Goal: Task Accomplishment & Management: Complete application form

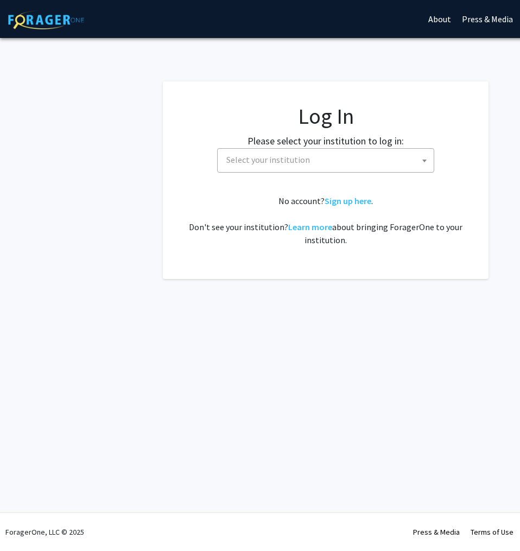
select select
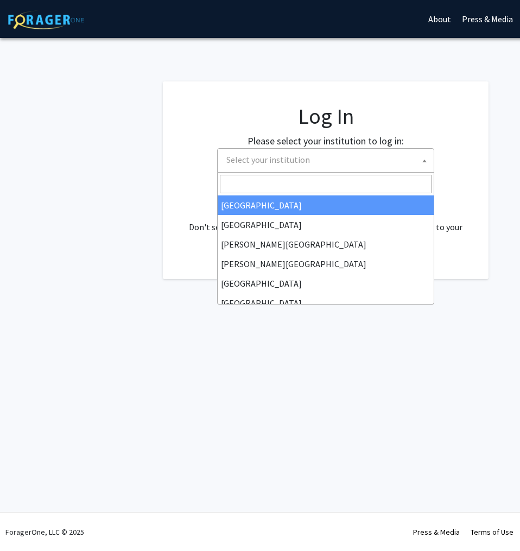
click at [310, 162] on span "Select your institution" at bounding box center [328, 160] width 212 height 22
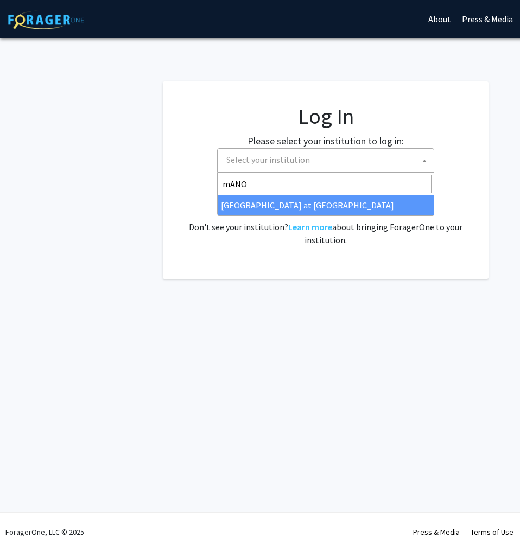
type input "mANO"
select select "18"
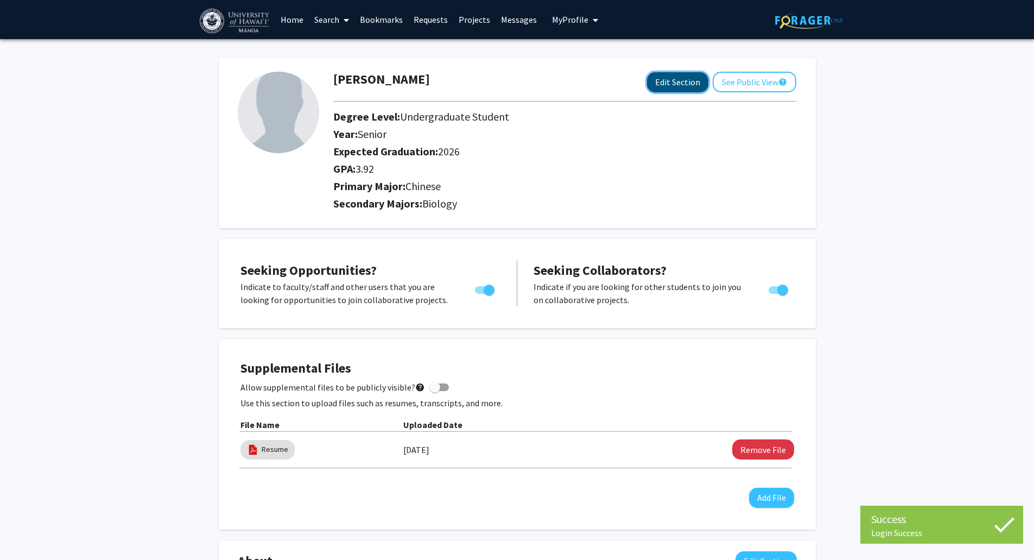
click at [519, 82] on button "Edit Section" at bounding box center [677, 82] width 61 height 20
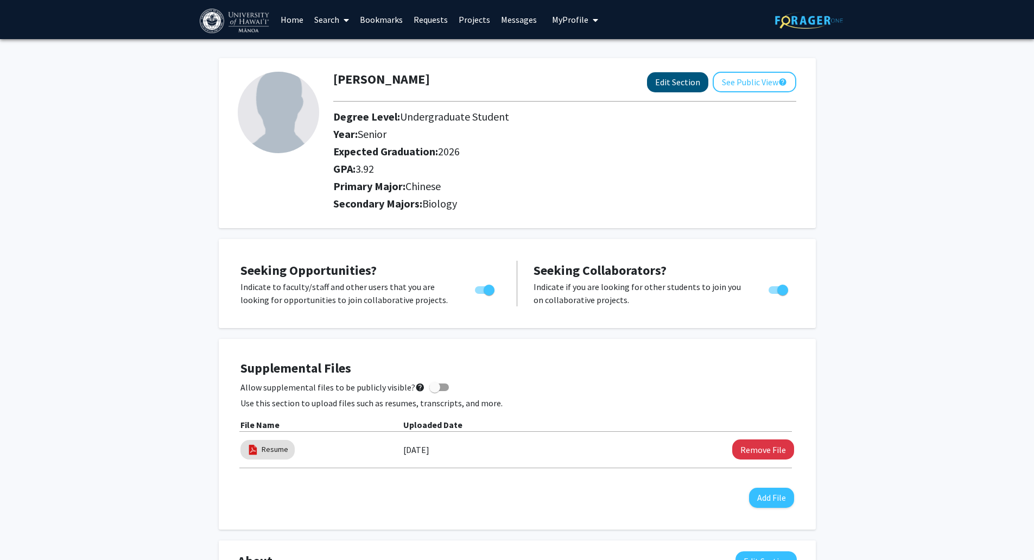
select select "senior"
select select "2026"
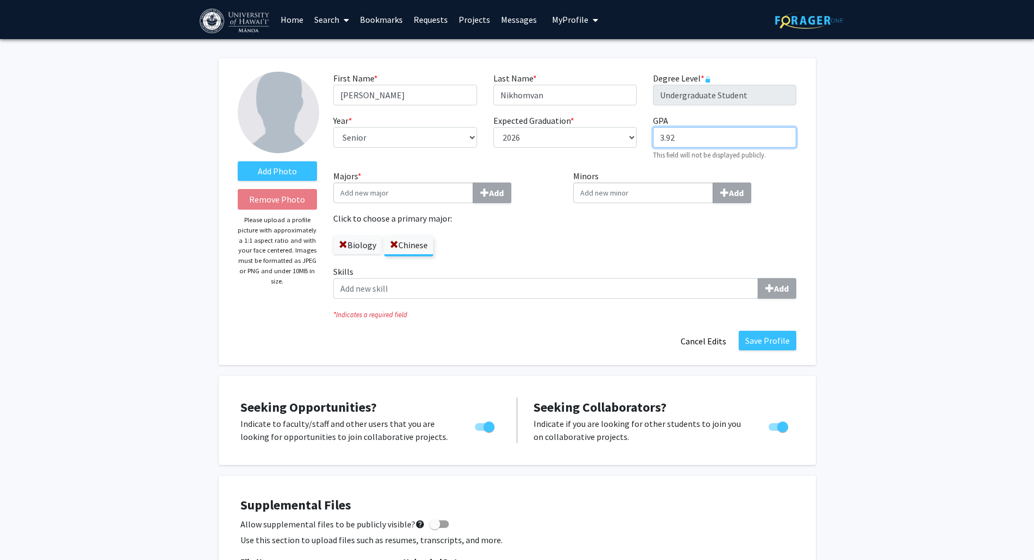
click at [519, 138] on input "3.92" at bounding box center [724, 137] width 143 height 21
click at [440, 198] on input "Majors * Add" at bounding box center [403, 192] width 140 height 21
click at [519, 138] on input "3.92" at bounding box center [724, 137] width 143 height 21
type input "3.93"
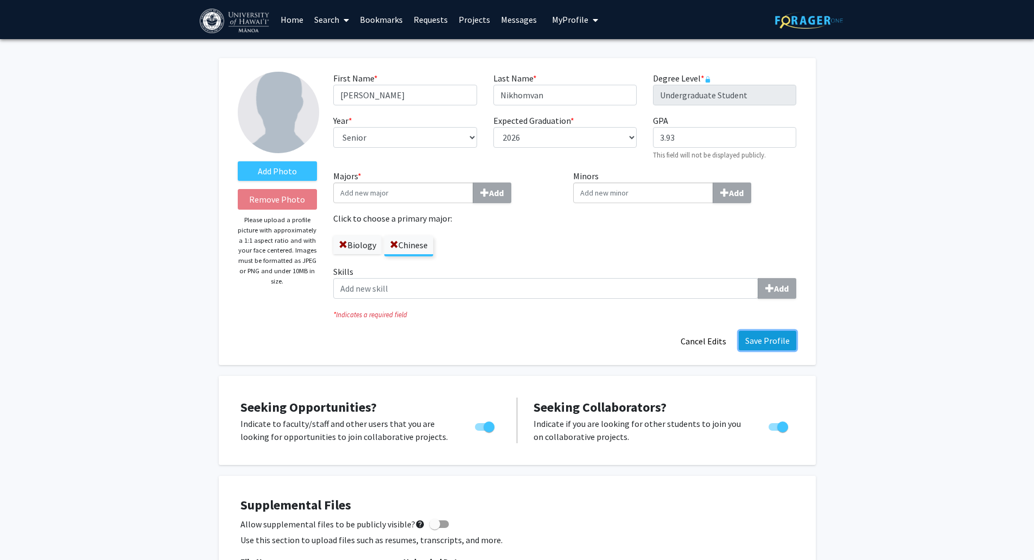
click at [519, 341] on button "Save Profile" at bounding box center [768, 341] width 58 height 20
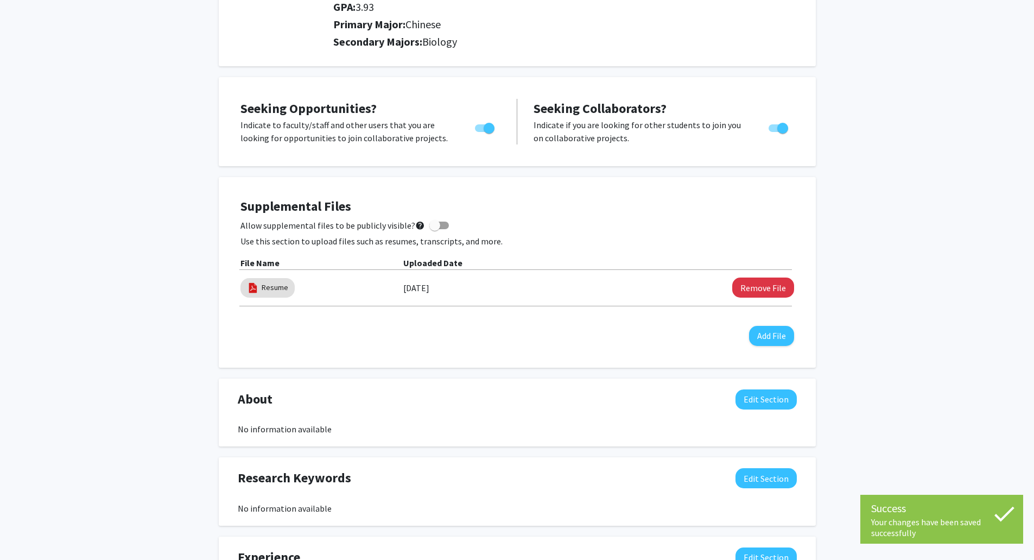
scroll to position [163, 0]
click at [519, 288] on button "Remove File" at bounding box center [763, 286] width 62 height 20
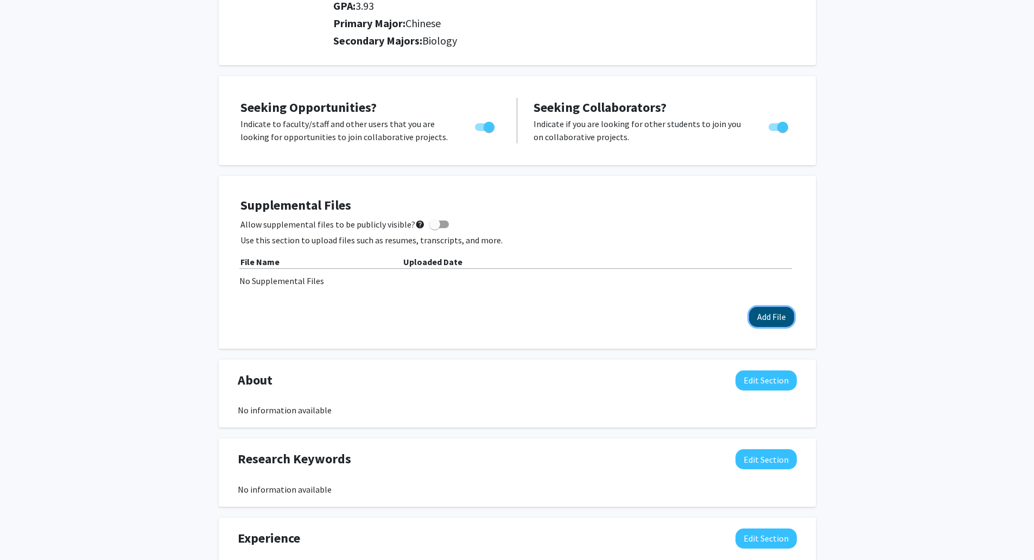
click at [519, 314] on button "Add File" at bounding box center [771, 317] width 45 height 20
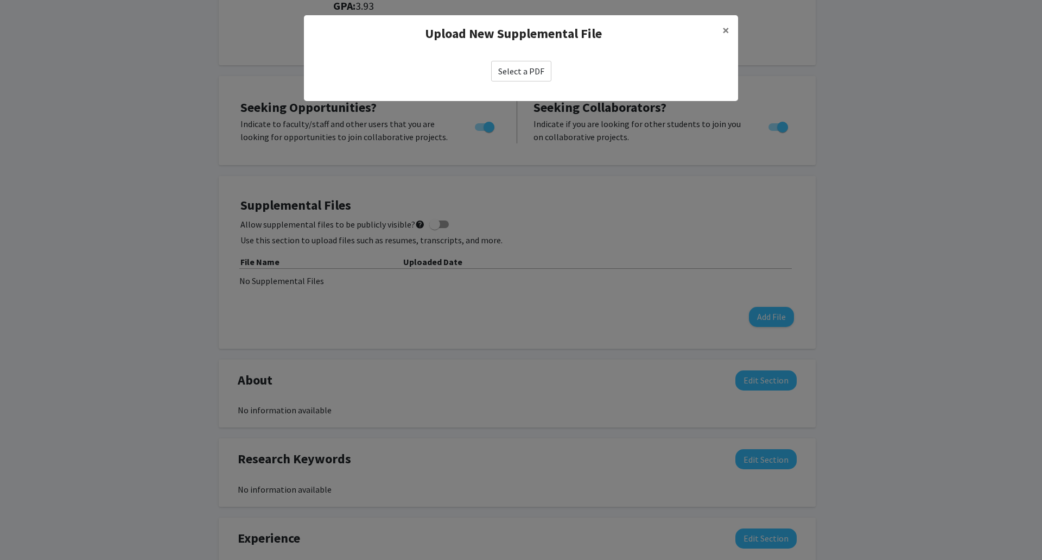
click at [506, 66] on label "Select a PDF" at bounding box center [521, 71] width 60 height 21
click at [0, 0] on input "Select a PDF" at bounding box center [0, 0] width 0 height 0
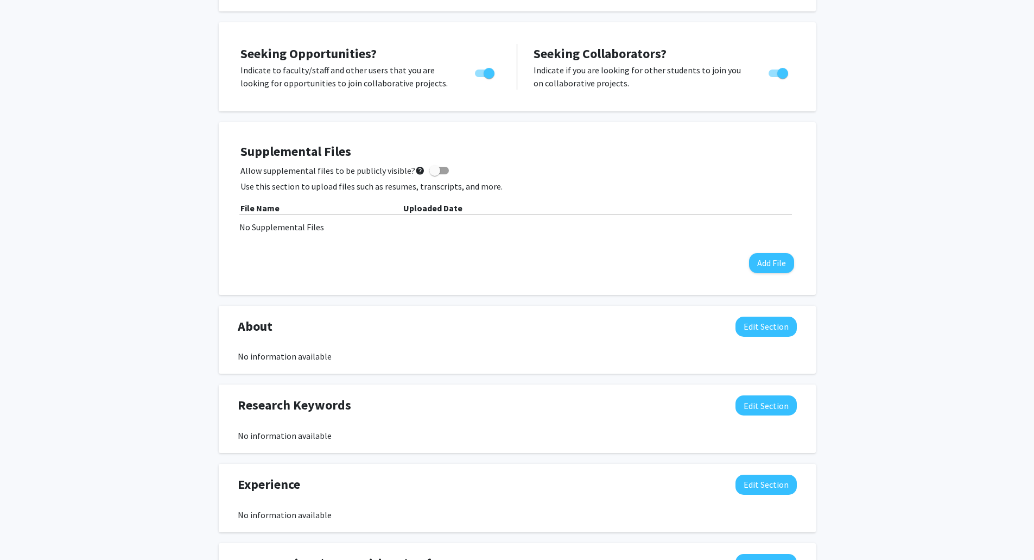
scroll to position [217, 0]
click at [519, 269] on div "Supplemental Files Allow supplemental files to be publicly visible? help Use th…" at bounding box center [517, 207] width 554 height 129
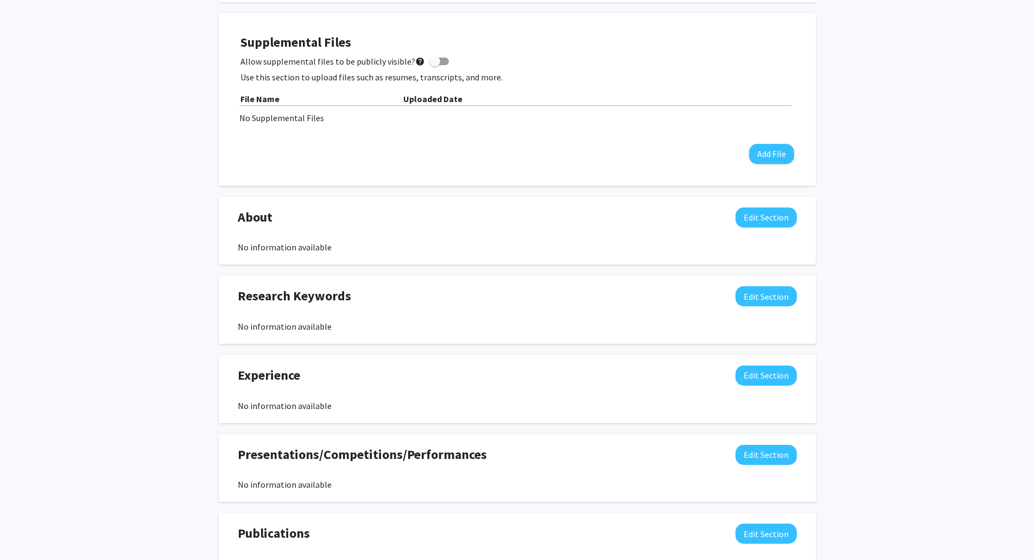
scroll to position [109, 0]
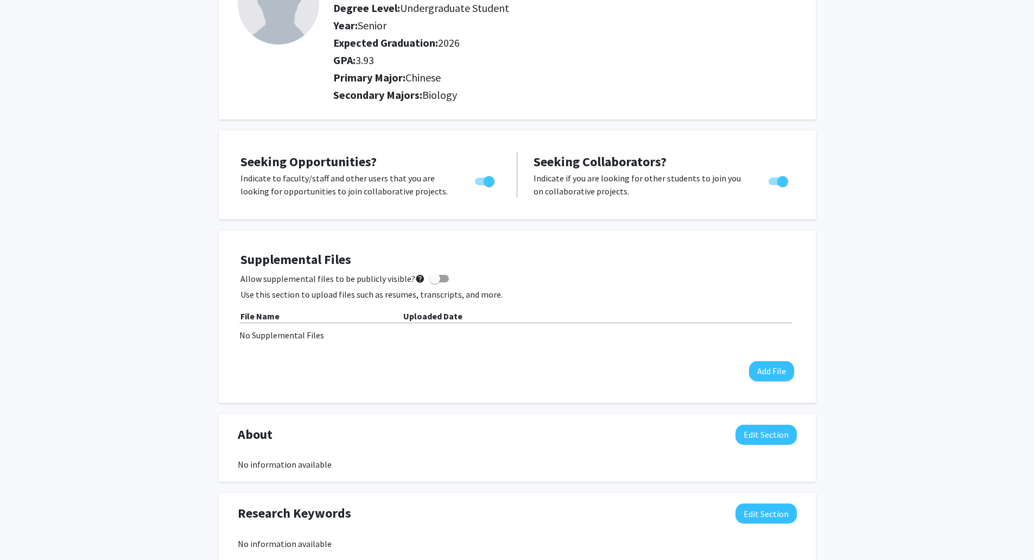
click at [519, 271] on div "Supplemental Files Allow supplemental files to be publicly visible? help Use th…" at bounding box center [517, 316] width 554 height 129
click at [519, 383] on div "Supplemental Files Allow supplemental files to be publicly visible? help Use th…" at bounding box center [517, 316] width 575 height 151
click at [519, 373] on button "Add File" at bounding box center [771, 371] width 45 height 20
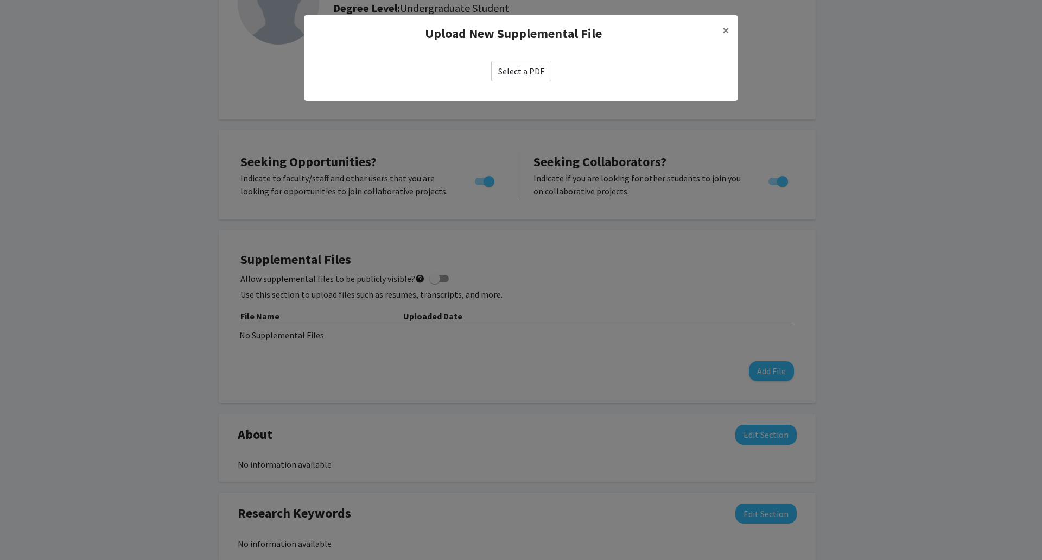
click at [519, 65] on label "Select a PDF" at bounding box center [521, 71] width 60 height 21
click at [0, 0] on input "Select a PDF" at bounding box center [0, 0] width 0 height 0
select select "custom"
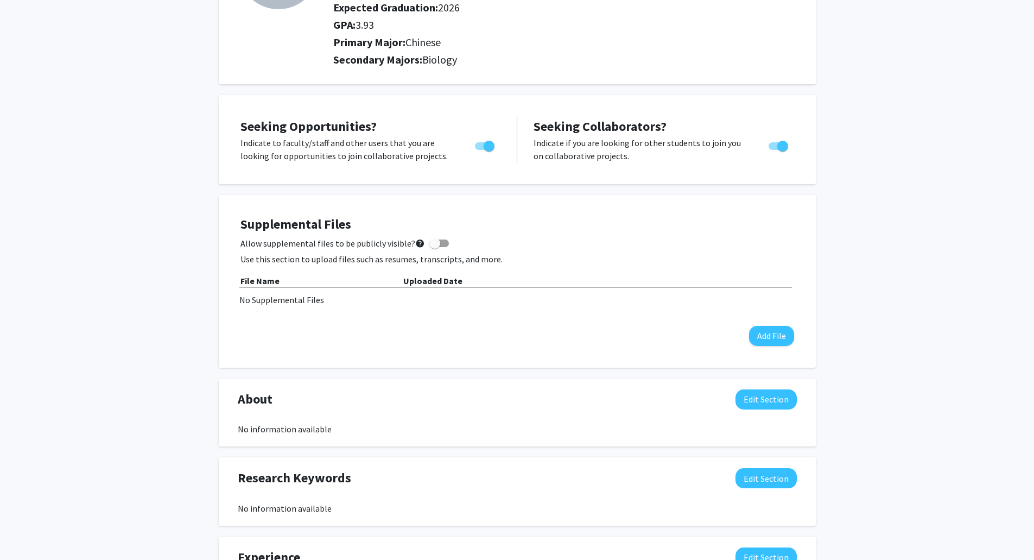
scroll to position [0, 0]
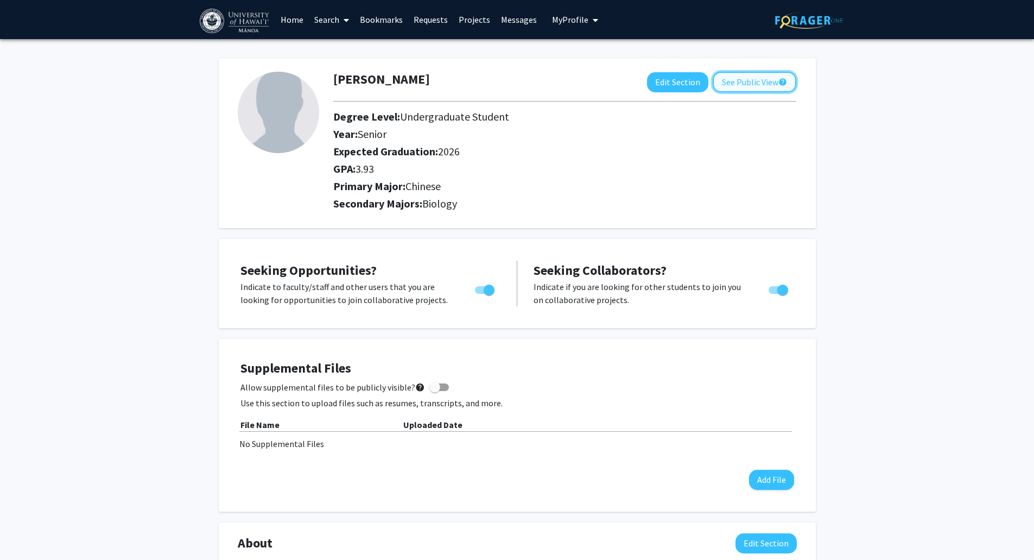
click at [519, 88] on button "See Public View help" at bounding box center [755, 82] width 84 height 21
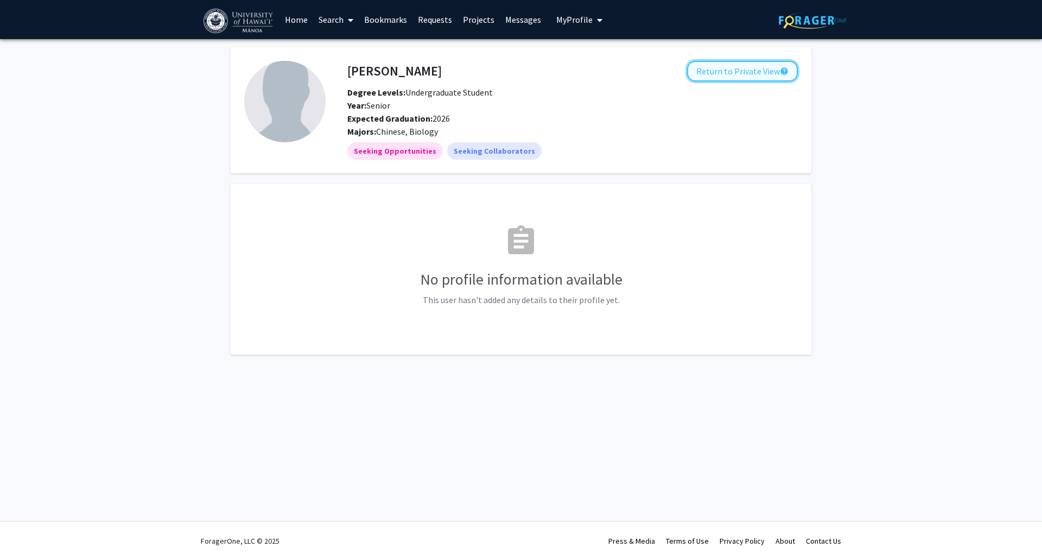
click at [519, 75] on button "Return to Private View help" at bounding box center [742, 71] width 111 height 21
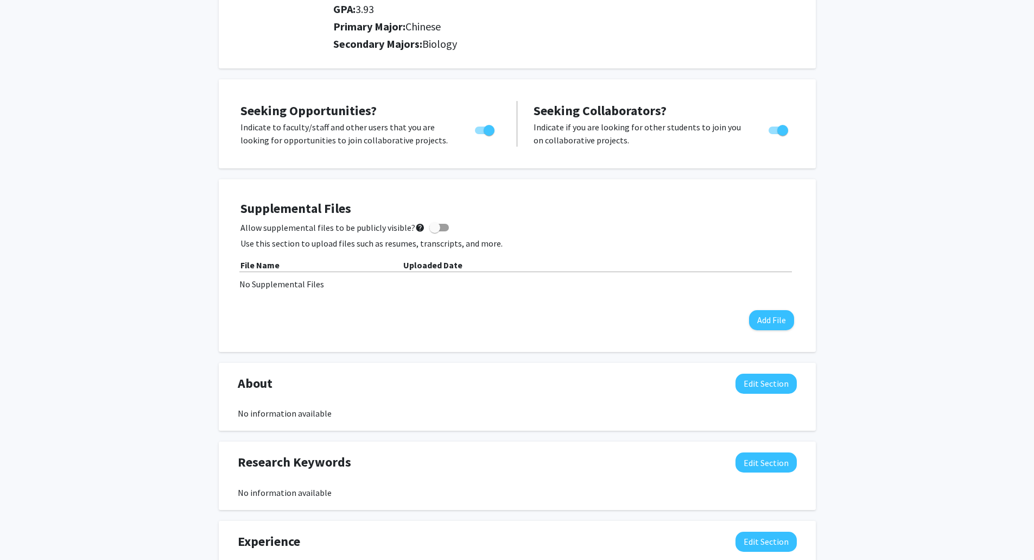
scroll to position [163, 0]
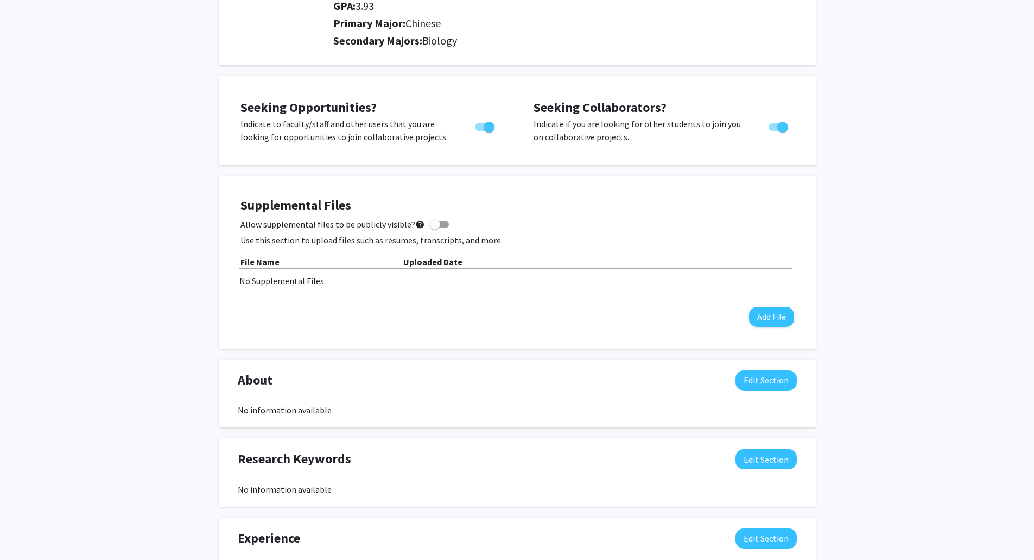
click at [434, 225] on span at bounding box center [434, 224] width 11 height 11
click at [434, 228] on input "Allow supplemental files to be publicly visible? help" at bounding box center [434, 228] width 1 height 1
checkbox input "true"
click at [519, 312] on button "Add File" at bounding box center [771, 317] width 45 height 20
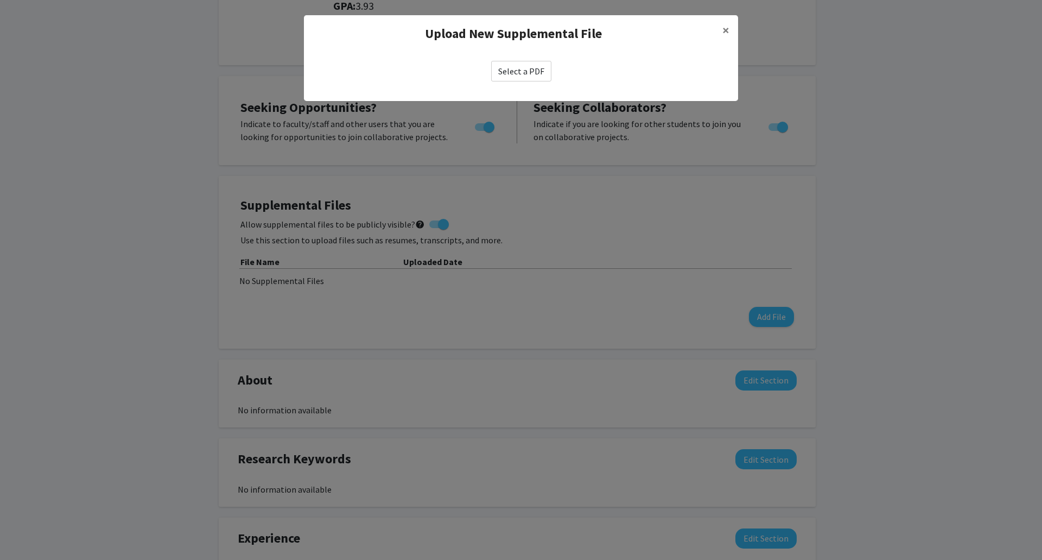
click at [508, 67] on label "Select a PDF" at bounding box center [521, 71] width 60 height 21
click at [0, 0] on input "Select a PDF" at bounding box center [0, 0] width 0 height 0
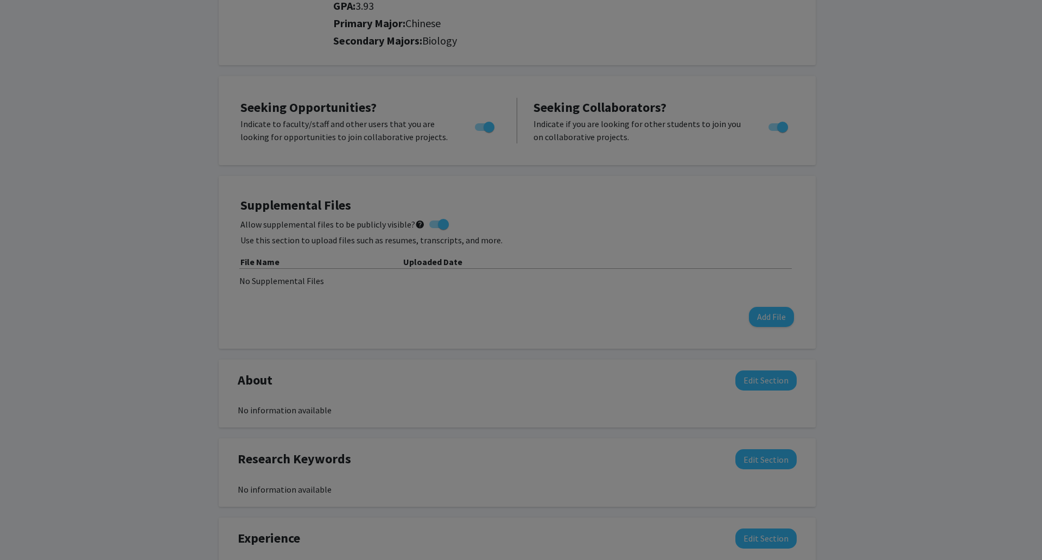
select select "custom"
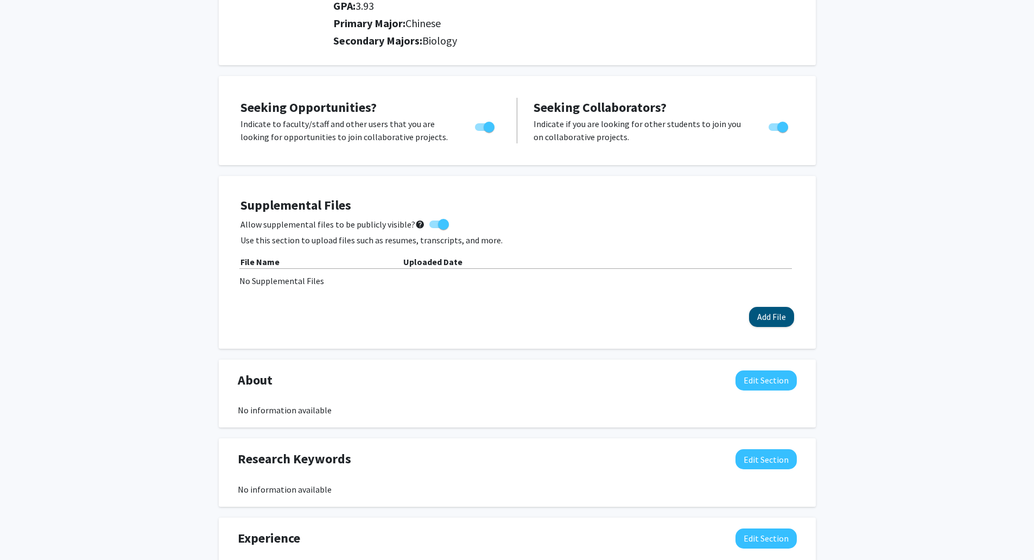
click at [519, 305] on div "Supplemental Files Allow supplemental files to be publicly visible? help Use th…" at bounding box center [517, 262] width 554 height 129
click at [519, 310] on button "Add File" at bounding box center [771, 317] width 45 height 20
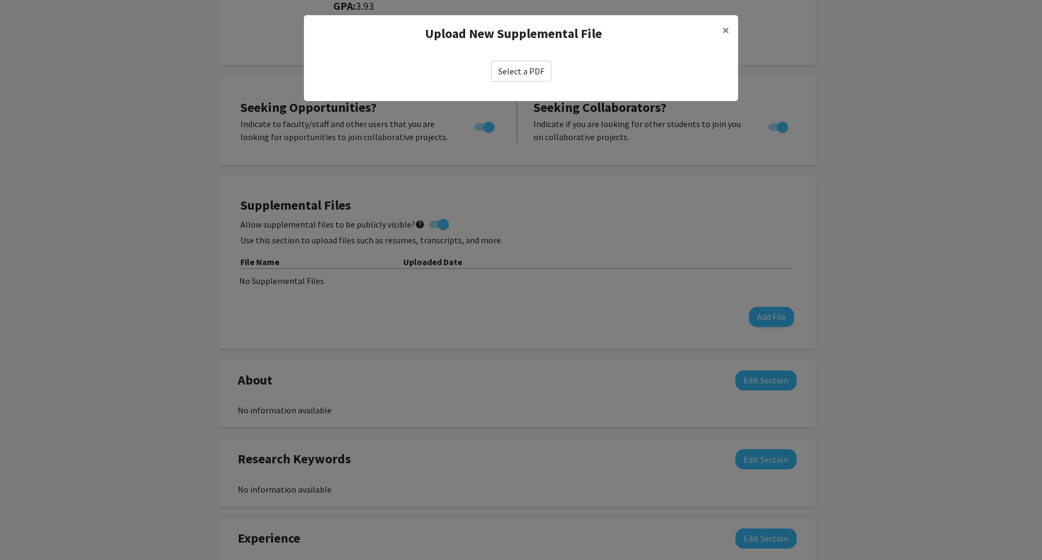
click at [519, 75] on label "Select a PDF" at bounding box center [521, 71] width 60 height 21
click at [0, 0] on input "Select a PDF" at bounding box center [0, 0] width 0 height 0
select select "custom"
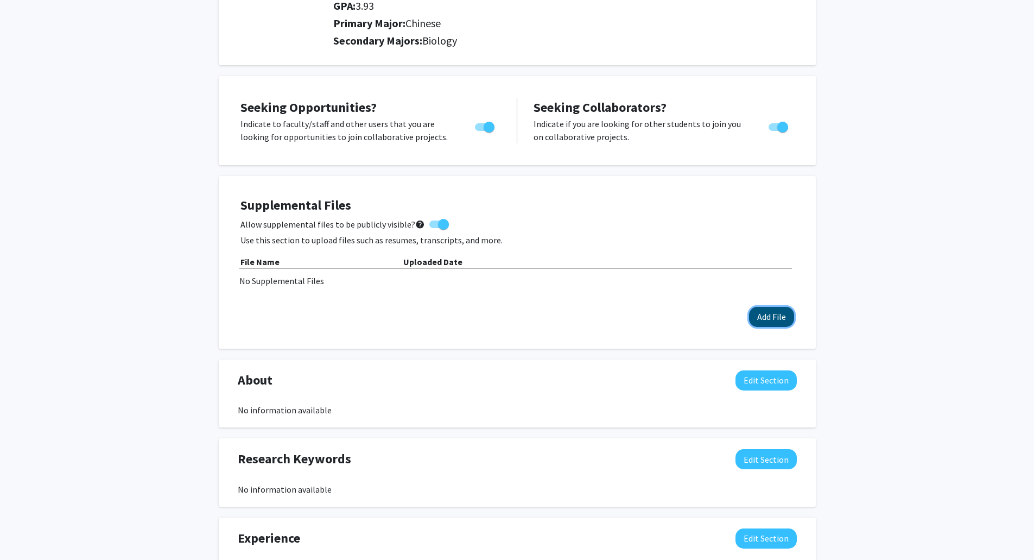
click at [519, 308] on button "Add File" at bounding box center [771, 317] width 45 height 20
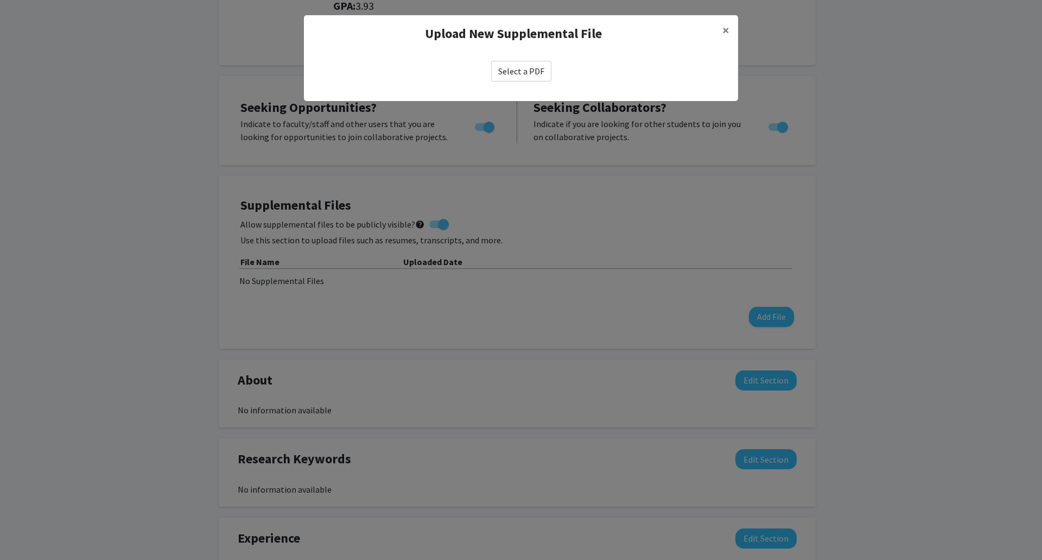
click at [517, 75] on label "Select a PDF" at bounding box center [521, 71] width 60 height 21
click at [0, 0] on input "Select a PDF" at bounding box center [0, 0] width 0 height 0
select select "custom"
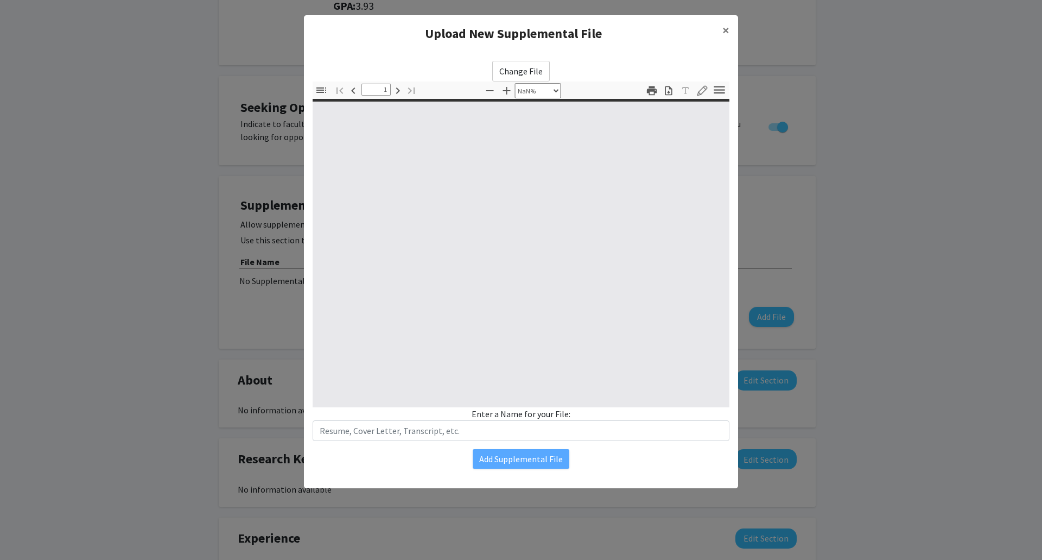
type input "0"
select select "custom"
type input "1"
select select "auto"
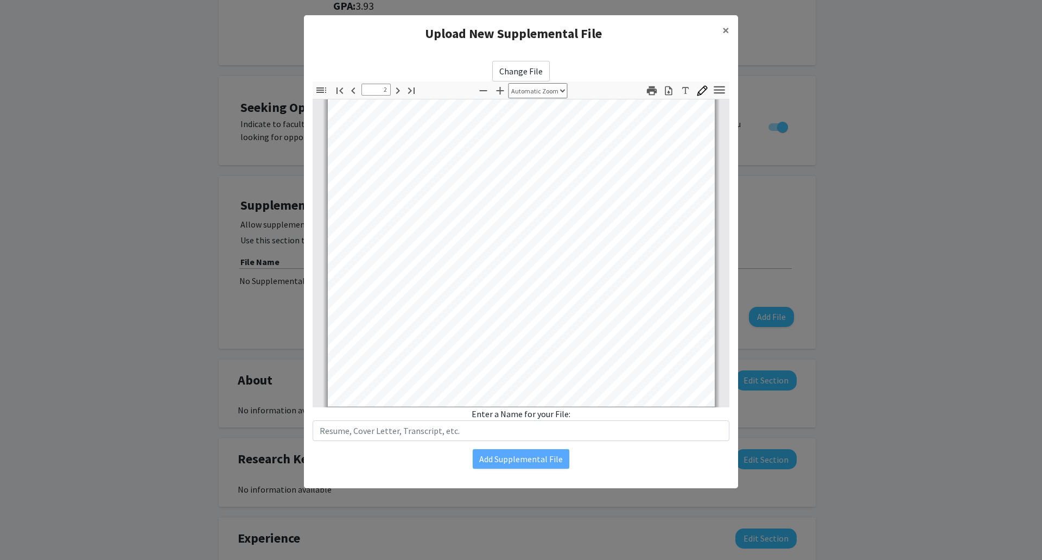
type input "3"
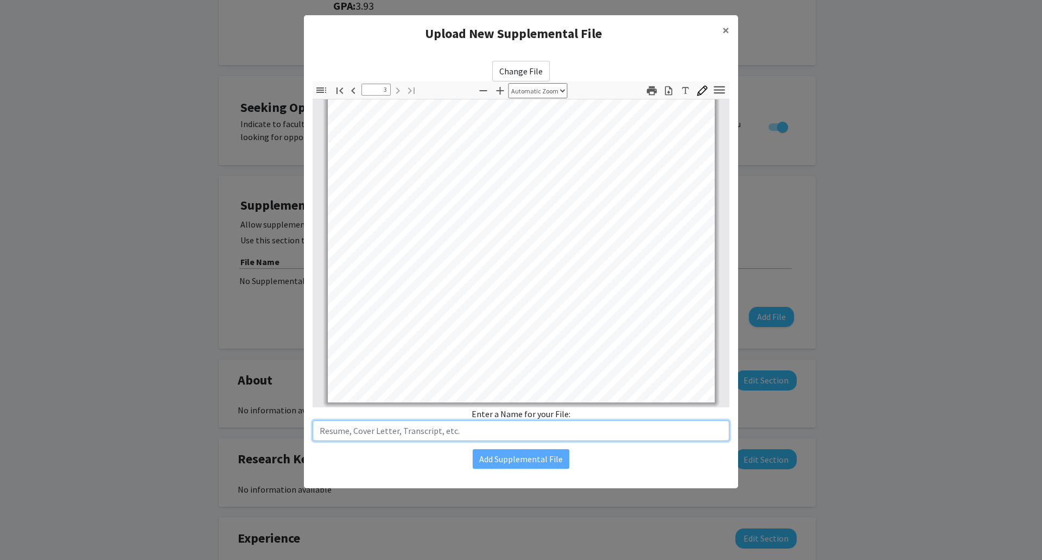
click at [519, 430] on input "text" at bounding box center [521, 430] width 417 height 21
type input "r"
type input "Resume"
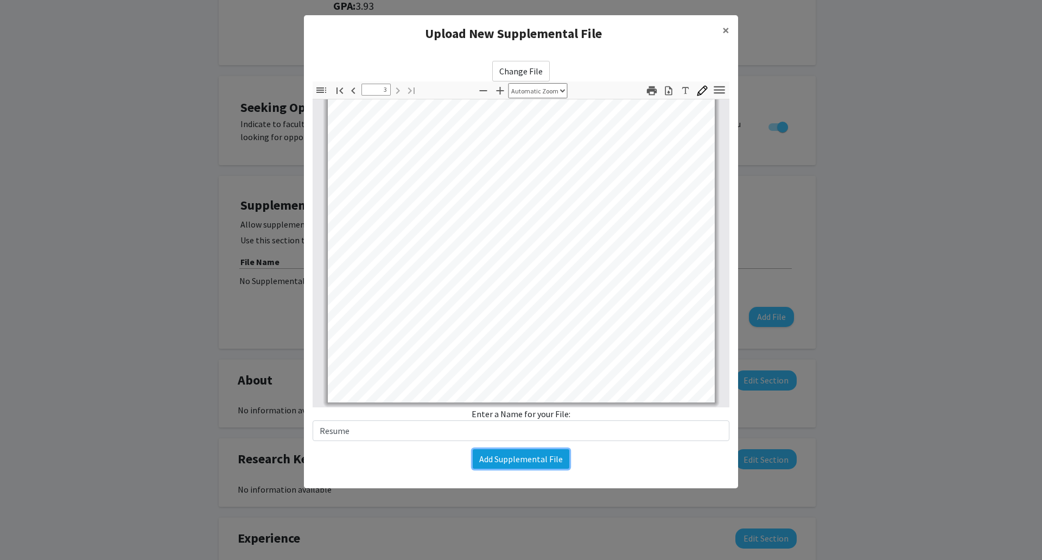
click at [519, 457] on button "Add Supplemental File" at bounding box center [521, 459] width 97 height 20
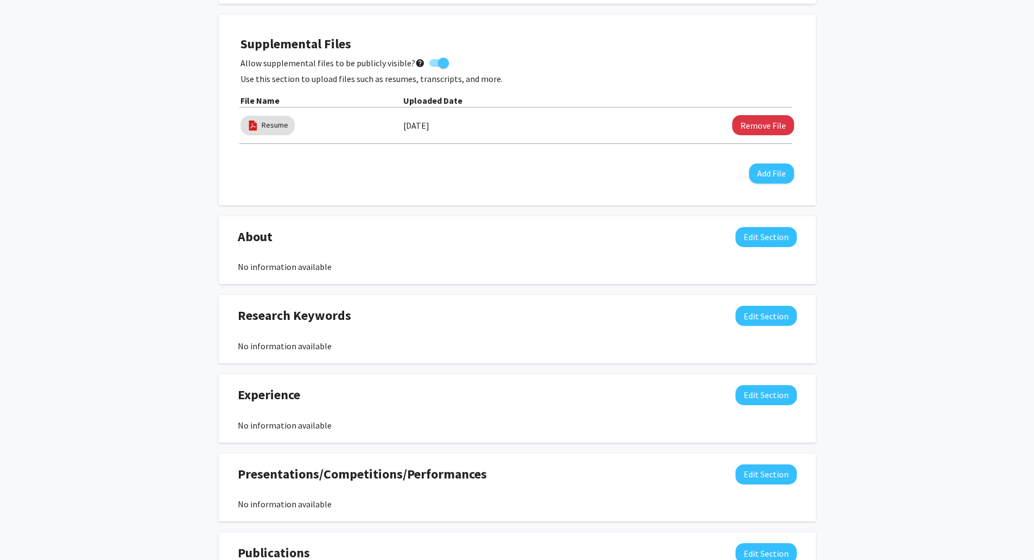
scroll to position [326, 0]
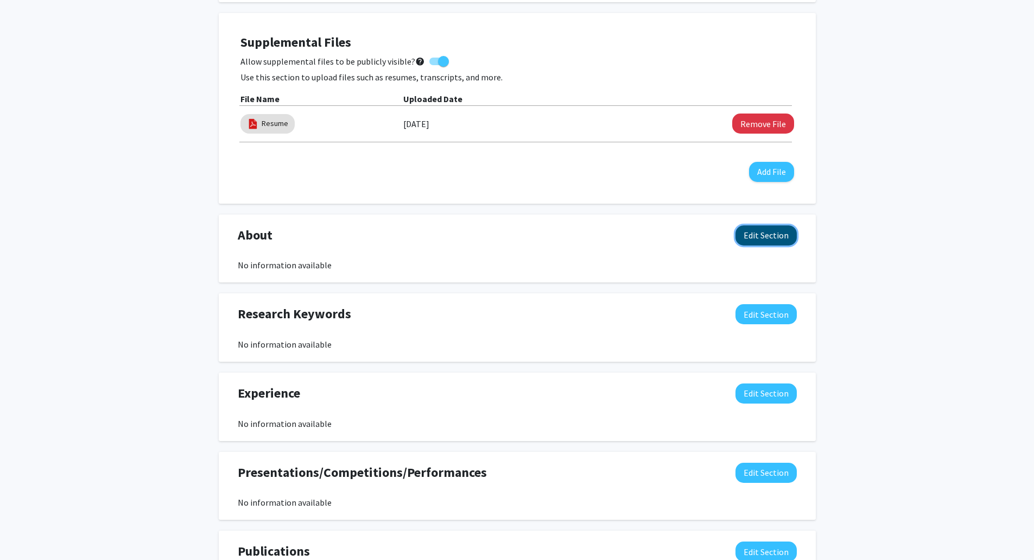
click at [519, 227] on button "Edit Section" at bounding box center [765, 235] width 61 height 20
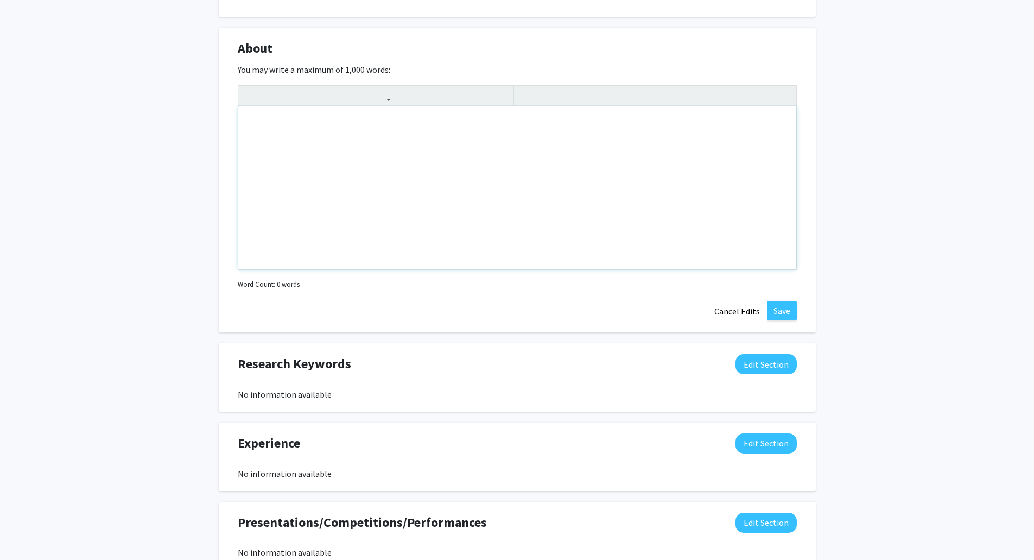
scroll to position [543, 0]
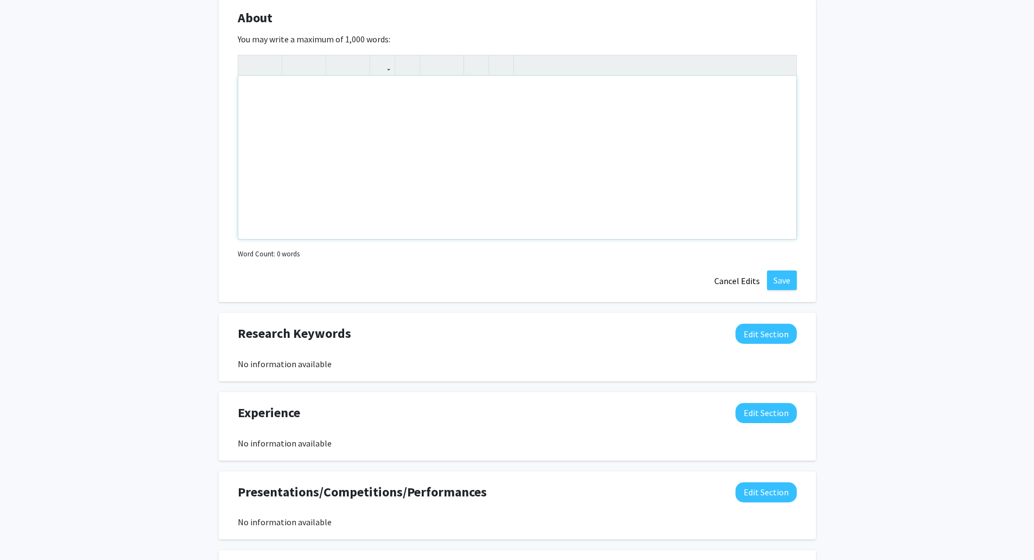
click at [441, 187] on div "Note to users with screen readers: Please deactivate our accessibility plugin f…" at bounding box center [517, 157] width 558 height 163
paste div "Note to users with screen readers: Please deactivate our accessibility plugin f…"
type textarea "<p>Detail-oriented and motivated pre-medical student seeking an entry-level pos…"
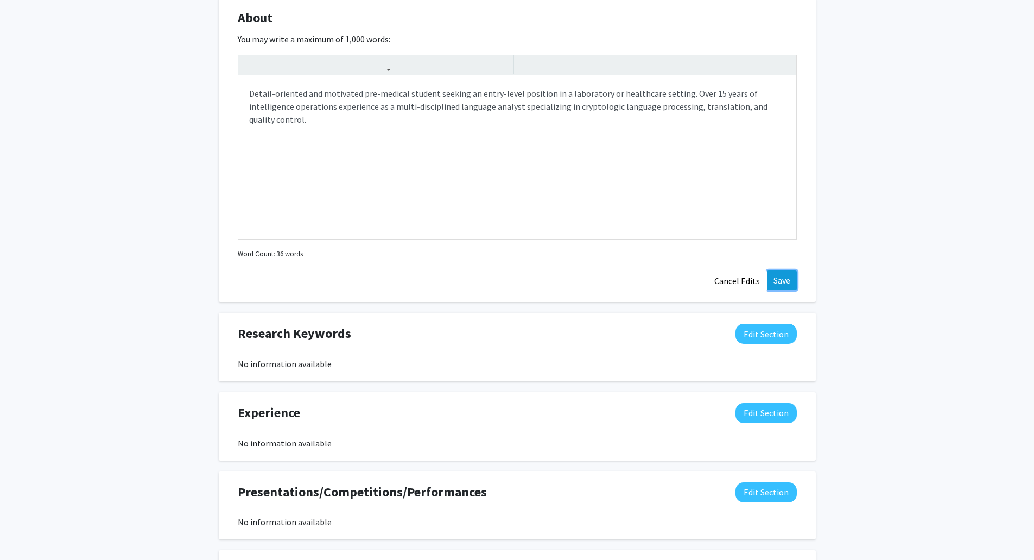
click at [519, 281] on button "Save" at bounding box center [782, 280] width 30 height 20
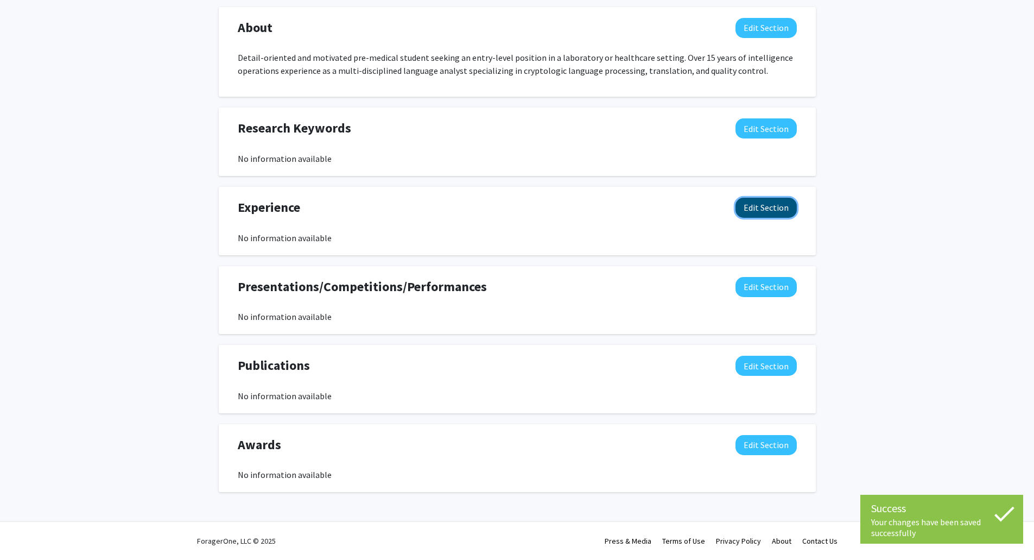
click at [519, 202] on button "Edit Section" at bounding box center [765, 208] width 61 height 20
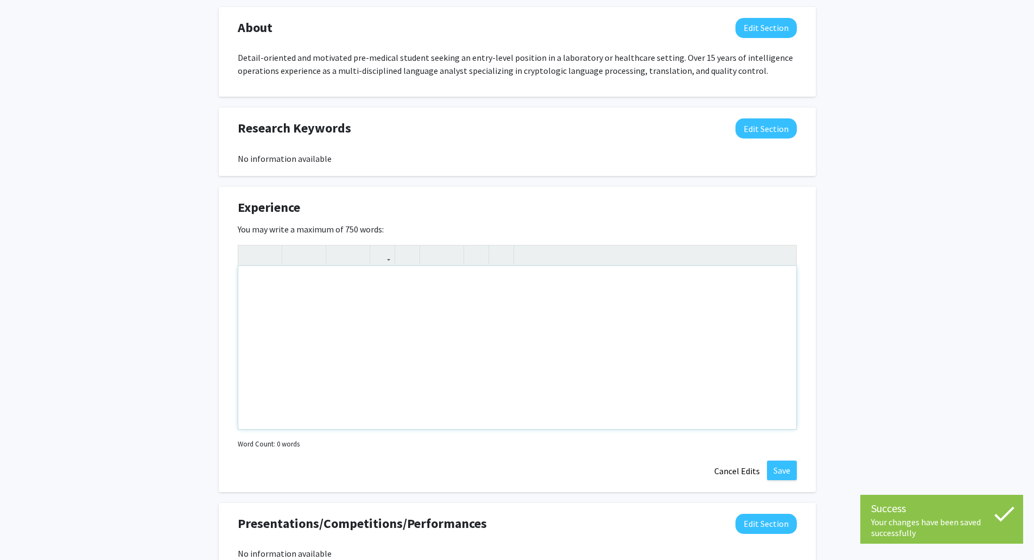
click at [479, 288] on div "Note to users with screen readers: Please deactivate our accessibility plugin f…" at bounding box center [517, 347] width 558 height 163
drag, startPoint x: 848, startPoint y: 198, endPoint x: 832, endPoint y: 278, distance: 82.4
click at [519, 198] on div "Billy Nikhomvan Edit Section See Public View help Degree Level: Undergraduate S…" at bounding box center [517, 135] width 1034 height 1258
click at [519, 466] on button "Cancel Edits" at bounding box center [737, 470] width 60 height 21
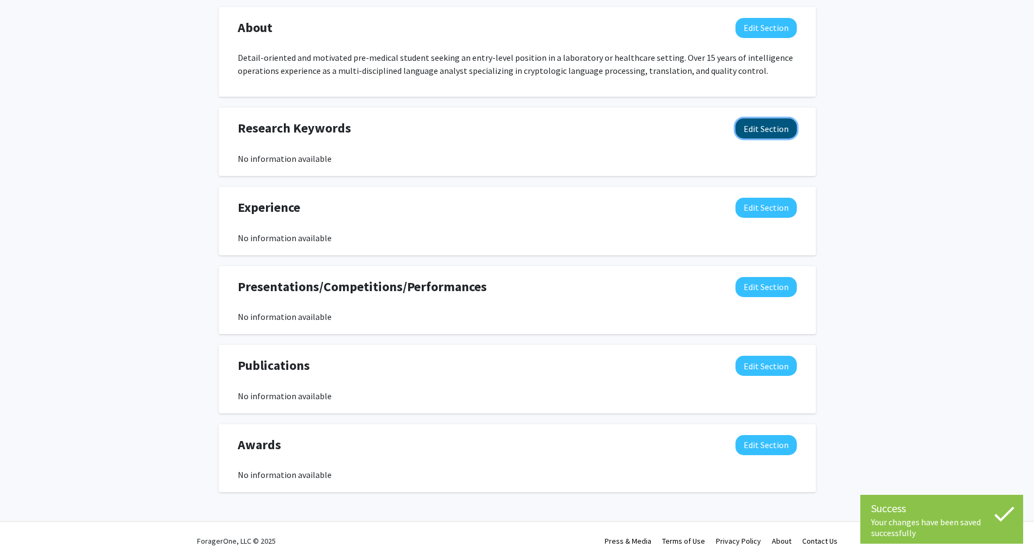
click at [519, 129] on button "Edit Section" at bounding box center [765, 128] width 61 height 20
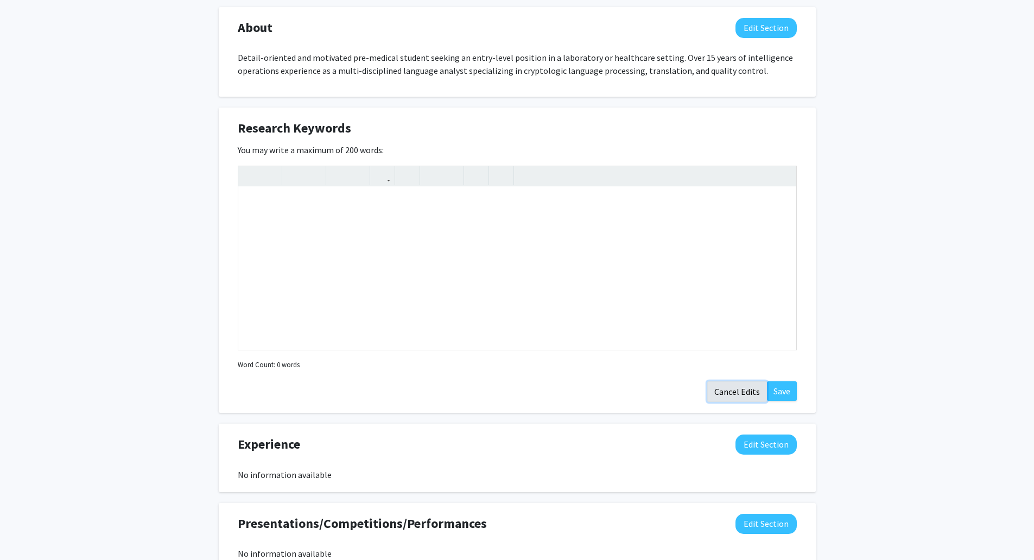
click at [519, 392] on button "Cancel Edits" at bounding box center [737, 391] width 60 height 21
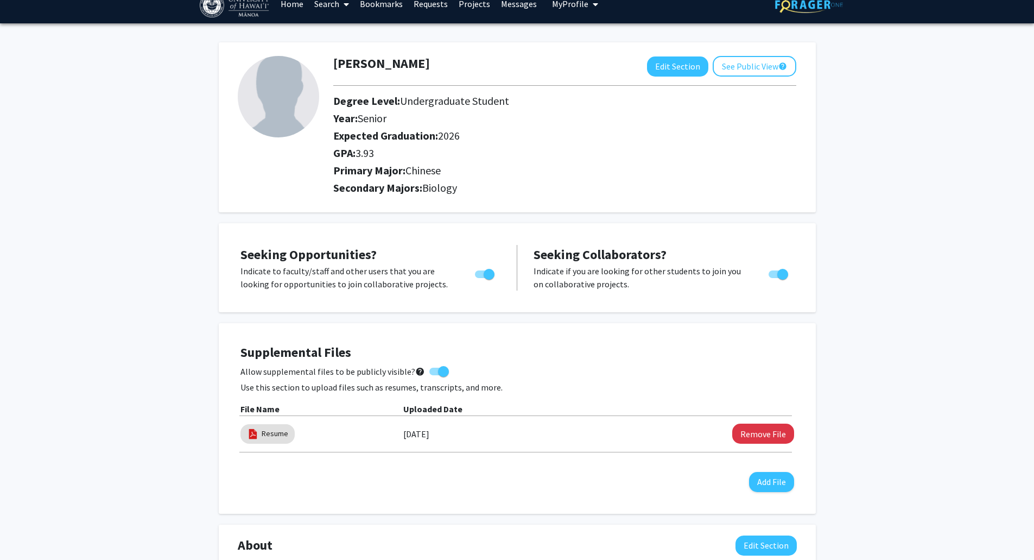
scroll to position [0, 0]
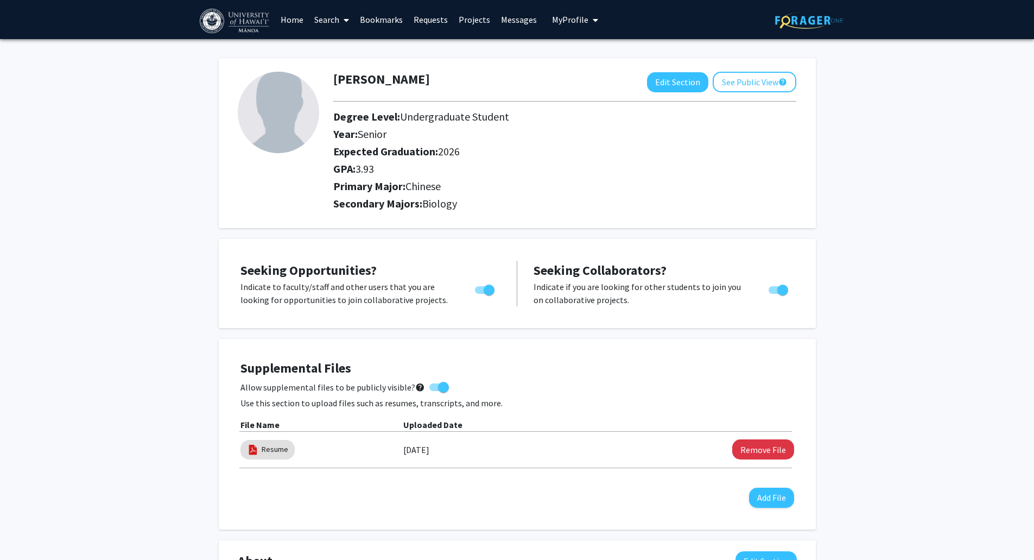
click at [300, 17] on link "Home" at bounding box center [292, 20] width 34 height 38
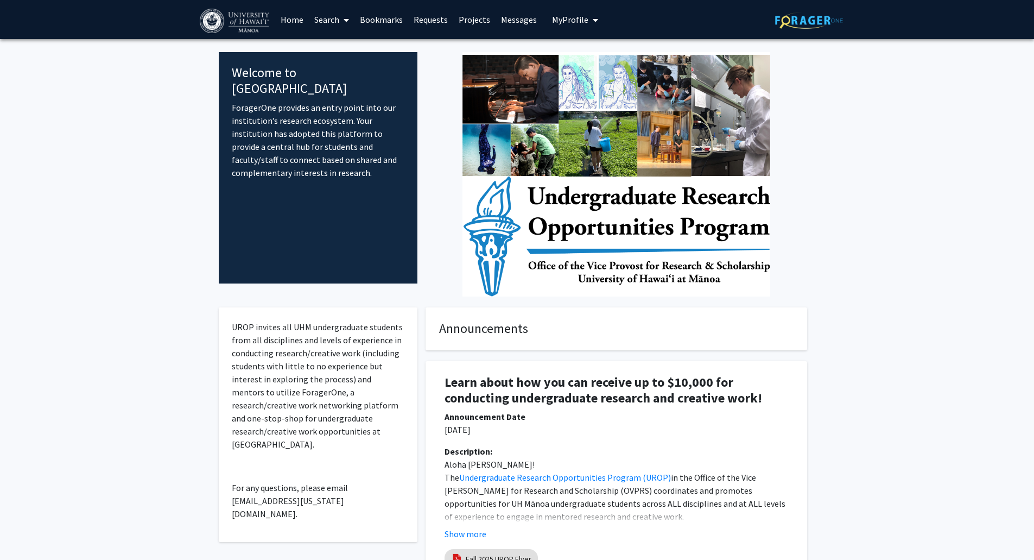
click at [329, 22] on link "Search" at bounding box center [332, 20] width 46 height 38
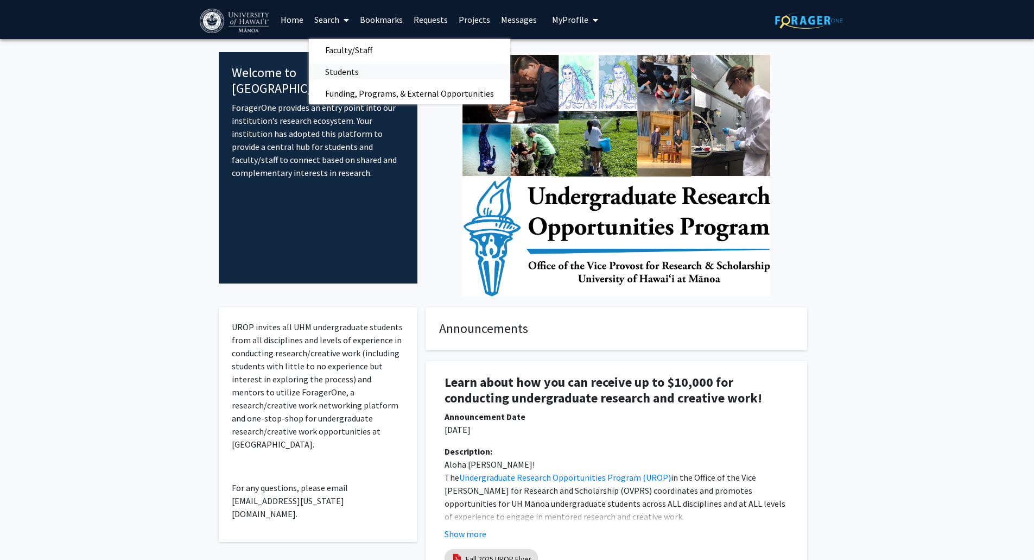
click at [351, 71] on span "Students" at bounding box center [342, 72] width 66 height 22
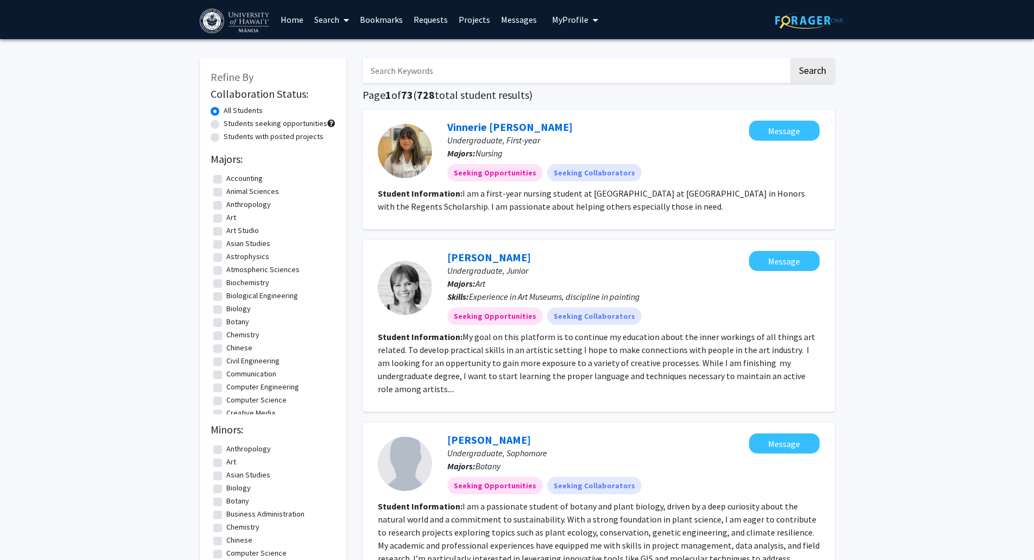
click at [287, 23] on link "Home" at bounding box center [292, 20] width 34 height 38
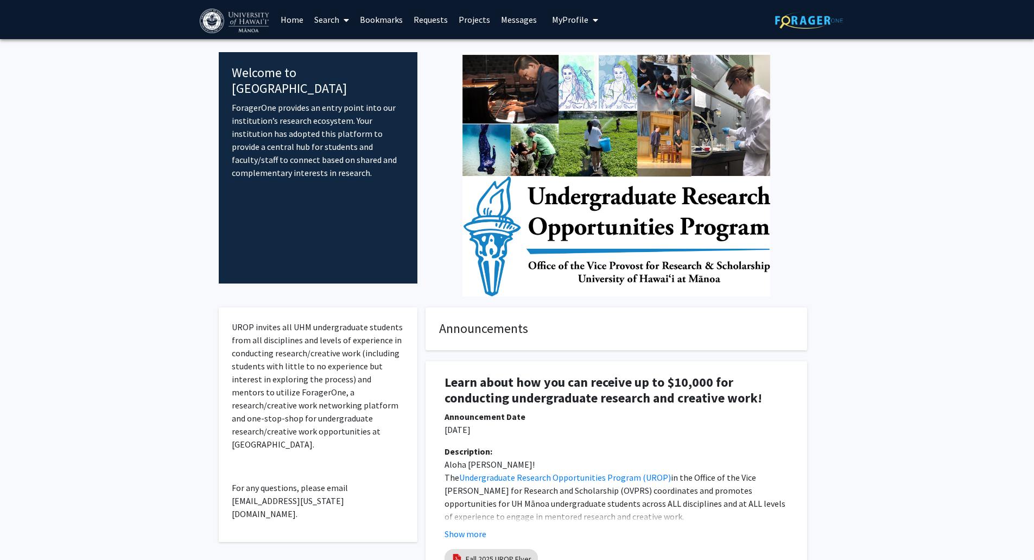
click at [331, 22] on link "Search" at bounding box center [332, 20] width 46 height 38
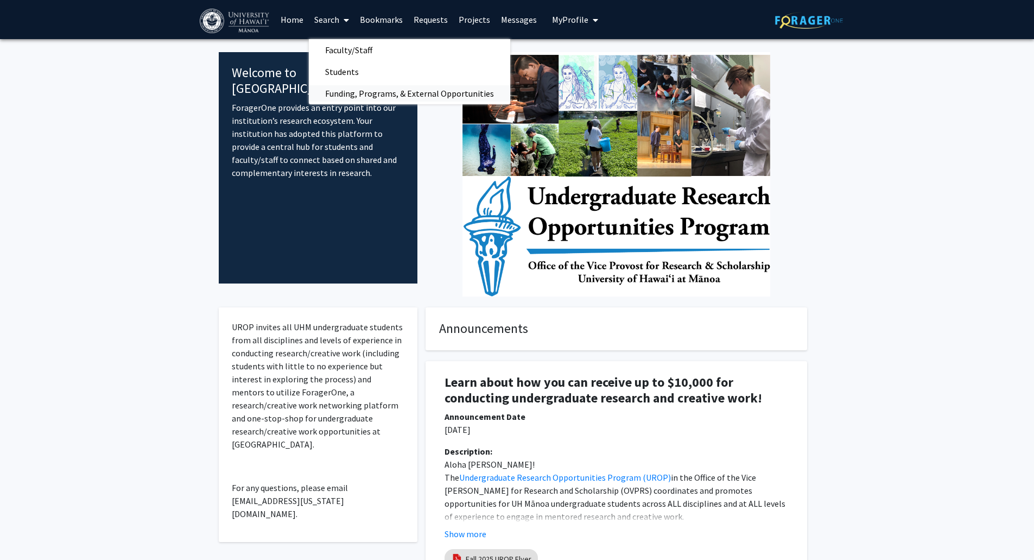
click at [395, 99] on span "Funding, Programs, & External Opportunities" at bounding box center [409, 93] width 201 height 22
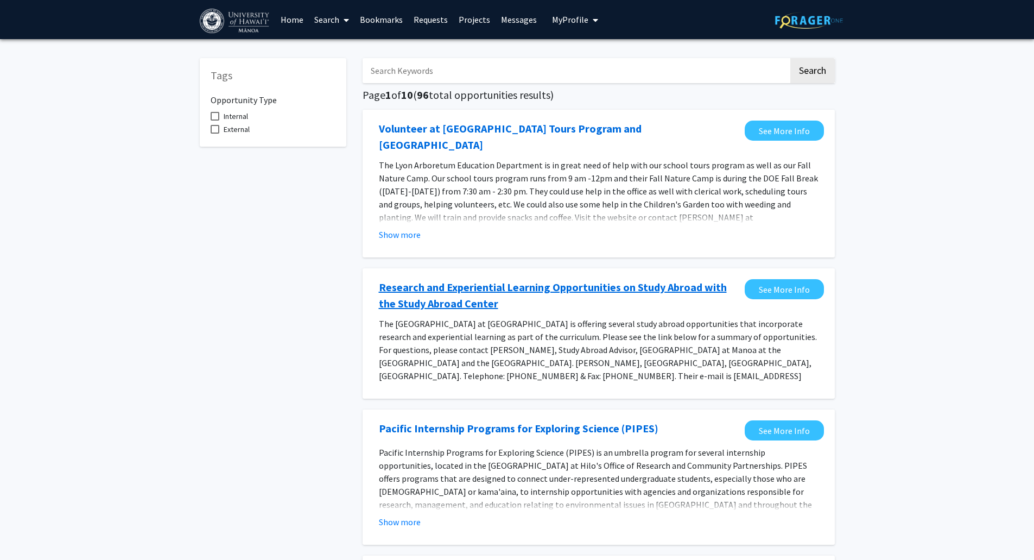
click at [519, 283] on link "Research and Experiential Learning Opportunities on Study Abroad with the Study…" at bounding box center [559, 295] width 360 height 33
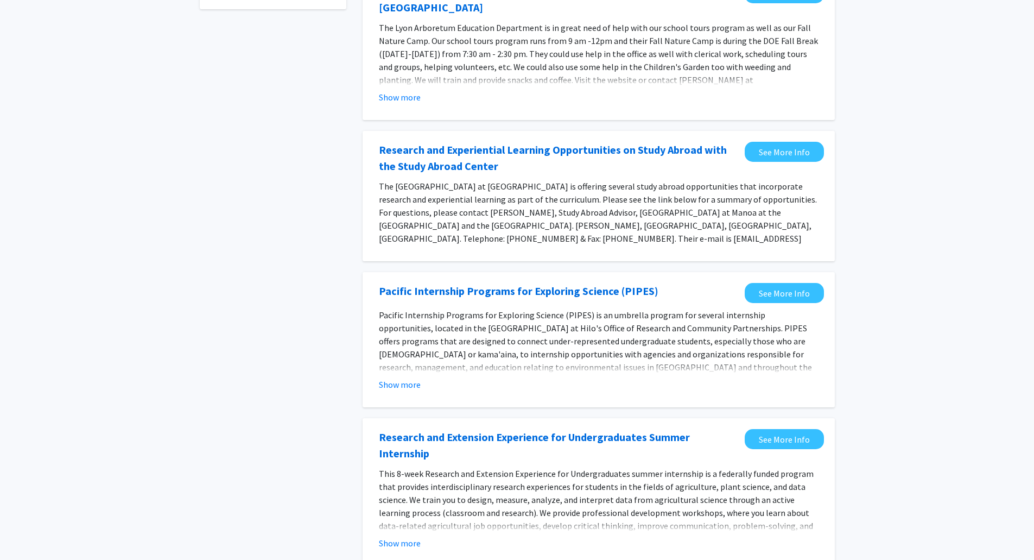
scroll to position [163, 0]
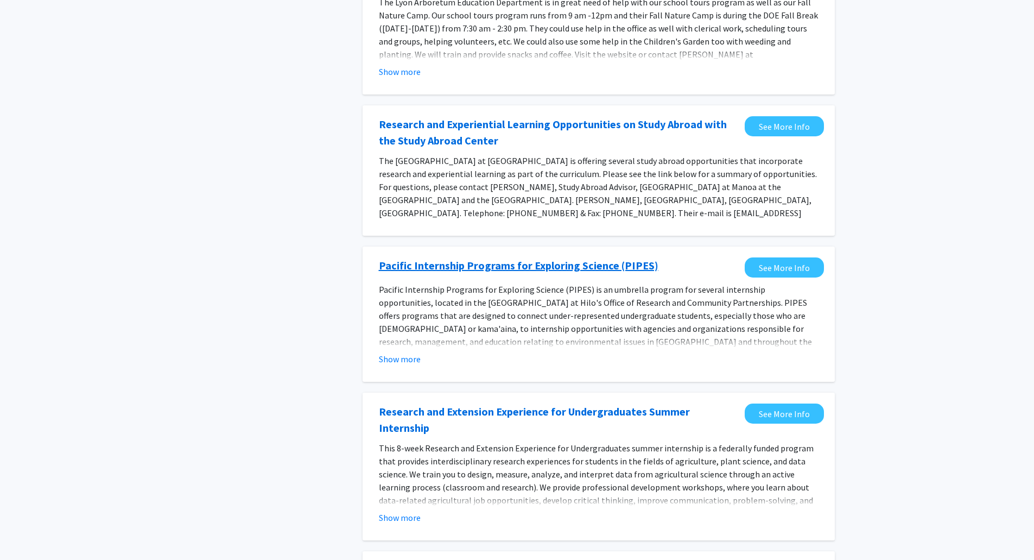
click at [519, 257] on link "Pacific Internship Programs for Exploring Science (PIPES)" at bounding box center [519, 265] width 280 height 16
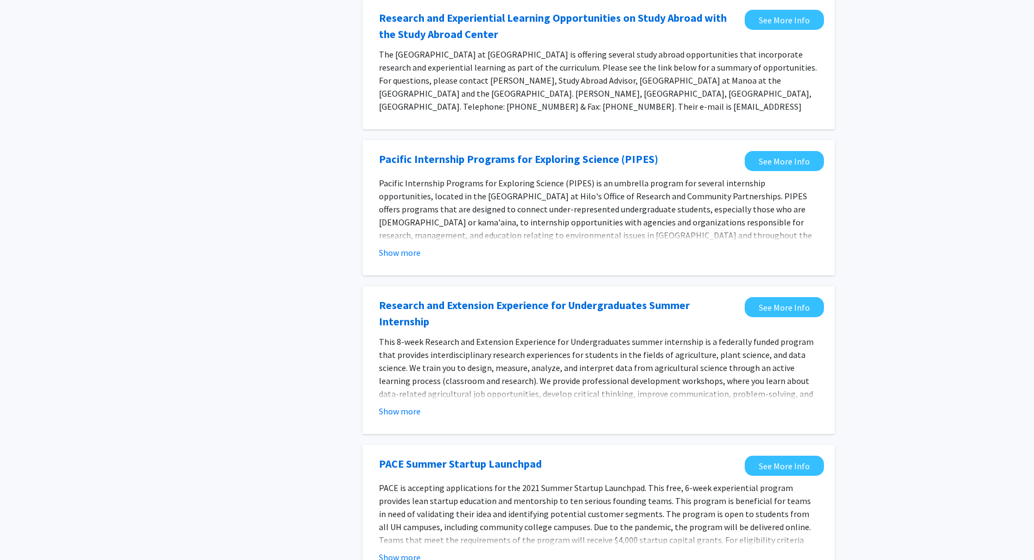
scroll to position [271, 0]
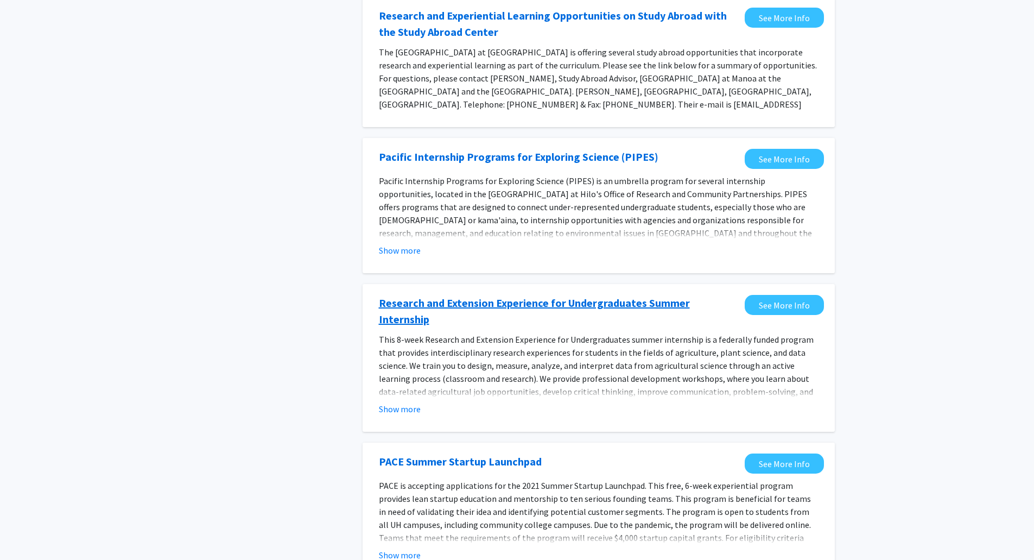
click at [519, 295] on link "Research and Extension Experience for Undergraduates Summer Internship" at bounding box center [559, 311] width 360 height 33
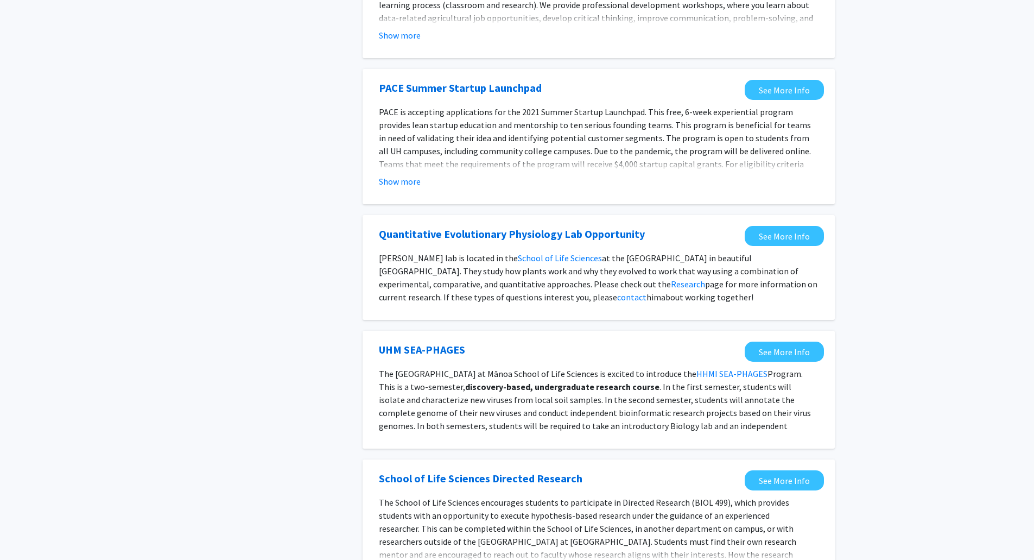
scroll to position [651, 0]
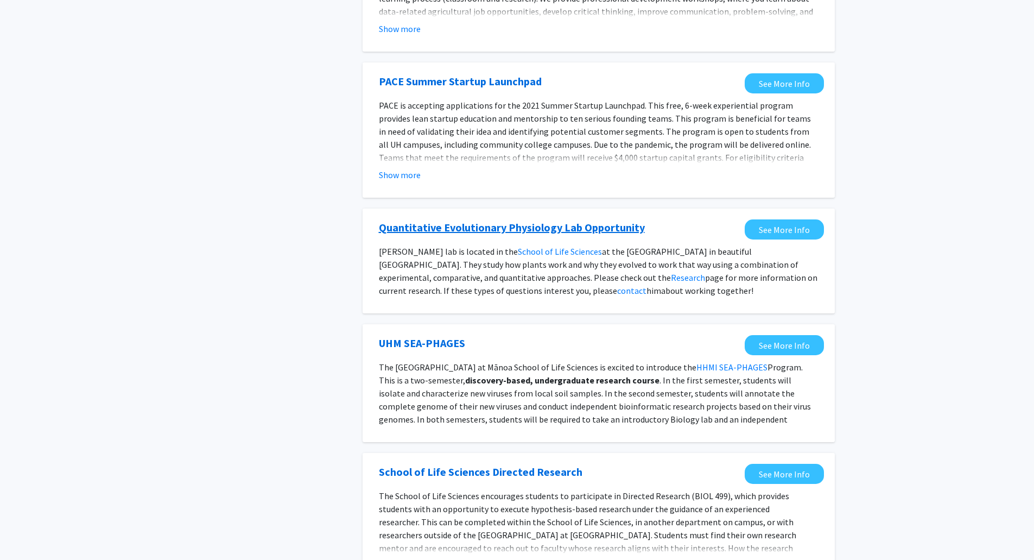
click at [519, 219] on link "Quantitative Evolutionary Physiology Lab Opportunity" at bounding box center [512, 227] width 266 height 16
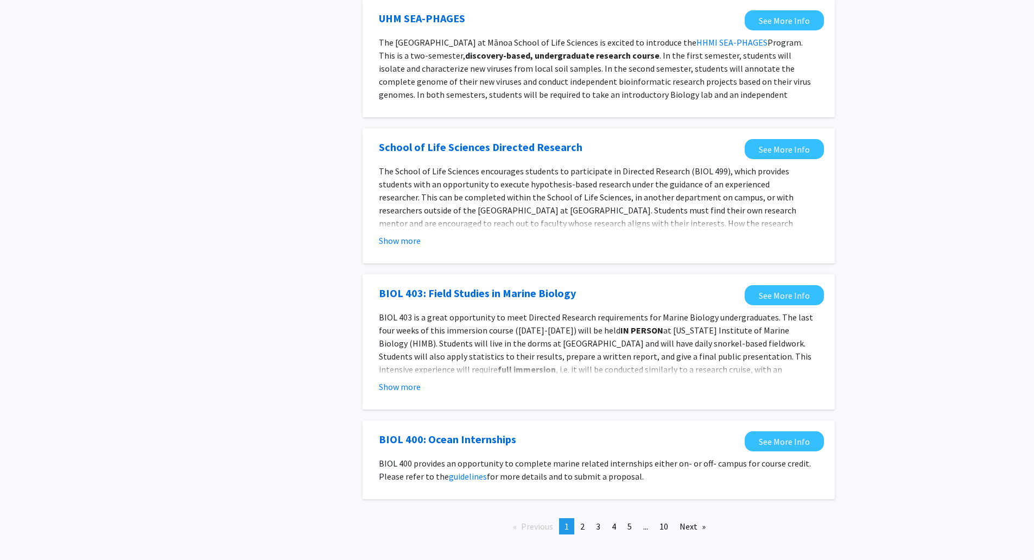
scroll to position [991, 0]
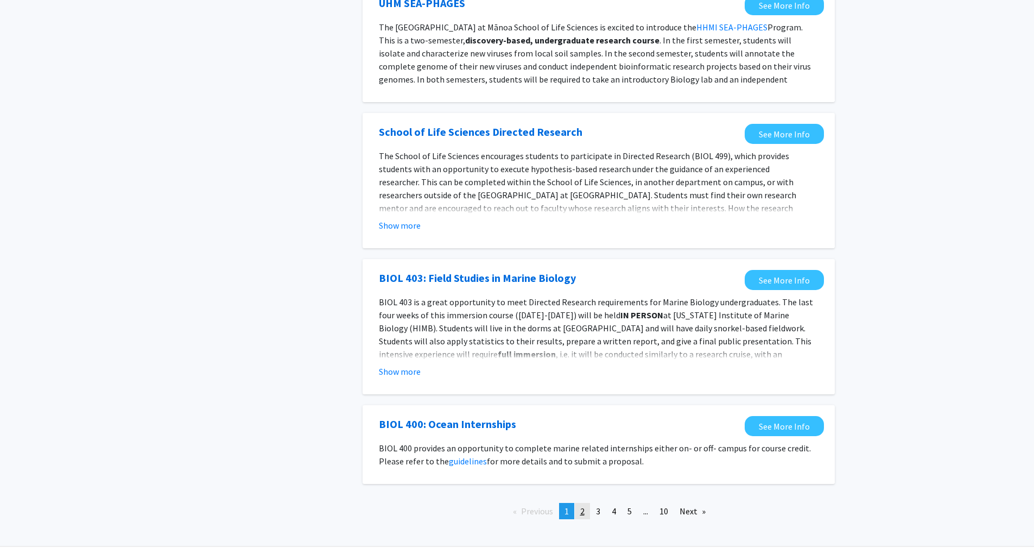
click at [519, 503] on link "page 2" at bounding box center [582, 511] width 15 height 16
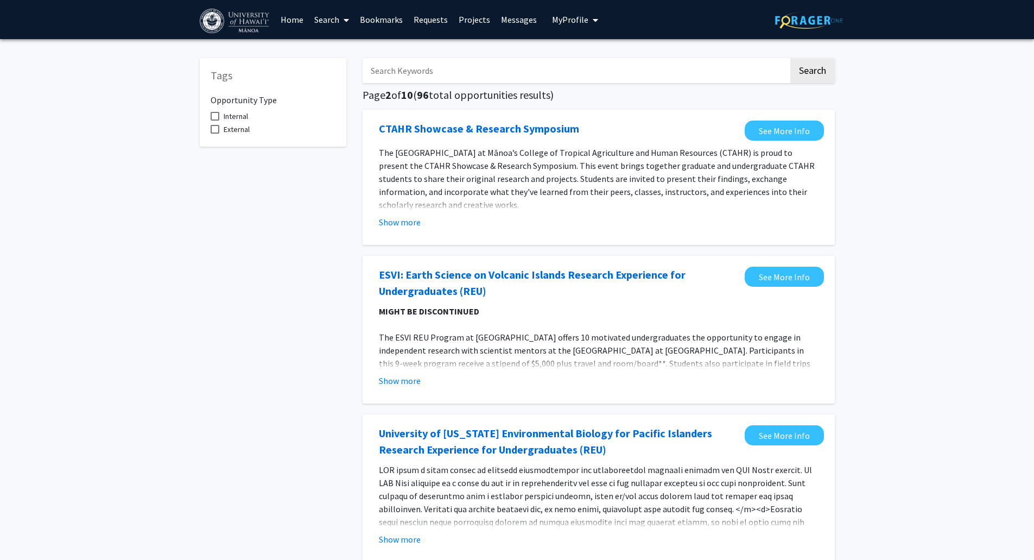
click at [331, 21] on link "Search" at bounding box center [332, 20] width 46 height 38
click at [341, 52] on span "Faculty/Staff" at bounding box center [349, 50] width 80 height 22
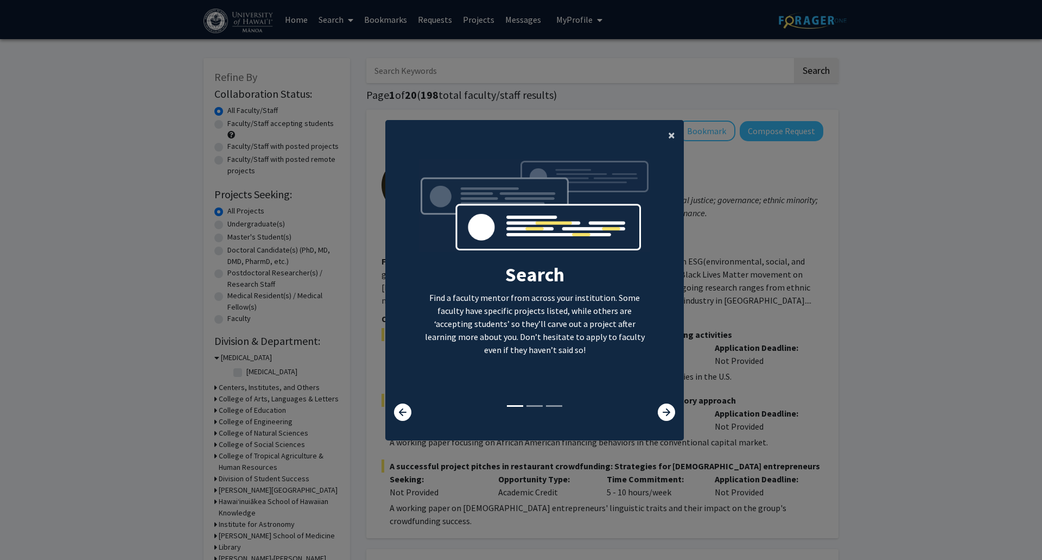
click at [519, 136] on span "×" at bounding box center [671, 134] width 7 height 17
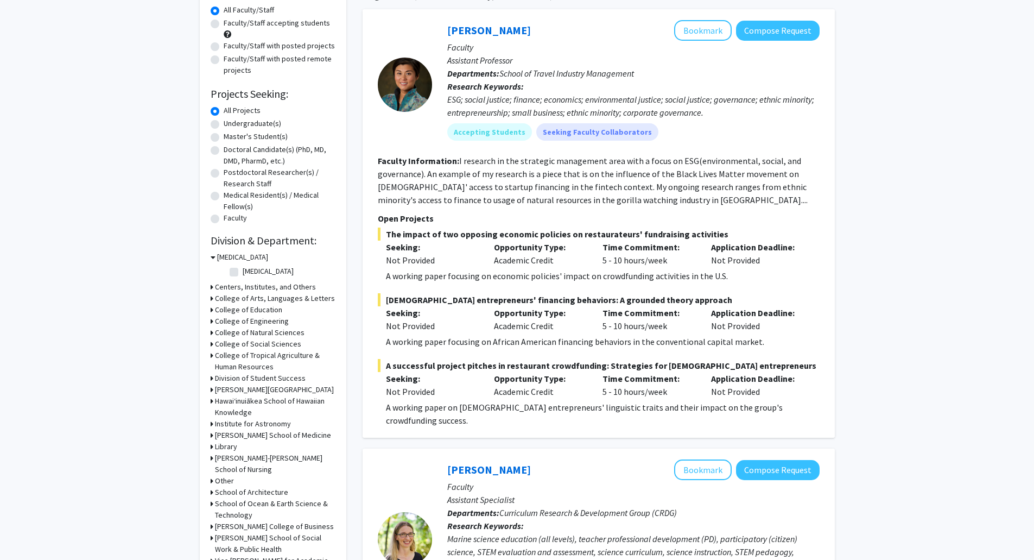
scroll to position [109, 0]
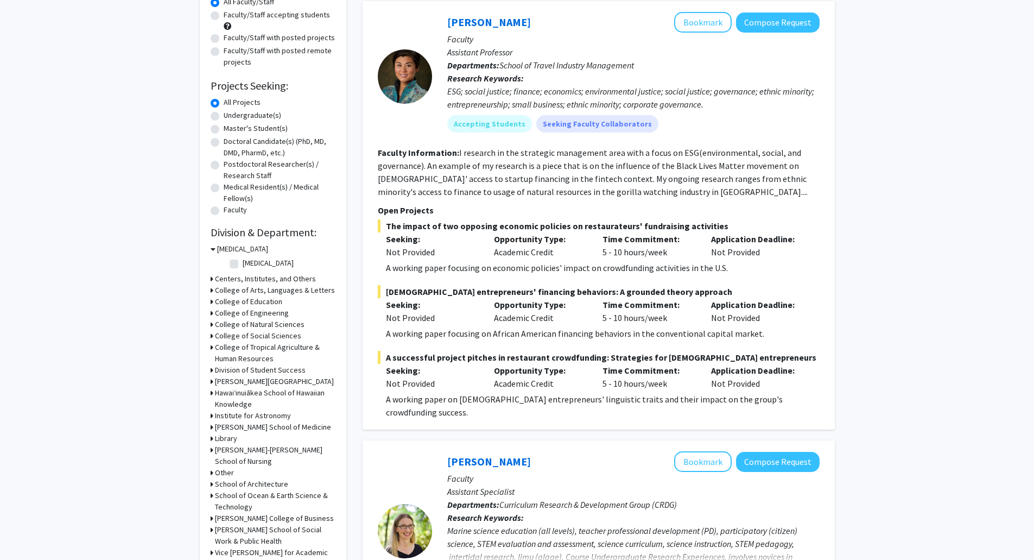
click at [269, 115] on label "Undergraduate(s)" at bounding box center [253, 115] width 58 height 11
click at [231, 115] on input "Undergraduate(s)" at bounding box center [227, 113] width 7 height 7
radio input "true"
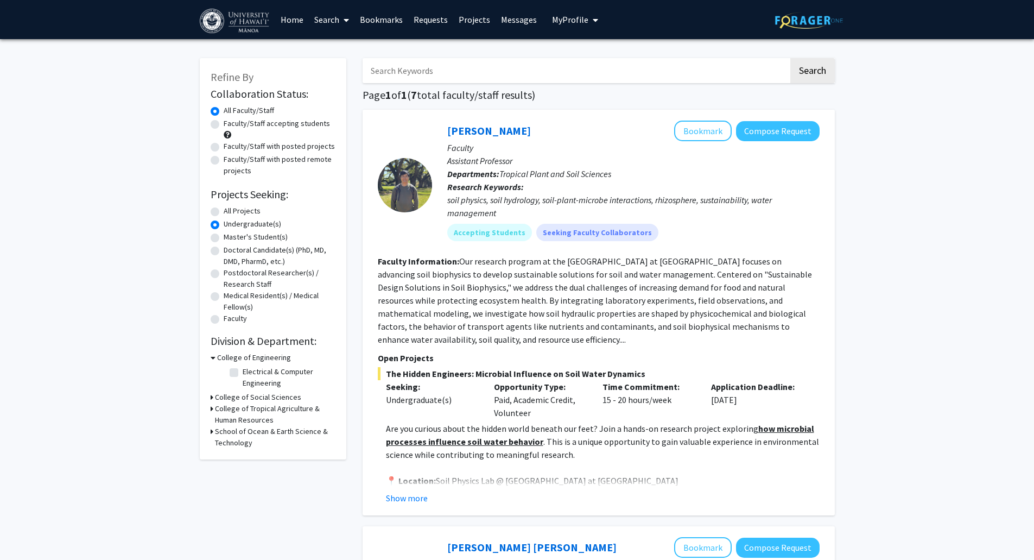
click at [418, 186] on div at bounding box center [405, 185] width 54 height 54
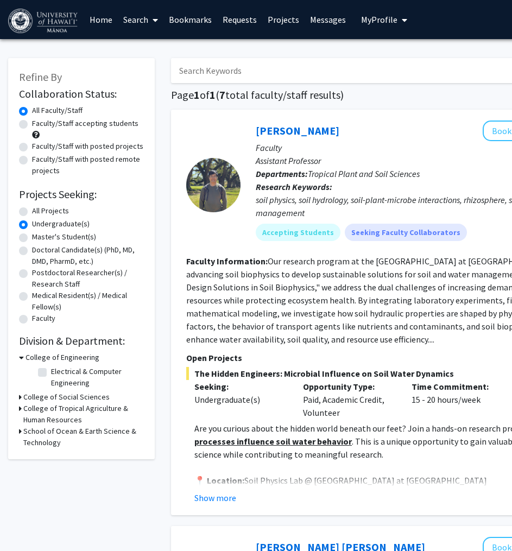
click at [385, 21] on span "My Profile" at bounding box center [379, 19] width 36 height 11
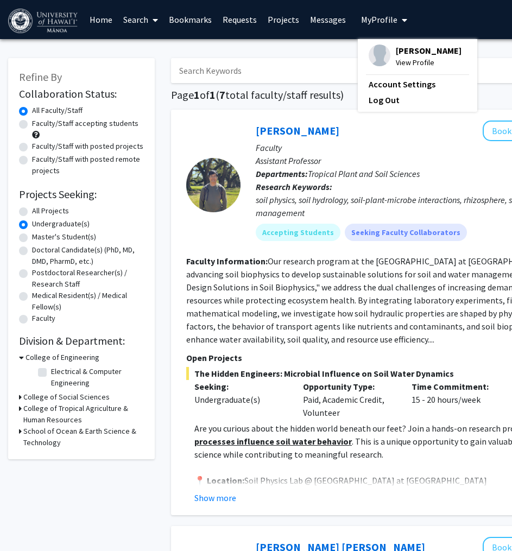
click at [405, 61] on span "View Profile" at bounding box center [429, 62] width 66 height 12
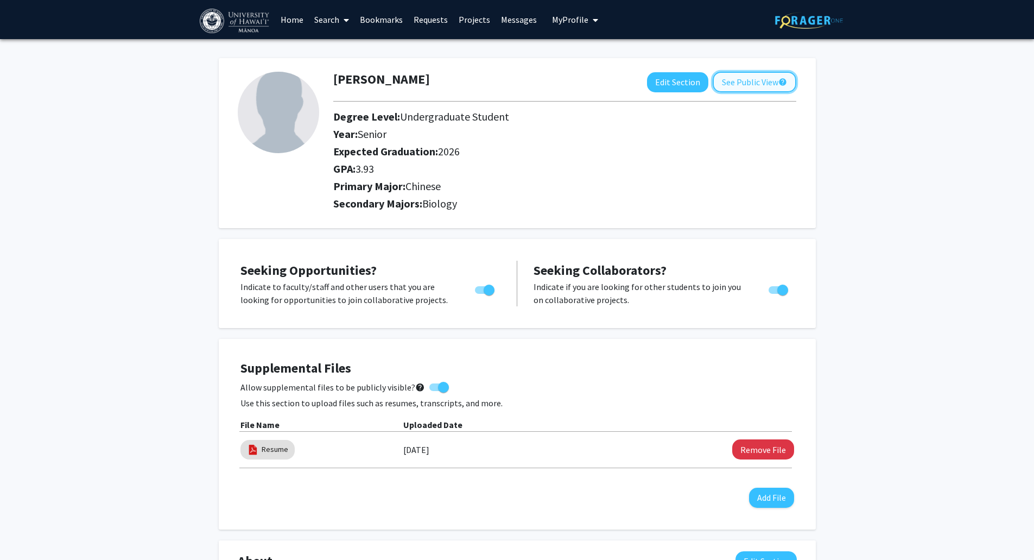
click at [519, 80] on button "See Public View help" at bounding box center [755, 82] width 84 height 21
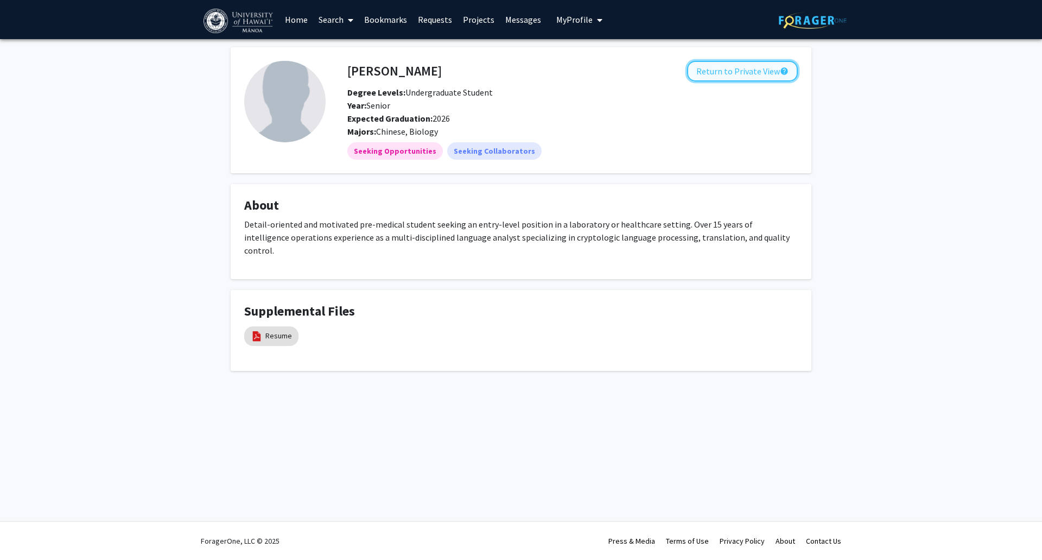
click at [519, 72] on button "Return to Private View help" at bounding box center [742, 71] width 111 height 21
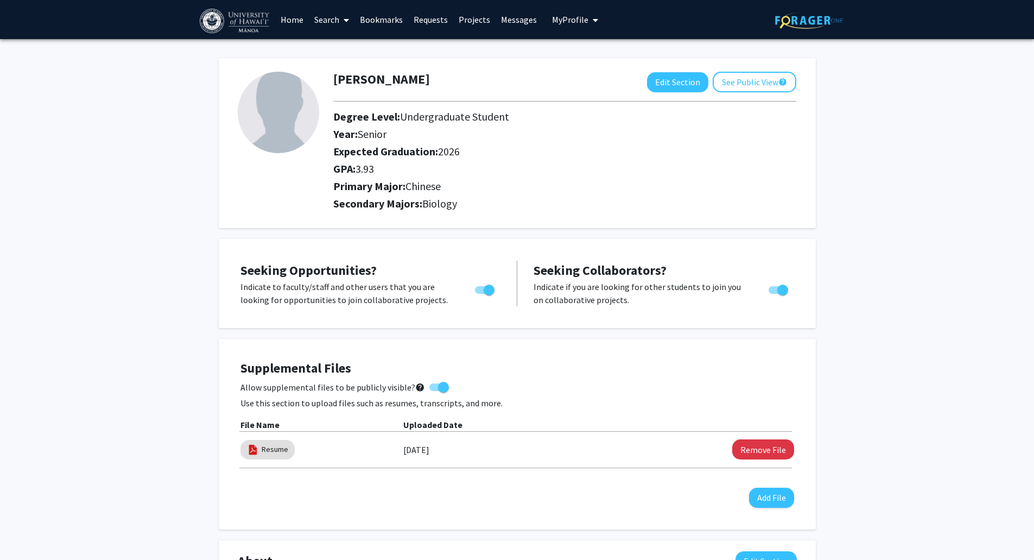
click at [438, 386] on span at bounding box center [443, 387] width 11 height 11
click at [435, 391] on input "Allow supplemental files to be publicly visible? help" at bounding box center [434, 391] width 1 height 1
click at [519, 454] on button "Remove File" at bounding box center [763, 449] width 62 height 20
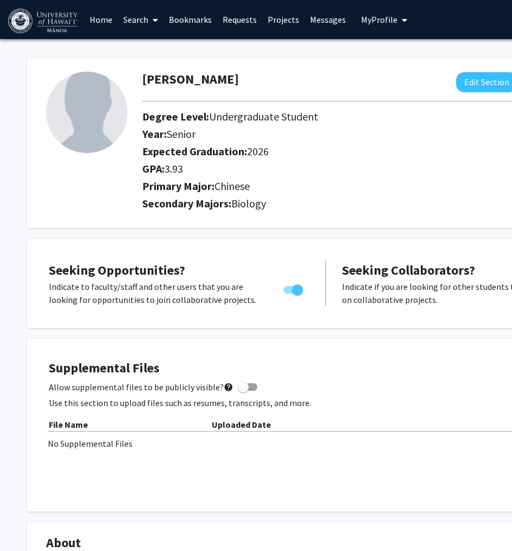
click at [265, 385] on div "Allow supplemental files to be publicly visible? help" at bounding box center [326, 386] width 554 height 13
click at [242, 389] on span at bounding box center [243, 387] width 11 height 11
click at [243, 391] on input "Allow supplemental files to be publicly visible? help" at bounding box center [243, 391] width 1 height 1
checkbox input "true"
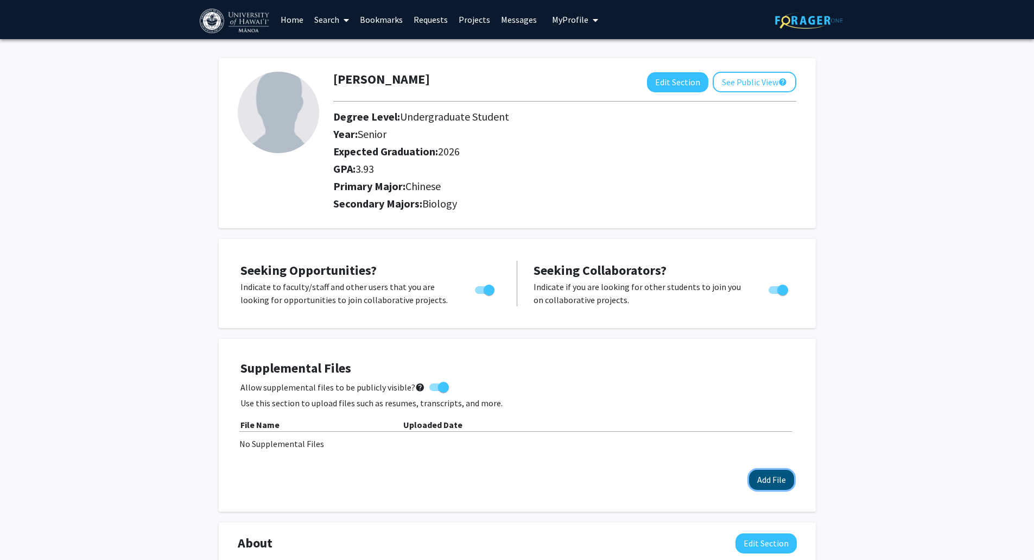
click at [519, 469] on button "Add File" at bounding box center [771, 479] width 45 height 20
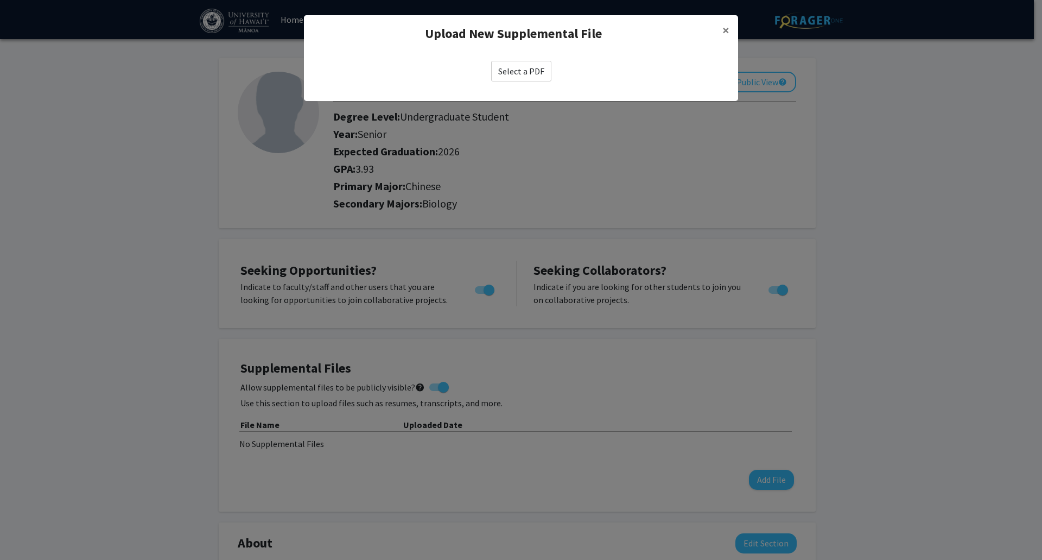
click at [519, 62] on label "Select a PDF" at bounding box center [521, 71] width 60 height 21
click at [0, 0] on input "Select a PDF" at bounding box center [0, 0] width 0 height 0
select select "custom"
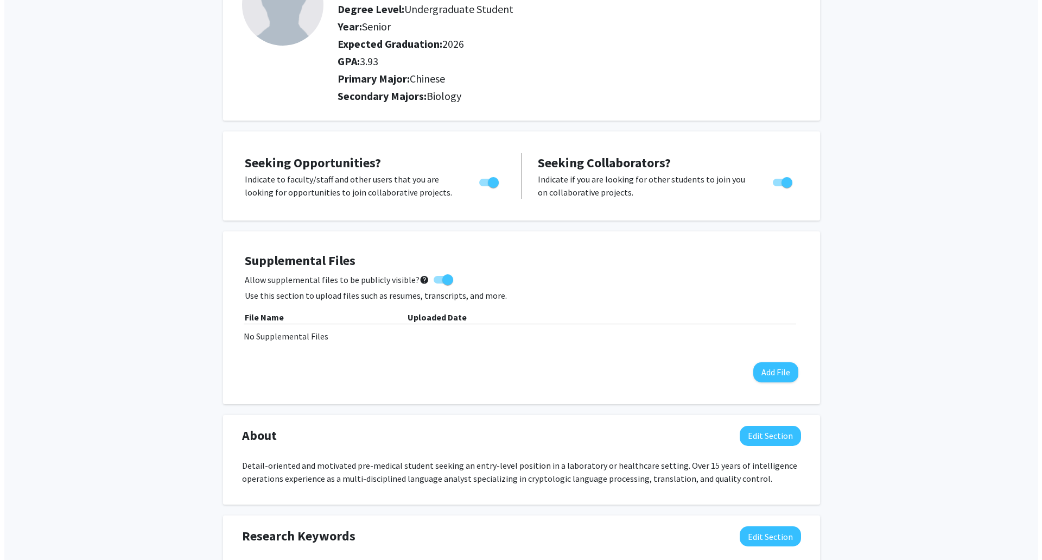
scroll to position [217, 0]
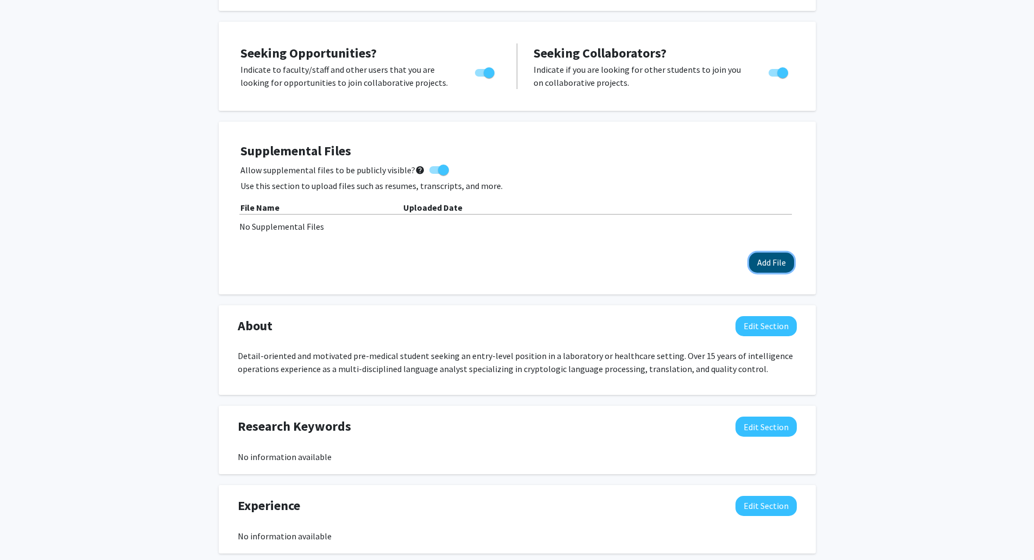
click at [519, 257] on button "Add File" at bounding box center [771, 262] width 45 height 20
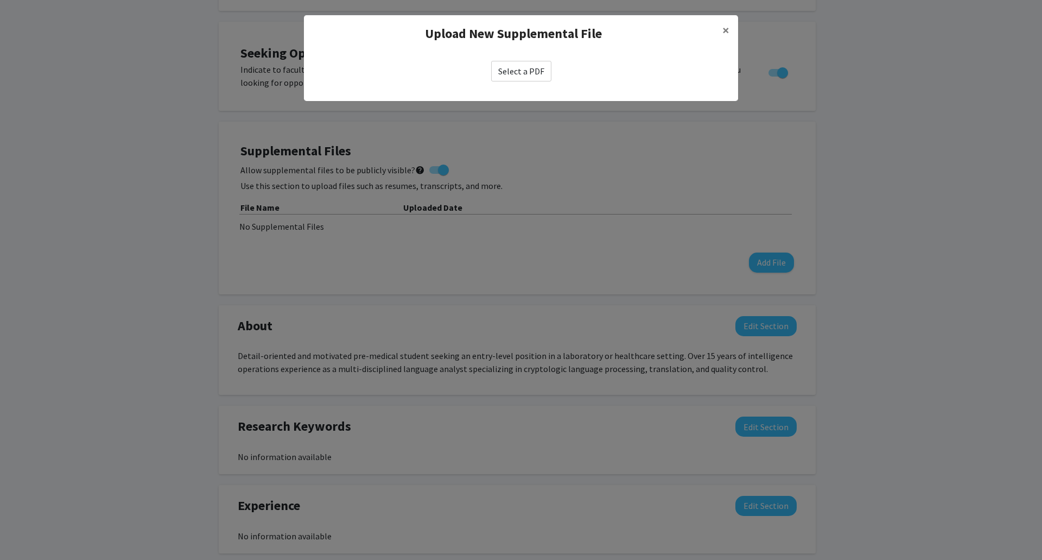
click at [510, 81] on label "Select a PDF" at bounding box center [521, 71] width 60 height 21
click at [0, 0] on input "Select a PDF" at bounding box center [0, 0] width 0 height 0
select select "custom"
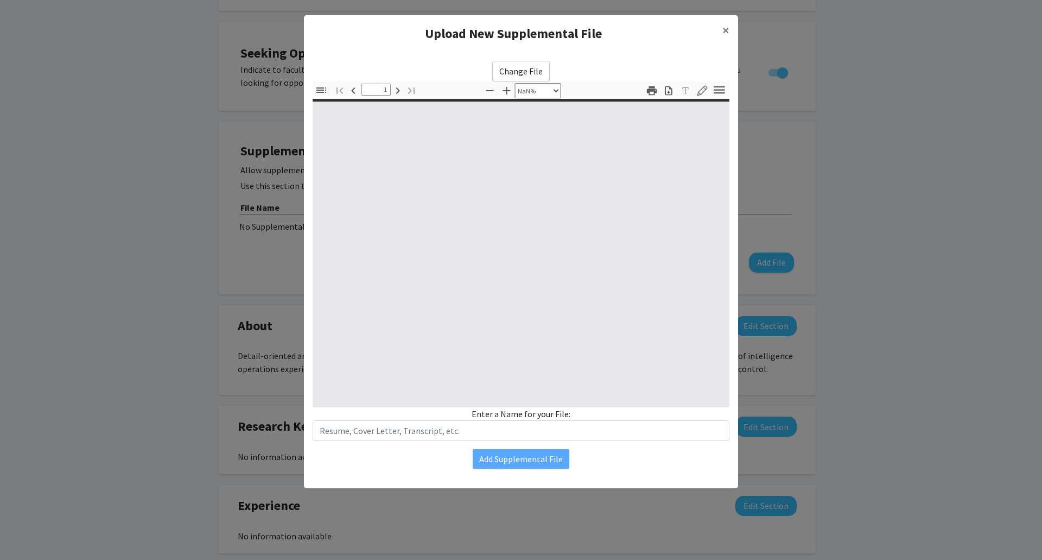
type input "0"
select select "custom"
type input "1"
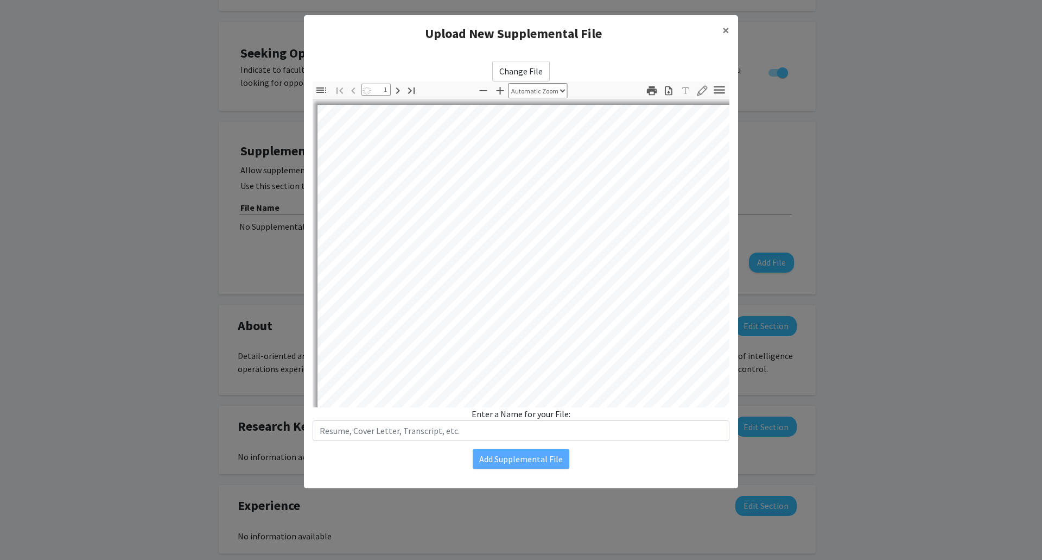
select select "auto"
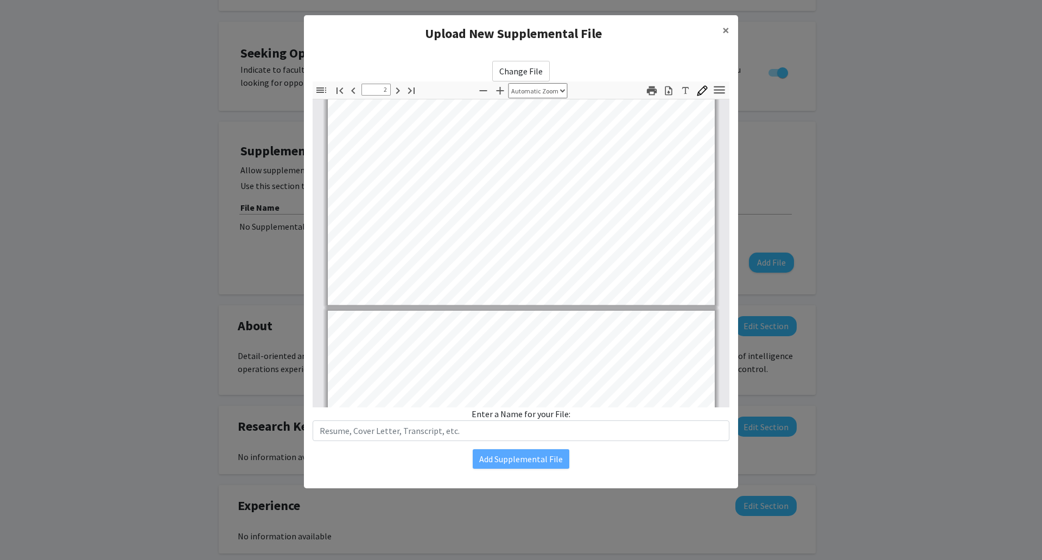
type input "3"
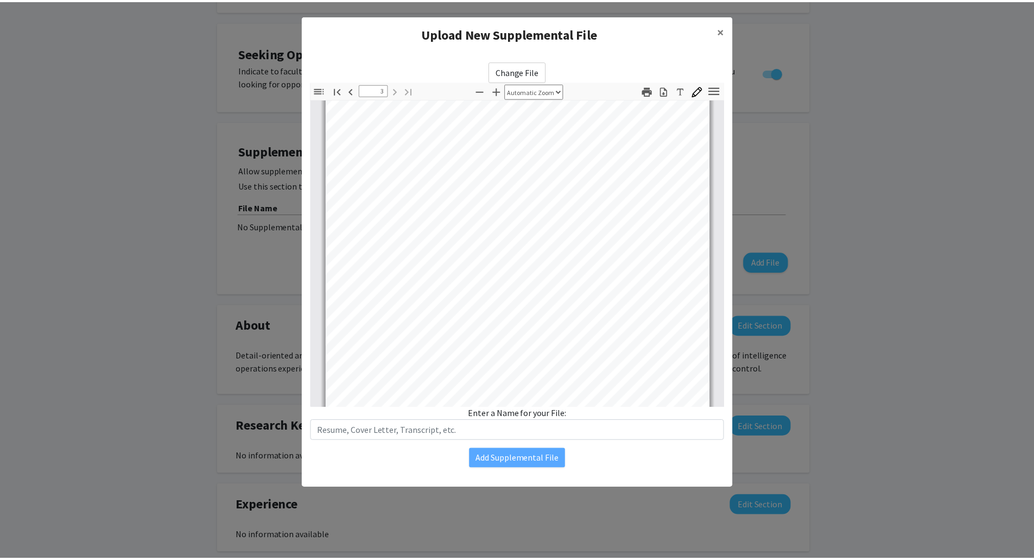
scroll to position [1217, 0]
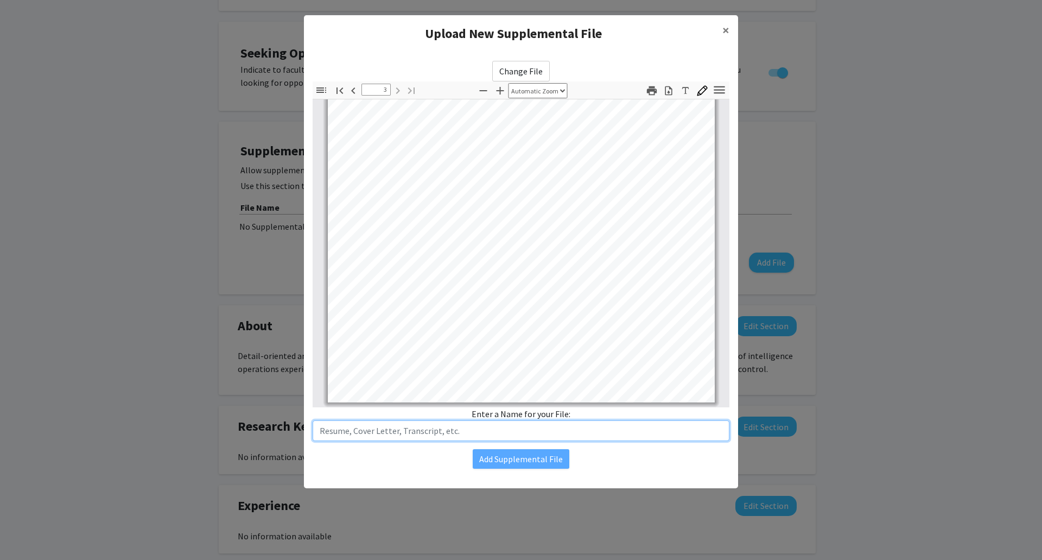
click at [489, 426] on input "text" at bounding box center [521, 430] width 417 height 21
type input "Resume"
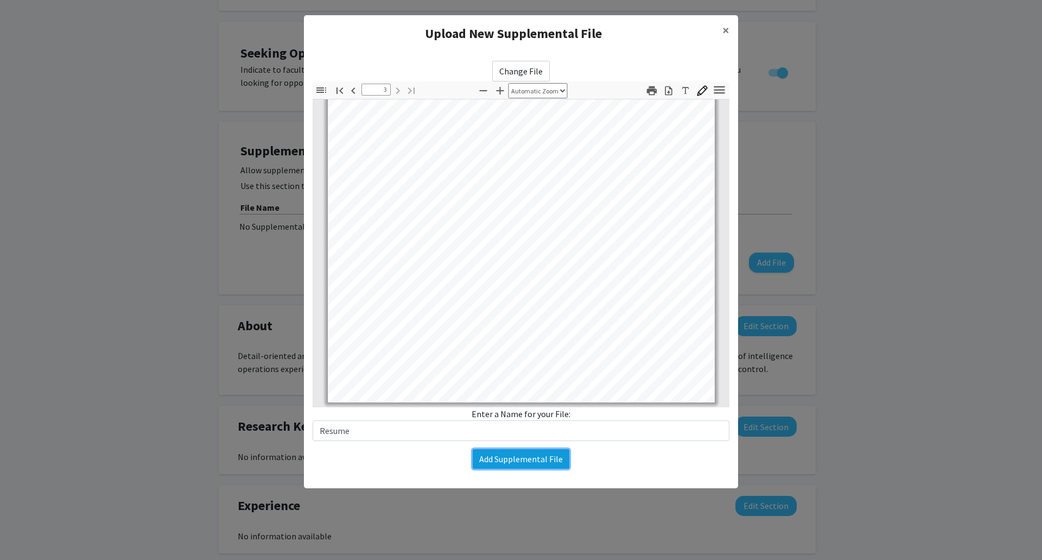
click at [514, 454] on button "Add Supplemental File" at bounding box center [521, 459] width 97 height 20
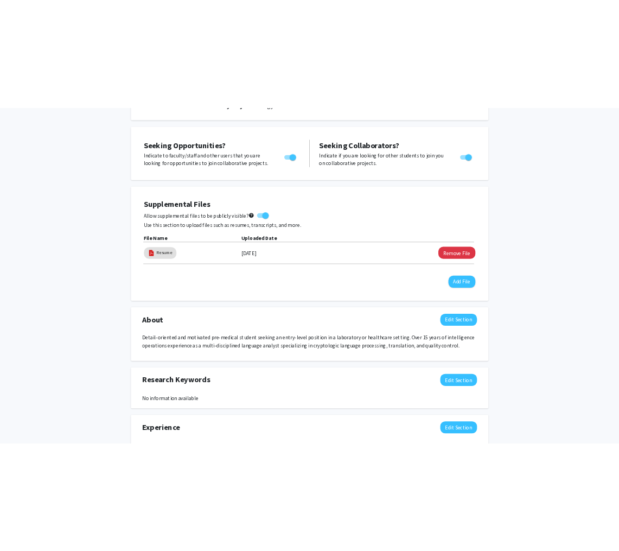
scroll to position [0, 0]
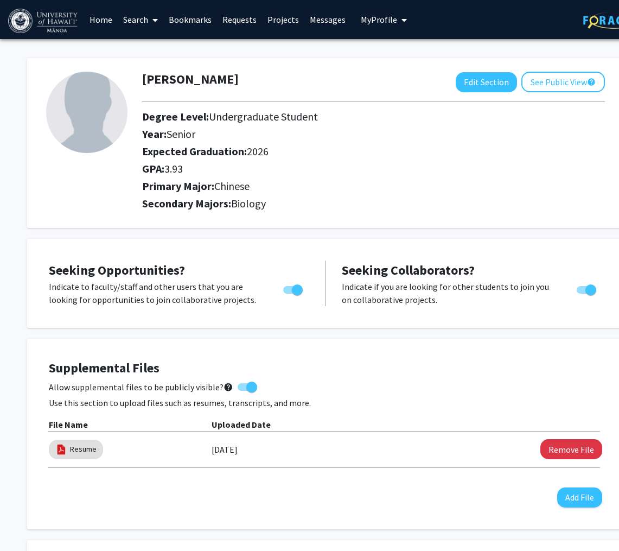
click at [146, 13] on link "Search" at bounding box center [141, 20] width 46 height 38
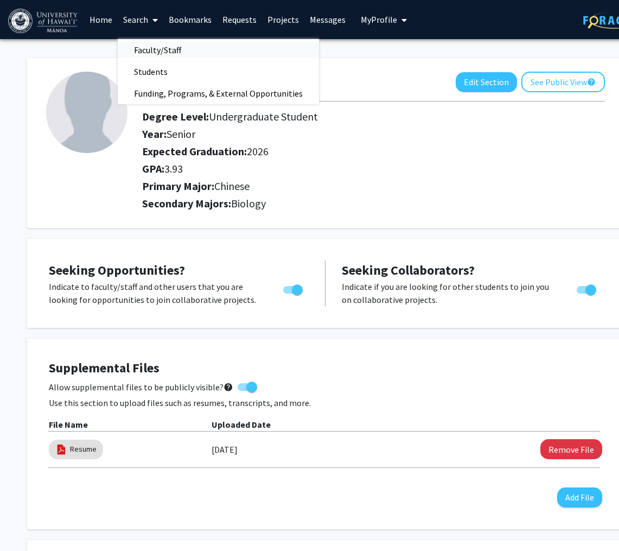
click at [153, 51] on span "Faculty/Staff" at bounding box center [158, 50] width 80 height 22
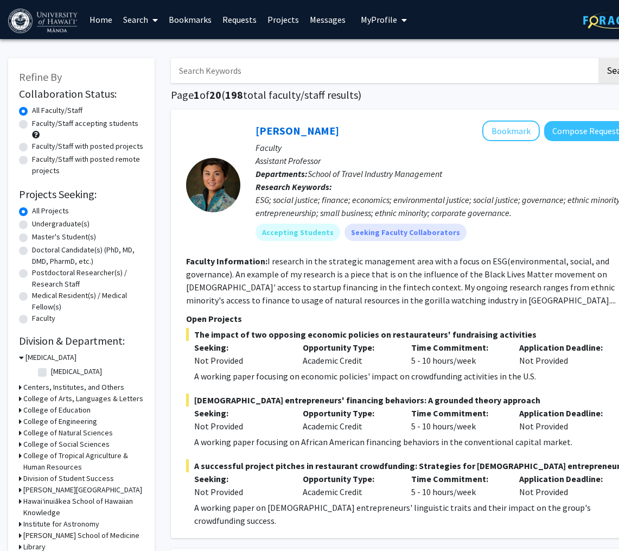
click at [70, 221] on label "Undergraduate(s)" at bounding box center [61, 223] width 58 height 11
click at [39, 221] on input "Undergraduate(s)" at bounding box center [35, 221] width 7 height 7
radio input "true"
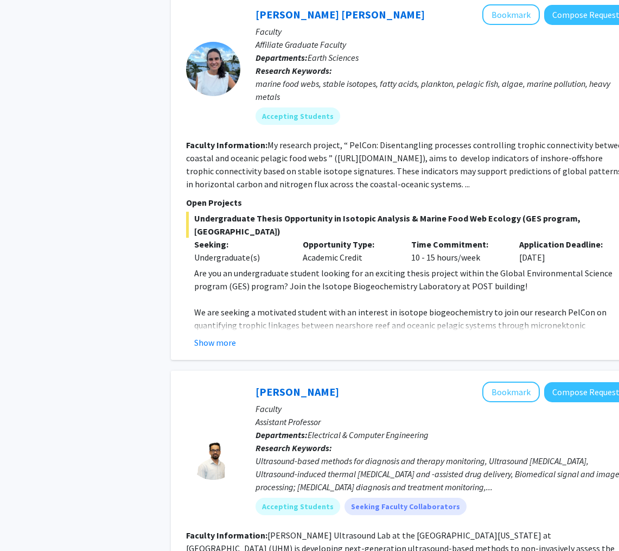
scroll to position [543, 0]
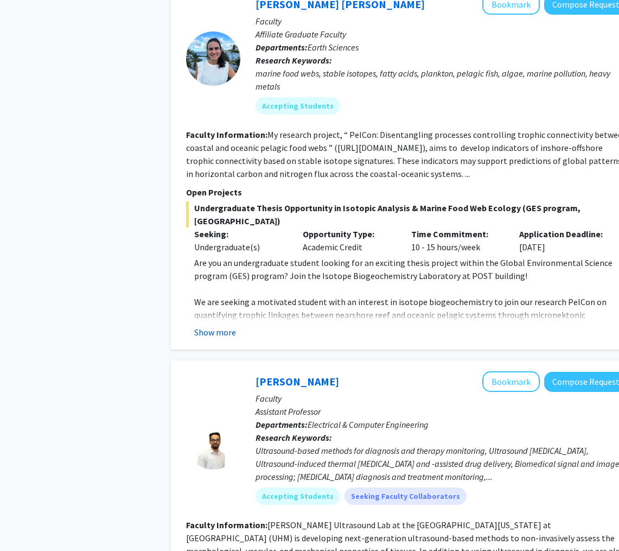
click at [223, 326] on button "Show more" at bounding box center [215, 332] width 42 height 13
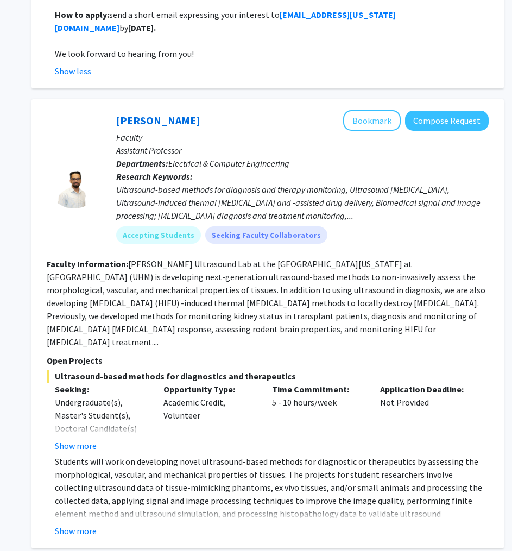
scroll to position [1031, 139]
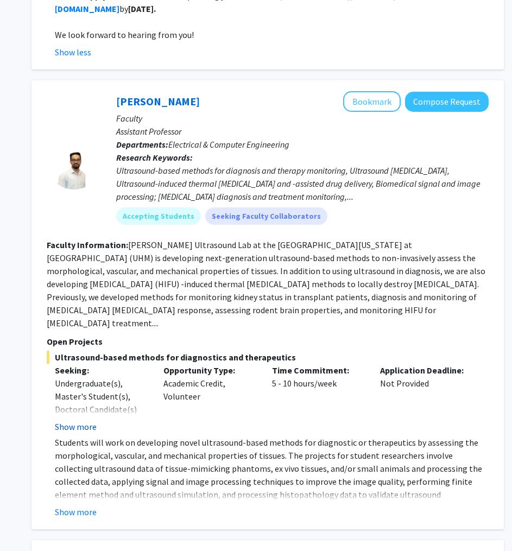
click at [63, 420] on button "Show more" at bounding box center [76, 426] width 42 height 13
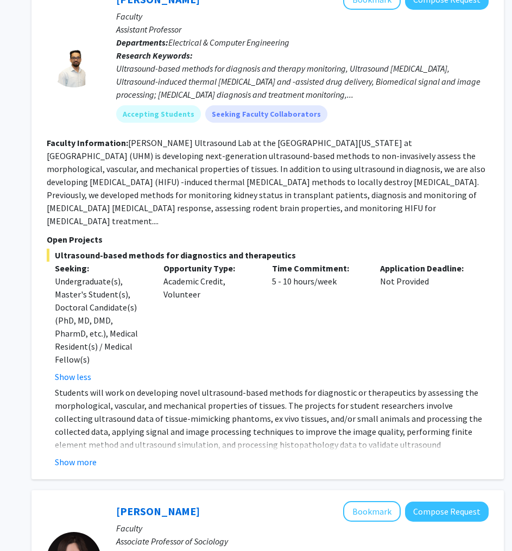
scroll to position [1140, 139]
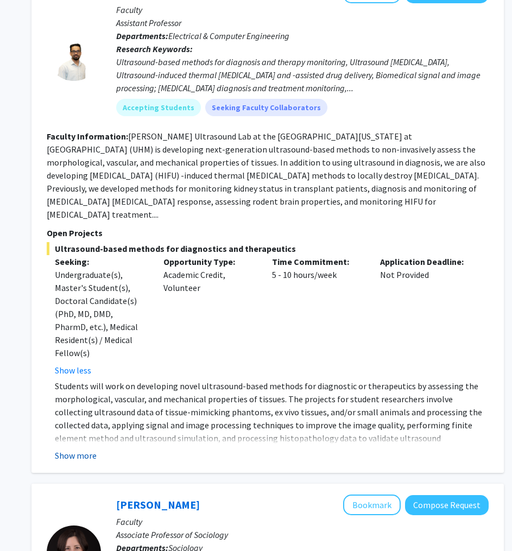
click at [90, 449] on button "Show more" at bounding box center [76, 455] width 42 height 13
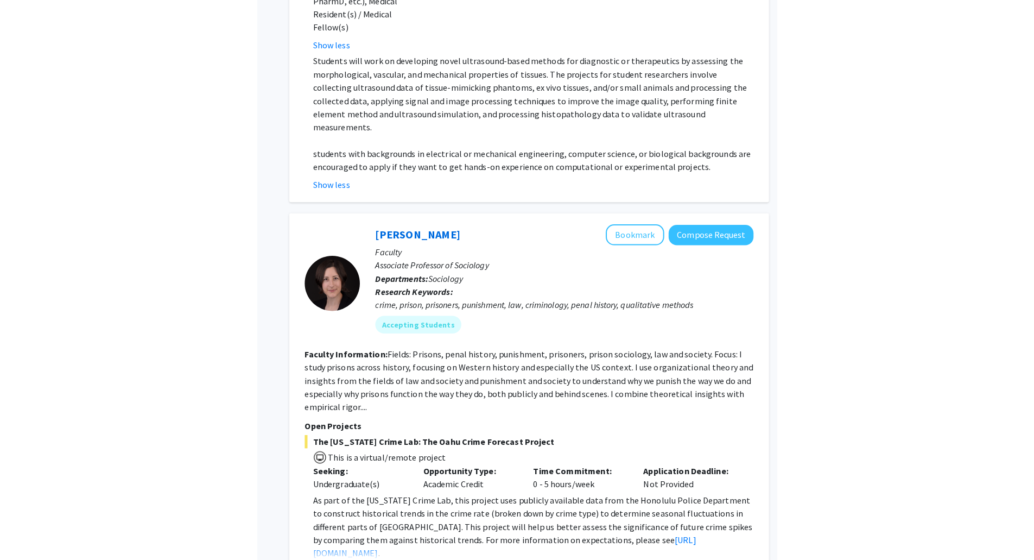
scroll to position [1465, 0]
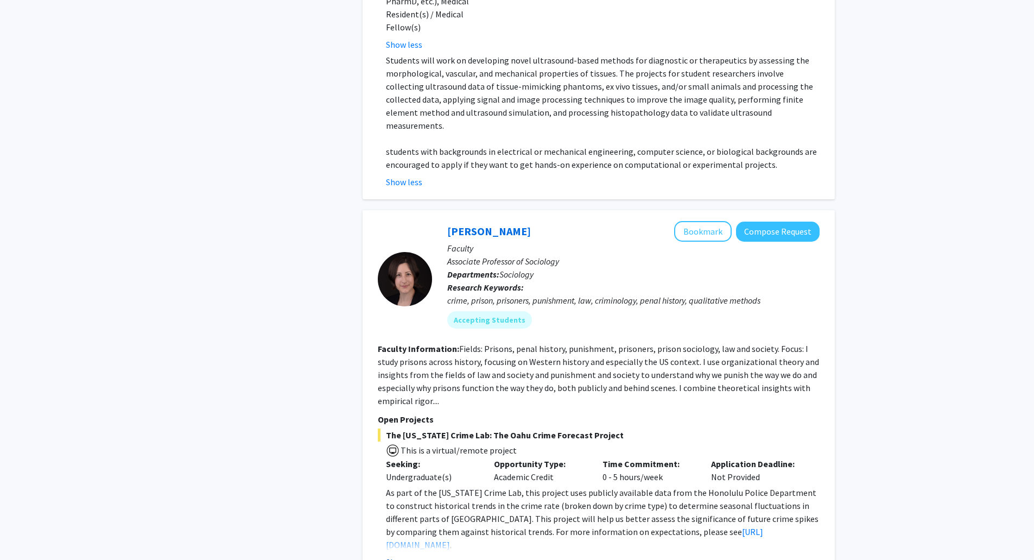
click at [423, 550] on button "Show more" at bounding box center [407, 561] width 42 height 13
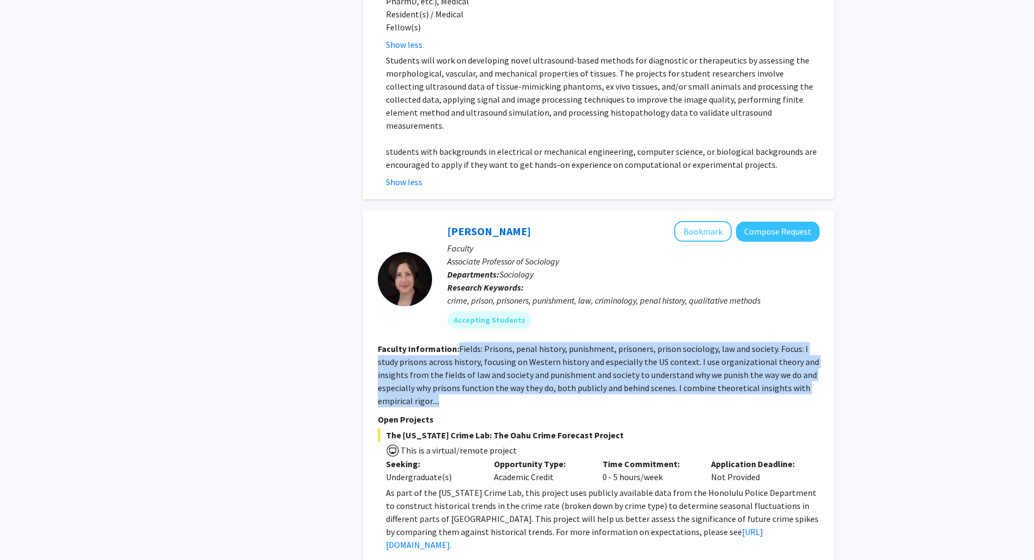
drag, startPoint x: 459, startPoint y: 288, endPoint x: 772, endPoint y: 339, distance: 317.9
click at [519, 342] on section "Faculty Information: Fields: Prisons, penal history, punishment, prisoners, pri…" at bounding box center [599, 374] width 442 height 65
click at [472, 342] on section "Faculty Information: Fields: Prisons, penal history, punishment, prisoners, pri…" at bounding box center [599, 374] width 442 height 65
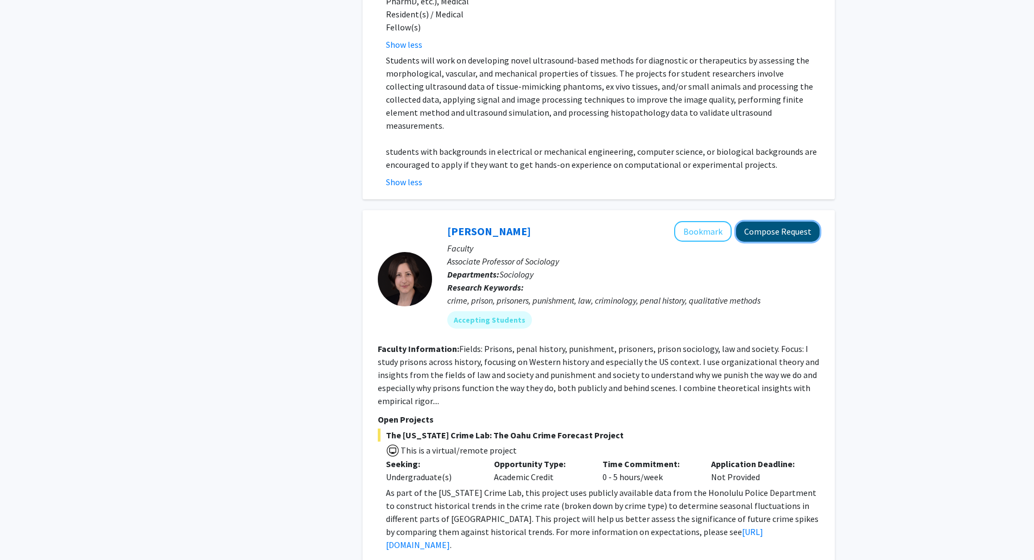
click at [519, 221] on button "Compose Request" at bounding box center [778, 231] width 84 height 20
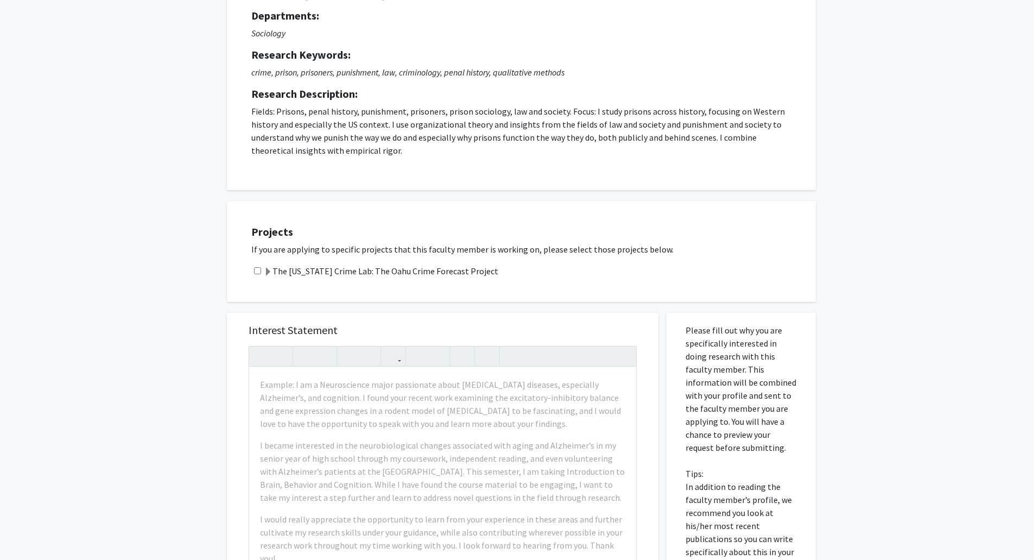
scroll to position [109, 0]
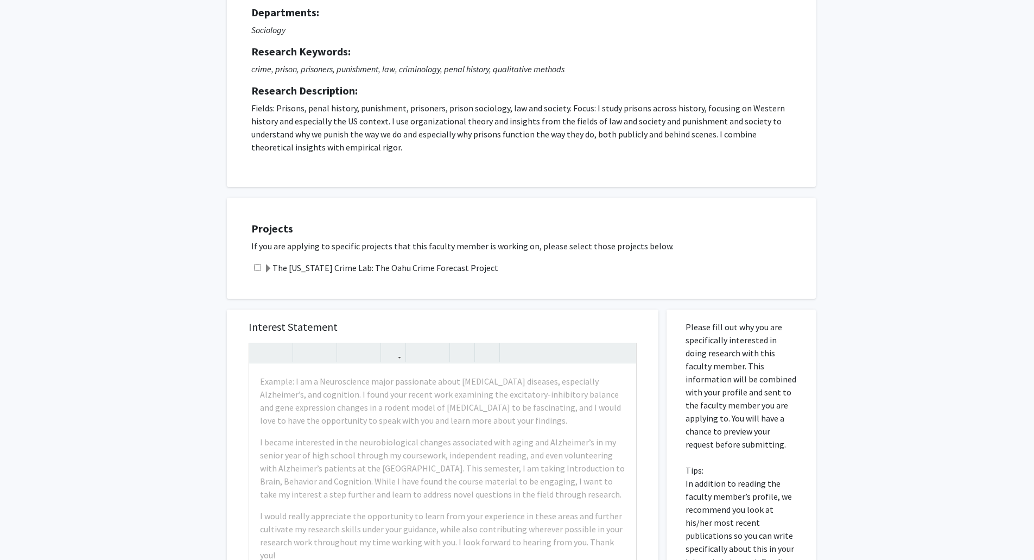
click at [401, 271] on label "The Hawaii Crime Lab: The Oahu Crime Forecast Project" at bounding box center [381, 267] width 234 height 13
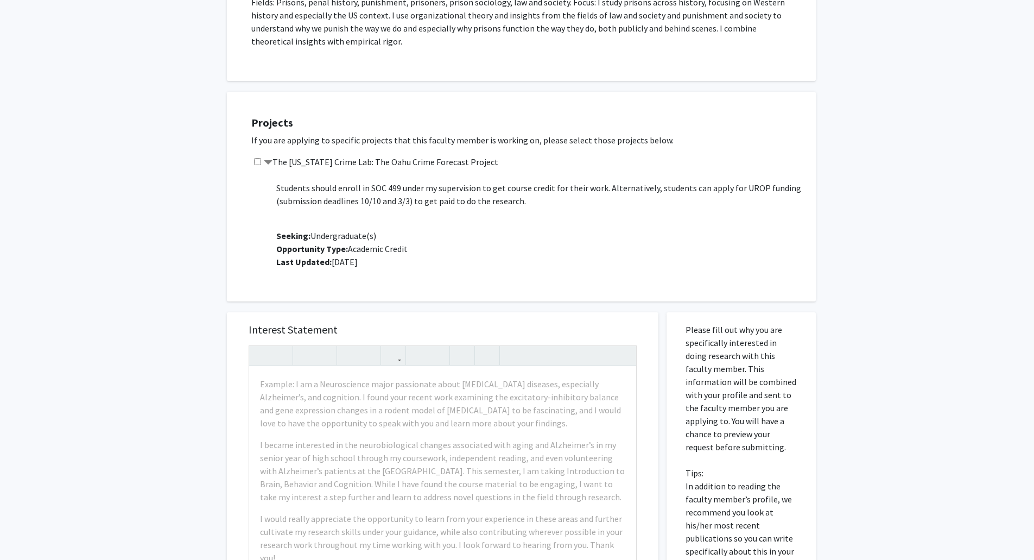
scroll to position [217, 0]
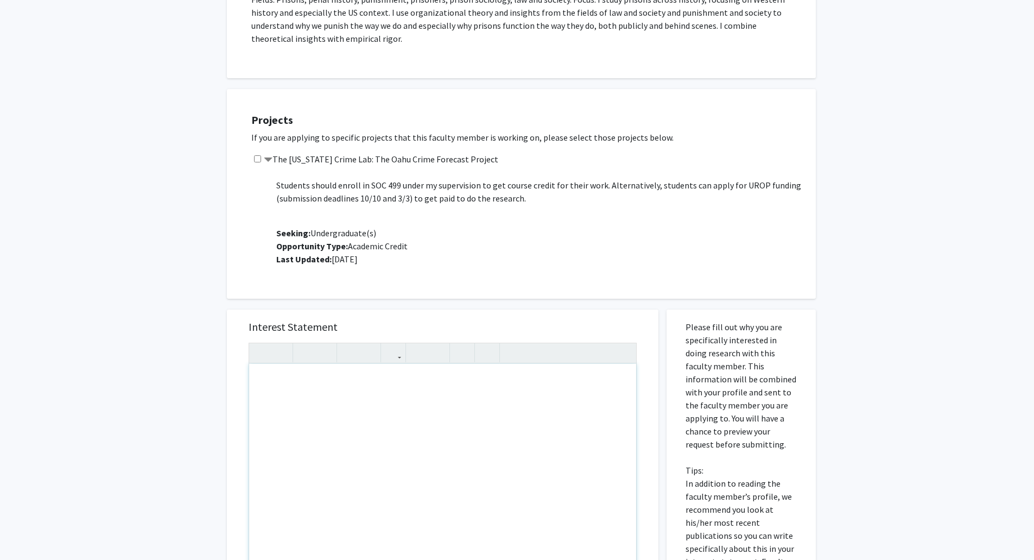
click at [439, 392] on div "Note to users with screen readers: Please press Alt+0 or Option+0 to deactivate…" at bounding box center [442, 488] width 387 height 249
click at [423, 478] on div "Note to users with screen readers: Please press Alt+0 or Option+0 to deactivate…" at bounding box center [442, 488] width 387 height 249
paste div "Note to users with screen readers: Please press Alt+0 or Option+0 to deactivate…"
type textarea "<p>Aloha, </p> <p>I am a non-traditional pre-medical student just moved back to…"
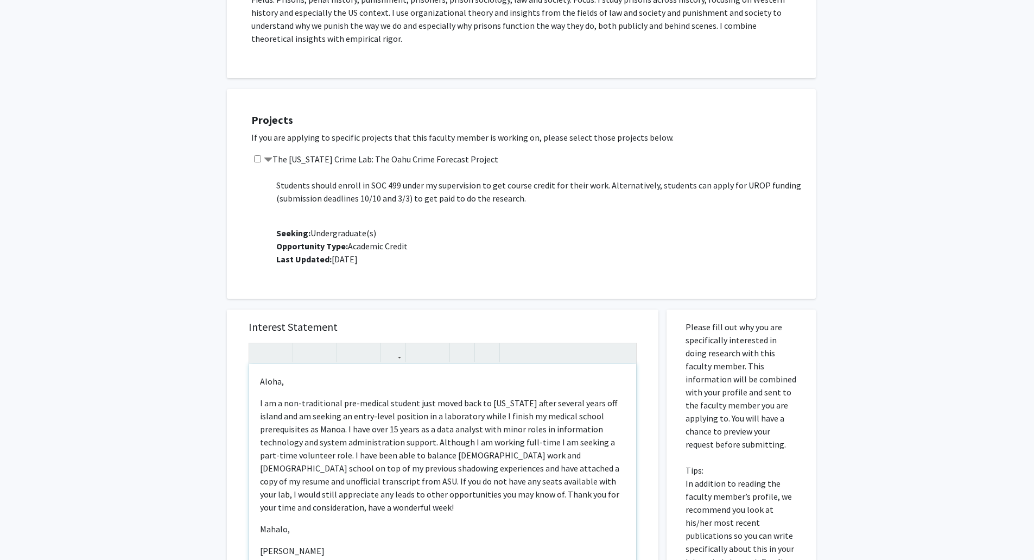
click at [290, 383] on p "Aloha," at bounding box center [442, 380] width 365 height 13
type textarea "<p>Aloha, </p> <p>I am a non-traditional pre-medical student just moved back to…"
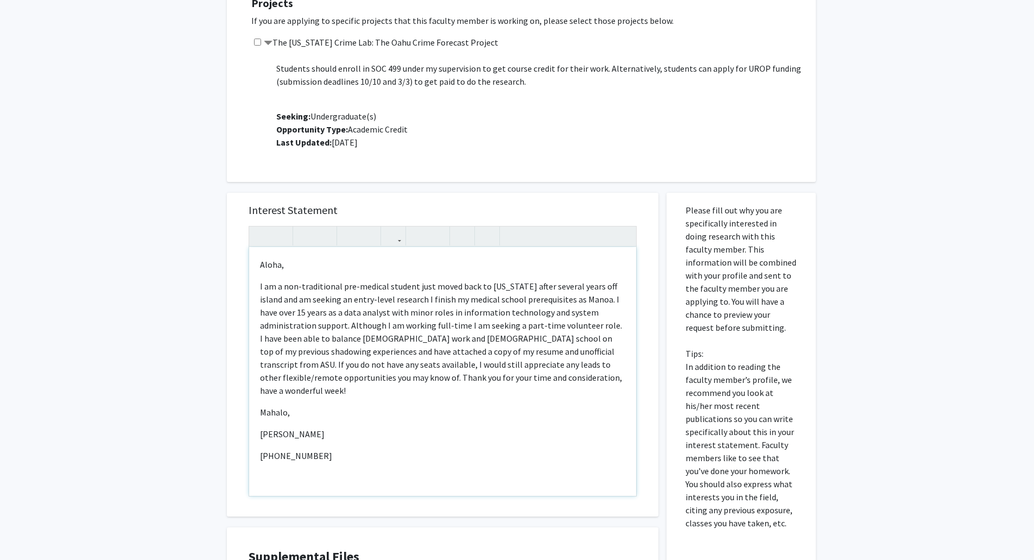
scroll to position [488, 0]
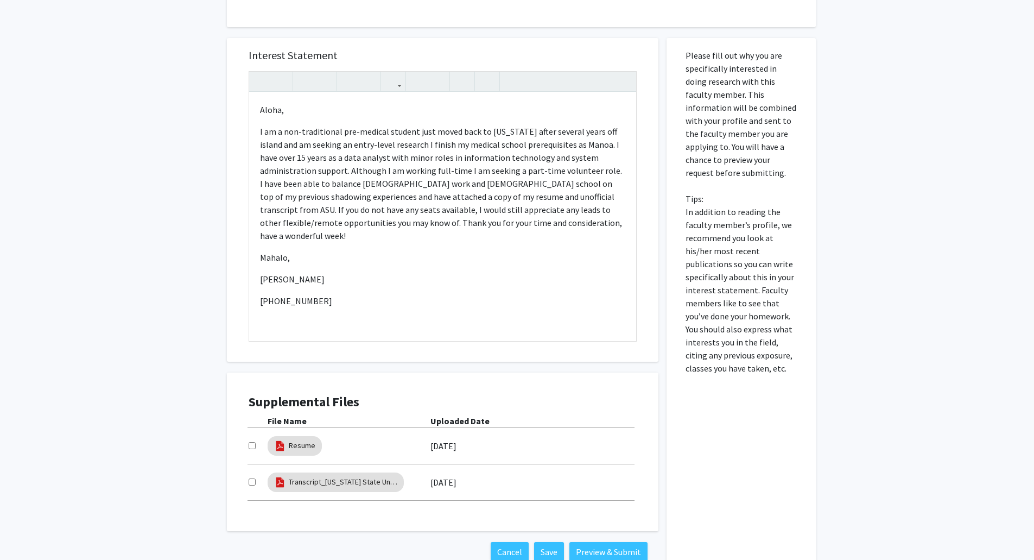
click at [255, 488] on div at bounding box center [258, 481] width 19 height 13
click at [252, 476] on div "Transcript_Arizona State University_2025 08/31/2025" at bounding box center [443, 481] width 388 height 25
click at [251, 477] on div at bounding box center [258, 481] width 19 height 13
click at [251, 479] on input "checkbox" at bounding box center [252, 481] width 7 height 7
checkbox input "true"
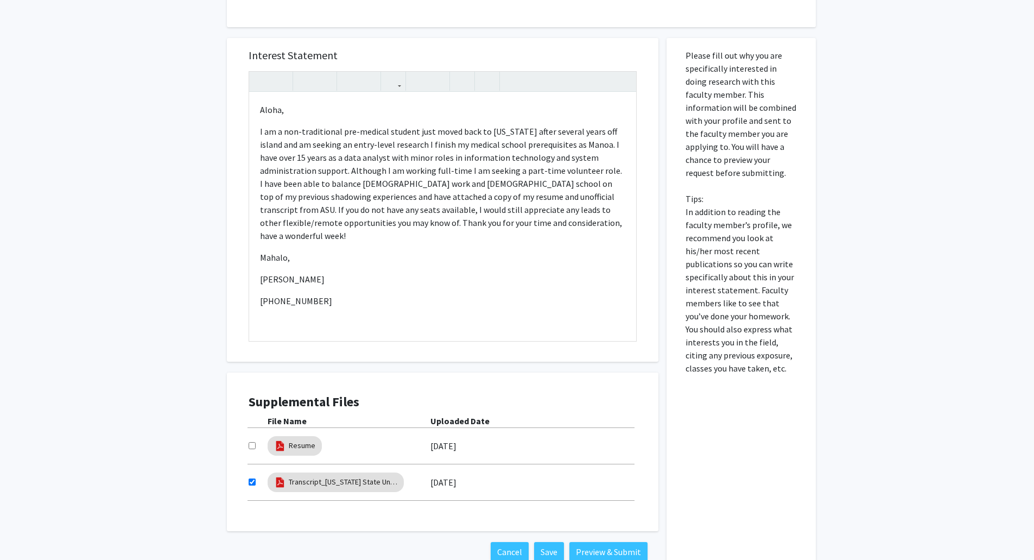
click at [256, 439] on div at bounding box center [258, 445] width 19 height 13
click at [253, 448] on input "checkbox" at bounding box center [252, 445] width 7 height 7
checkbox input "true"
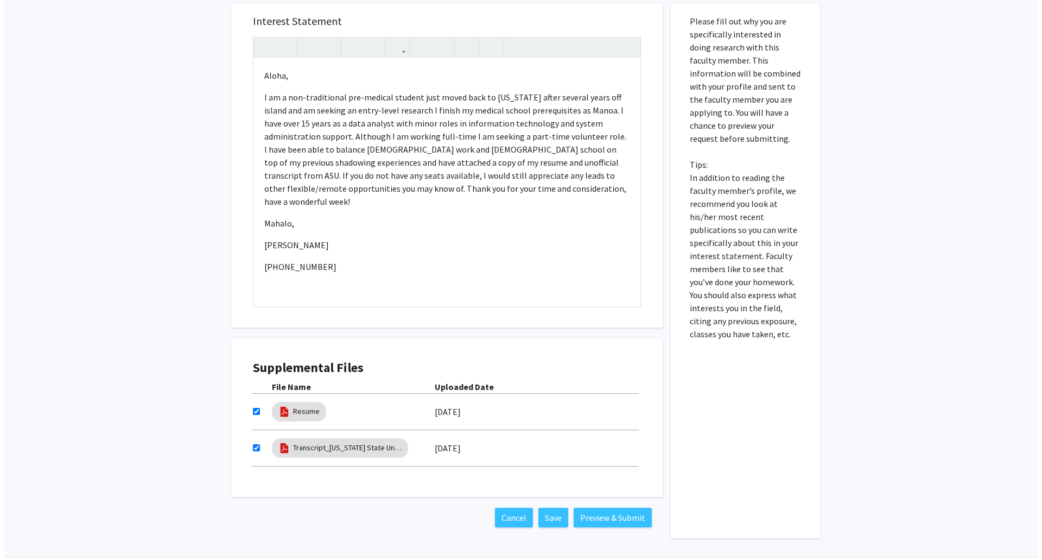
scroll to position [558, 0]
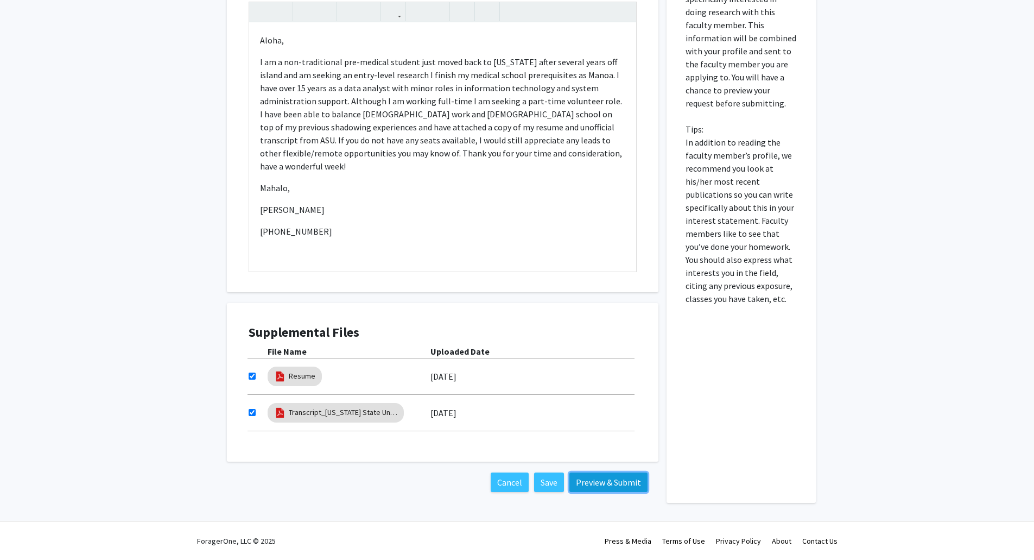
click at [519, 478] on button "Preview & Submit" at bounding box center [608, 482] width 78 height 20
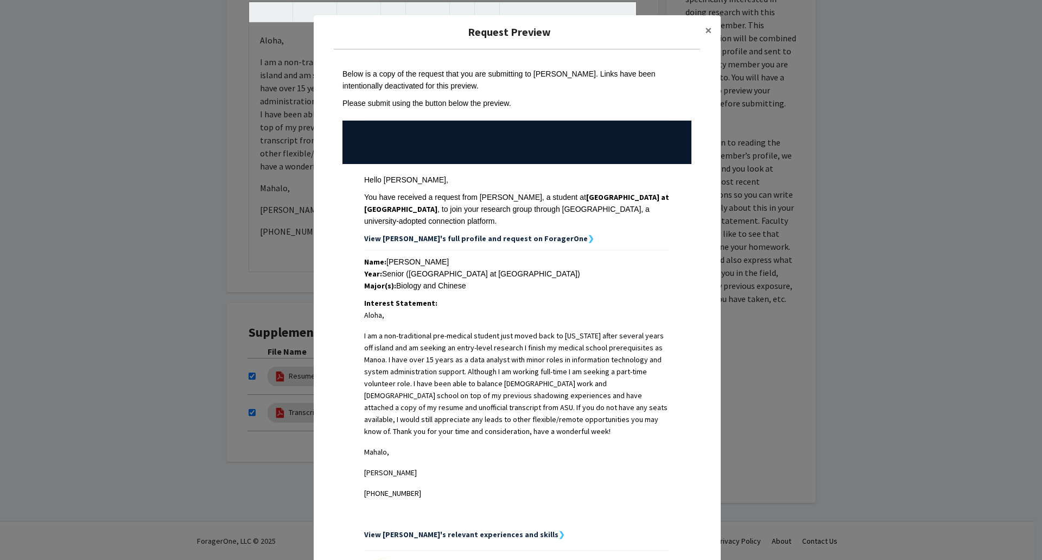
scroll to position [155, 0]
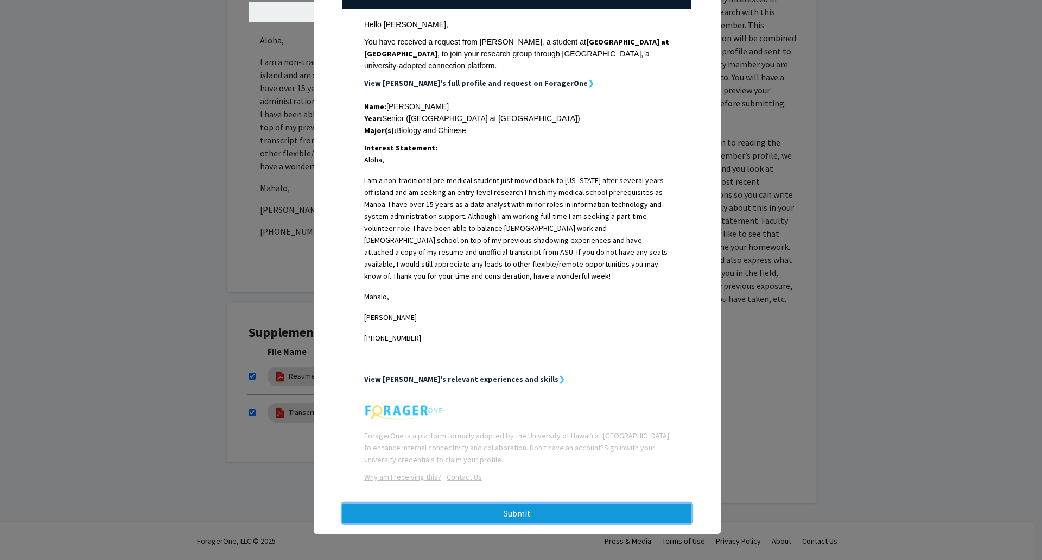
click at [499, 511] on button "Submit" at bounding box center [516, 513] width 349 height 20
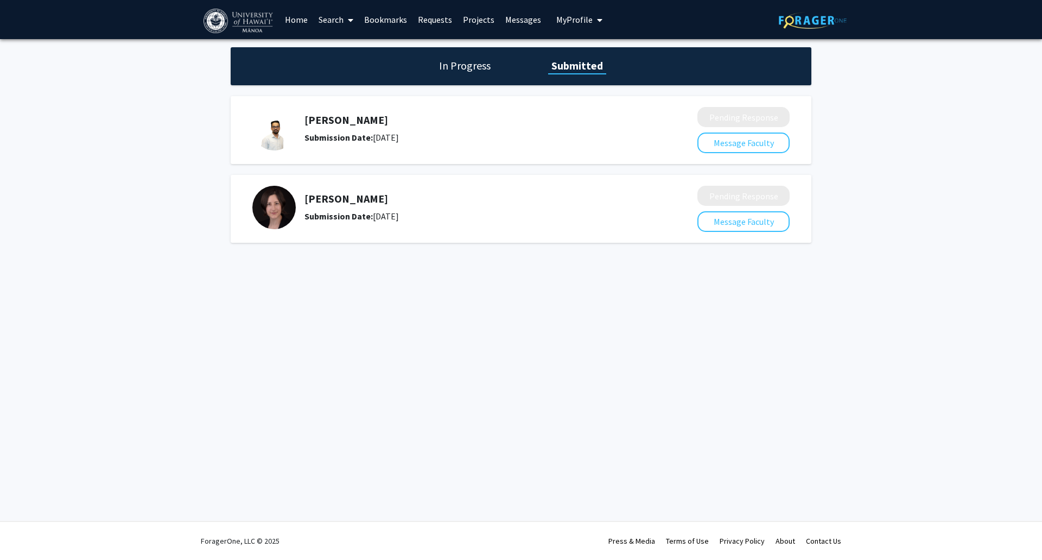
click at [467, 61] on h1 "In Progress" at bounding box center [465, 65] width 58 height 15
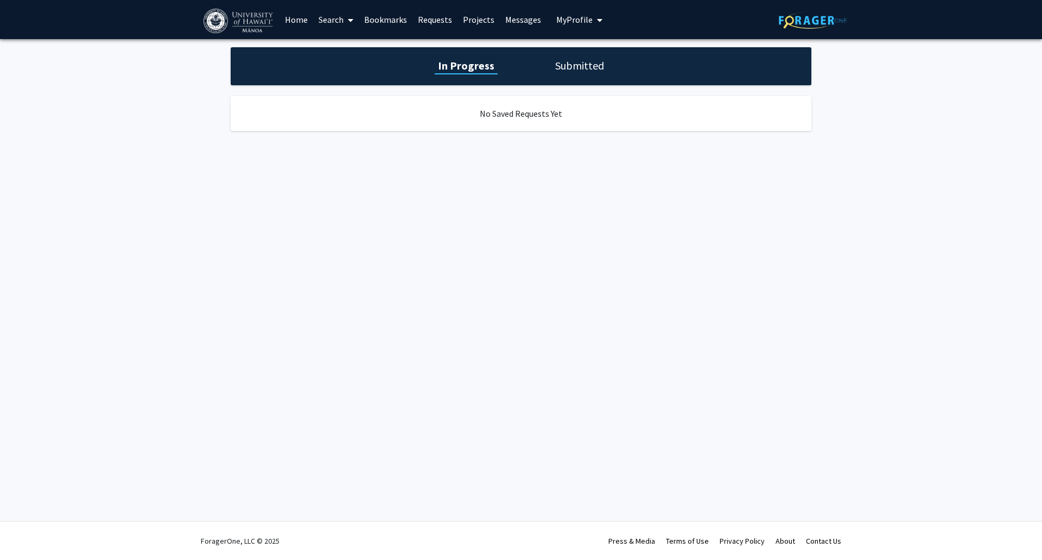
click at [333, 18] on link "Search" at bounding box center [336, 20] width 46 height 38
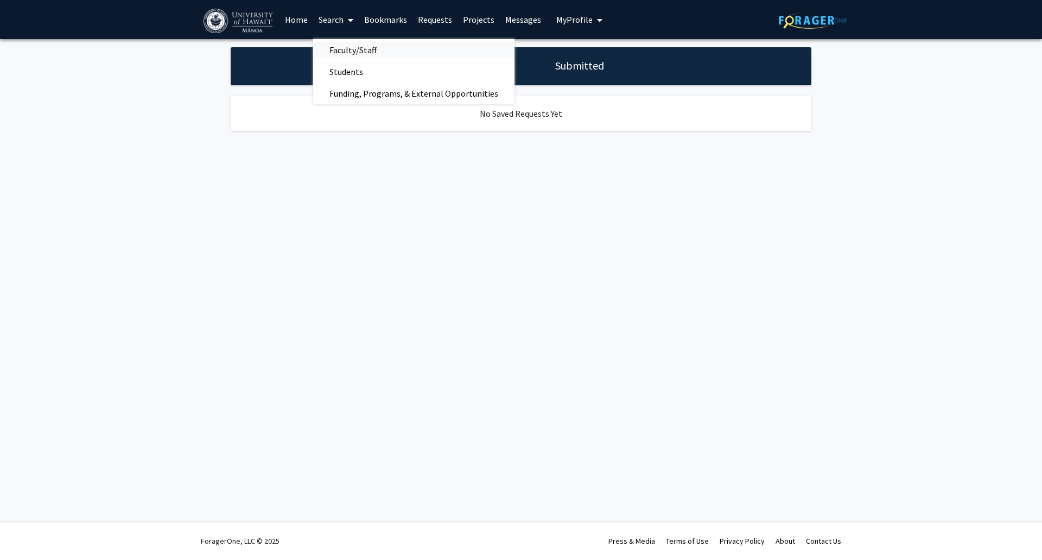
click at [340, 50] on span "Faculty/Staff" at bounding box center [353, 50] width 80 height 22
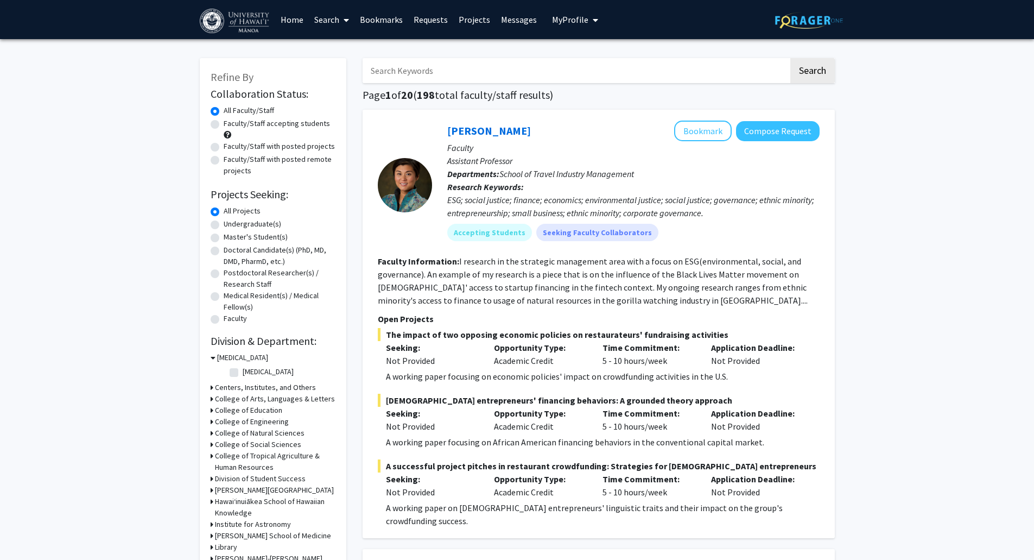
click at [248, 222] on label "Undergraduate(s)" at bounding box center [253, 223] width 58 height 11
click at [231, 222] on input "Undergraduate(s)" at bounding box center [227, 221] width 7 height 7
radio input "true"
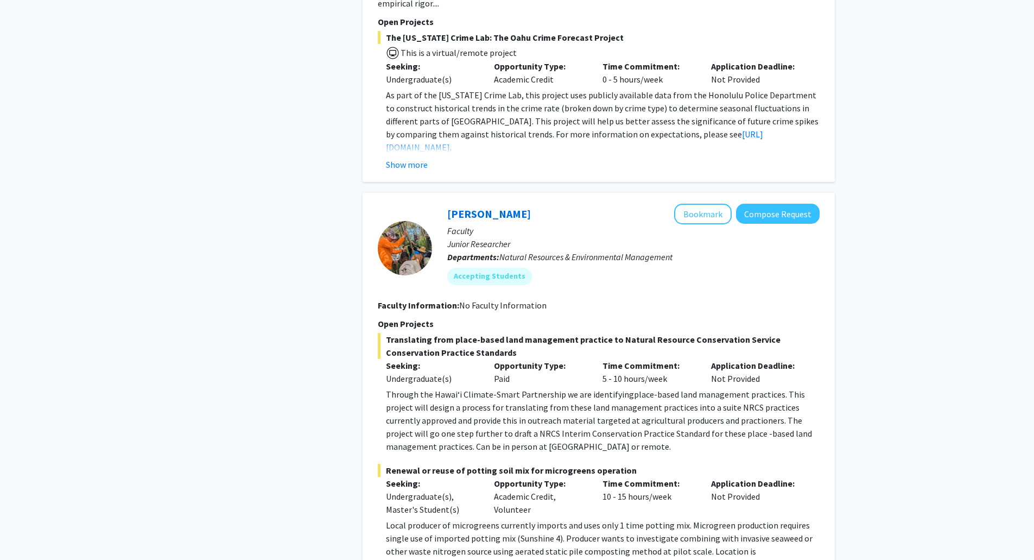
scroll to position [1465, 0]
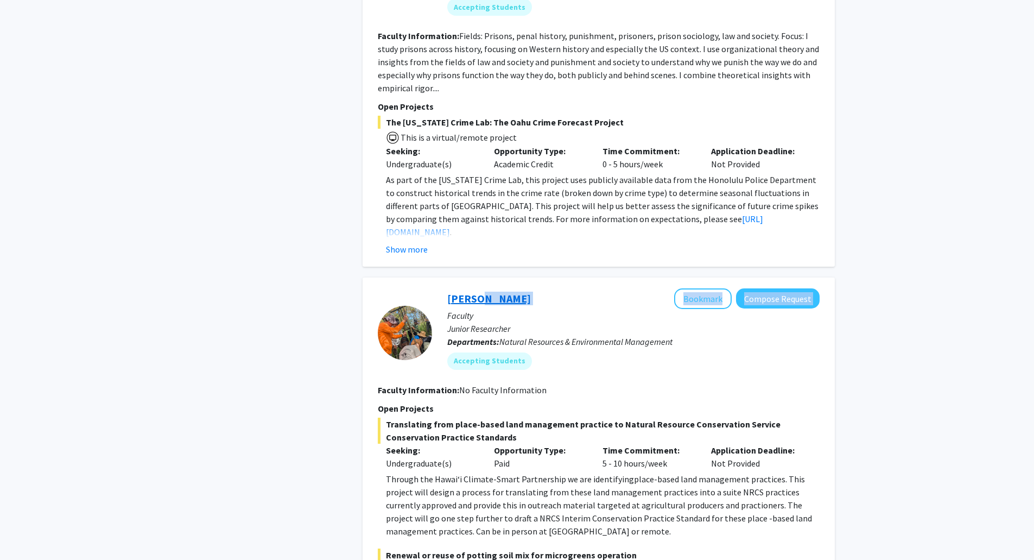
drag, startPoint x: 554, startPoint y: 278, endPoint x: 517, endPoint y: 278, distance: 36.9
click at [476, 288] on div "Linden Schneider Bookmark Compose Request" at bounding box center [633, 298] width 372 height 21
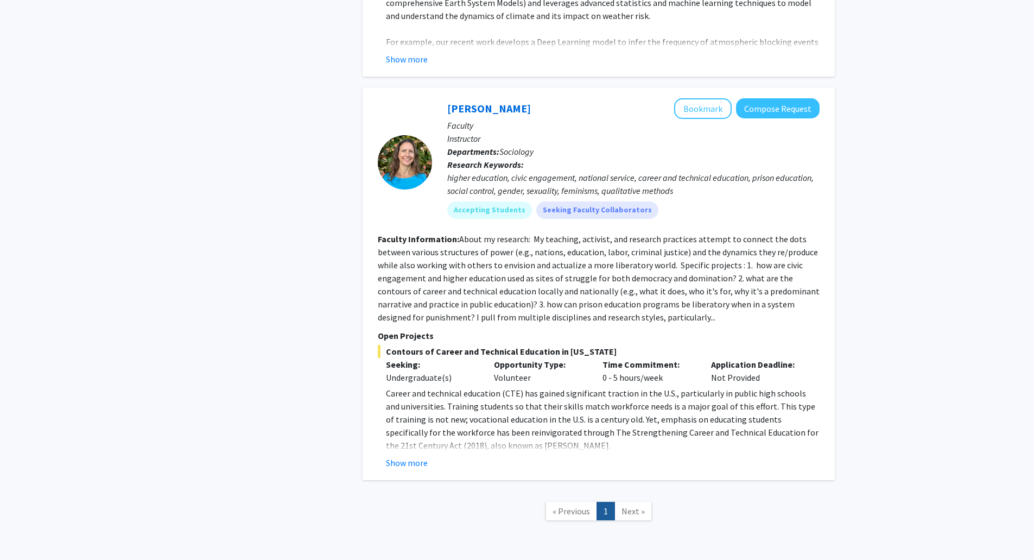
scroll to position [4537, 0]
click at [519, 505] on span "Next »" at bounding box center [632, 510] width 23 height 11
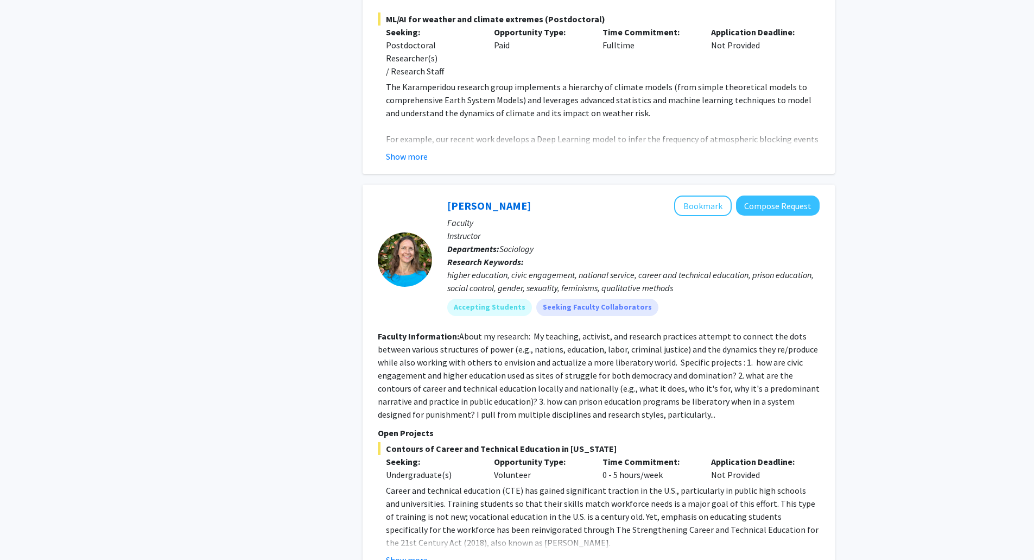
scroll to position [4320, 0]
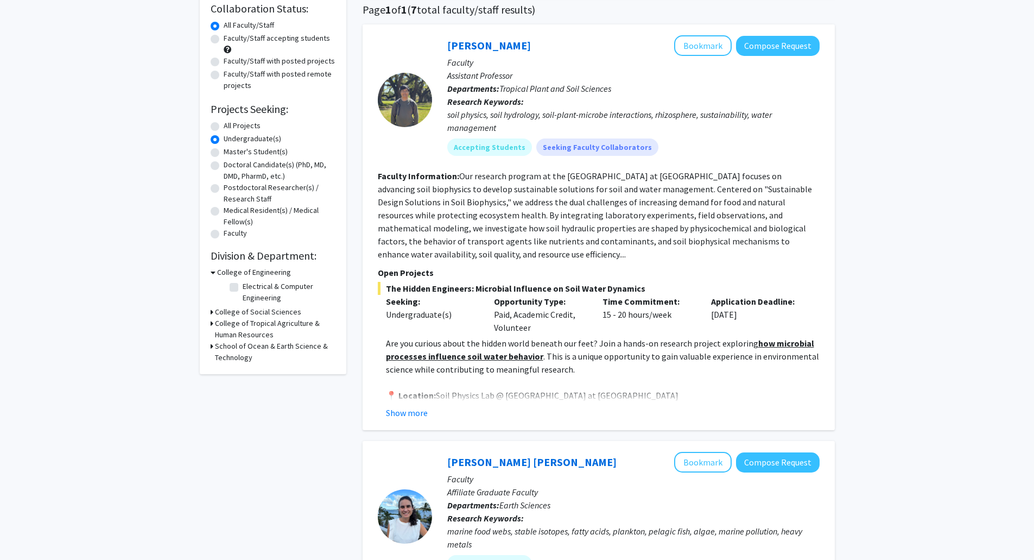
scroll to position [0, 0]
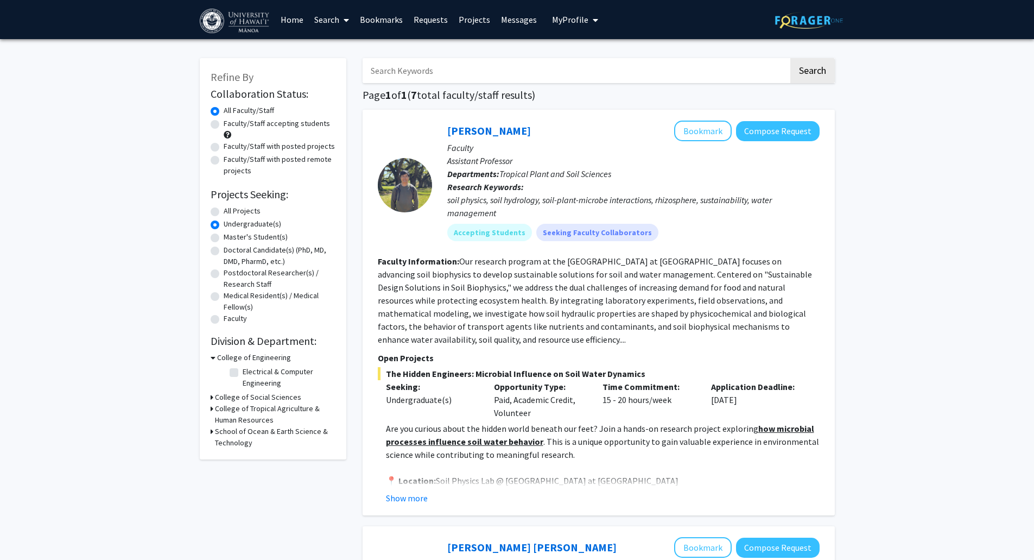
click at [258, 295] on label "Medical Resident(s) / Medical Fellow(s)" at bounding box center [280, 301] width 112 height 23
click at [231, 295] on input "Medical Resident(s) / Medical Fellow(s)" at bounding box center [227, 293] width 7 height 7
radio input "true"
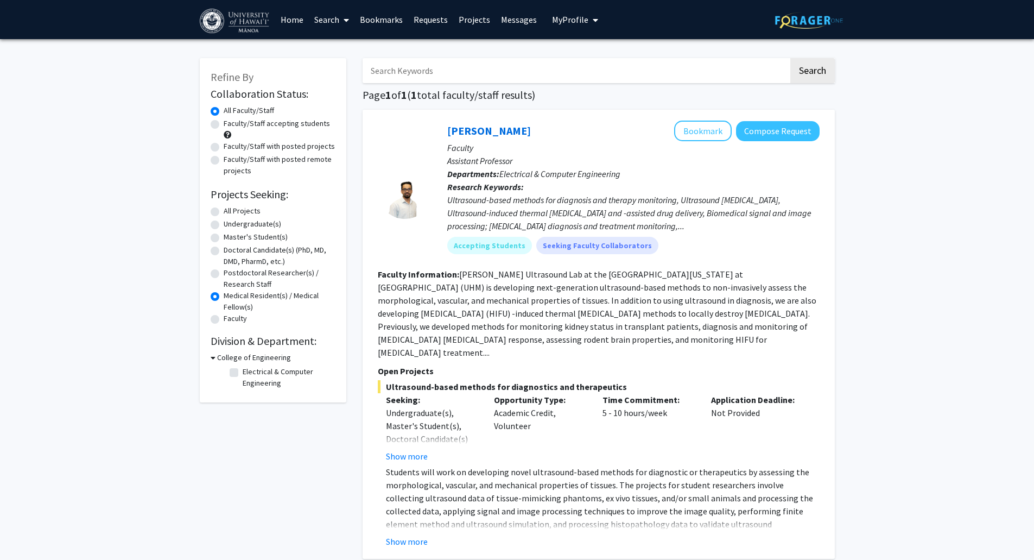
click at [244, 221] on label "Undergraduate(s)" at bounding box center [253, 223] width 58 height 11
click at [231, 221] on input "Undergraduate(s)" at bounding box center [227, 221] width 7 height 7
radio input "true"
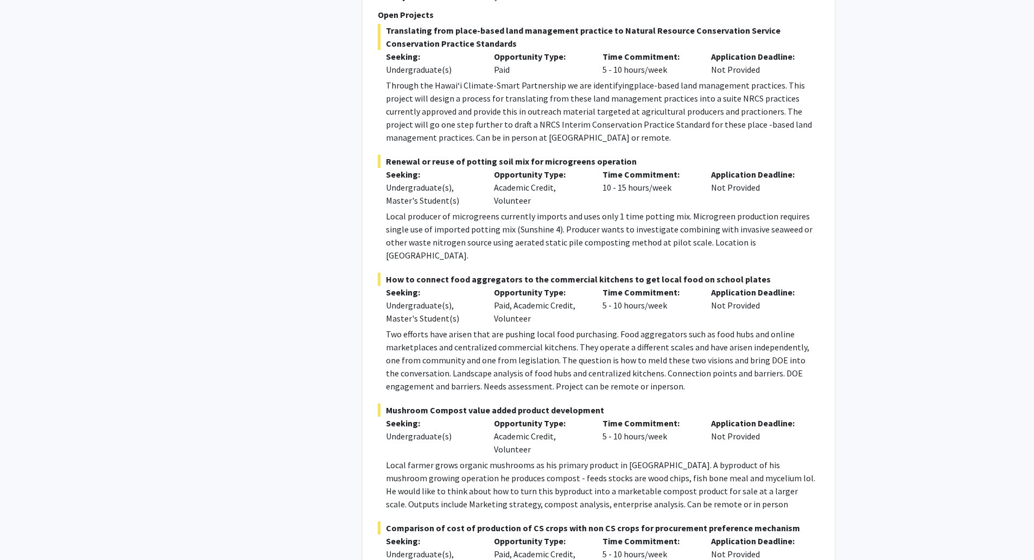
scroll to position [1878, 0]
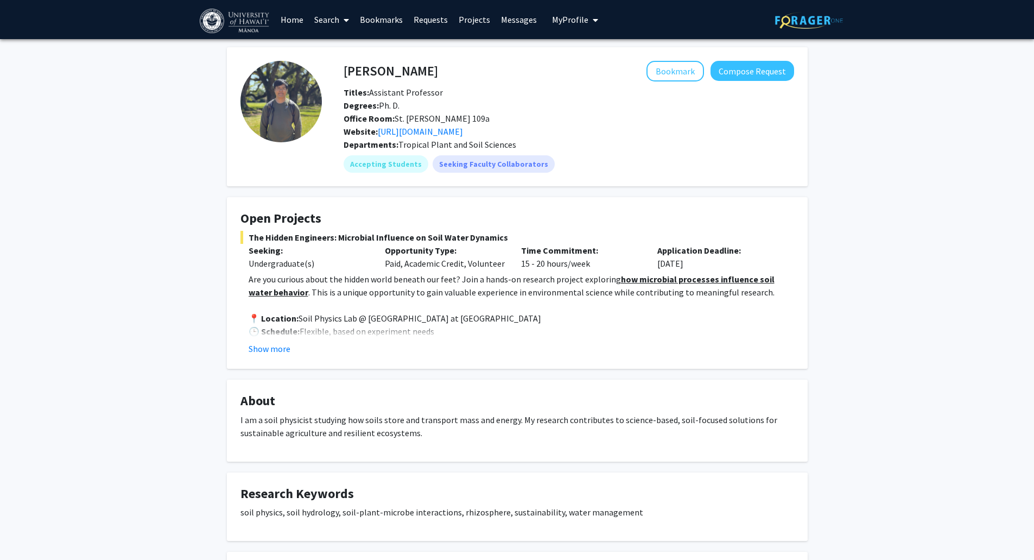
click at [485, 137] on div "Website: https://tjyanjing.github.io/yanlab/" at bounding box center [568, 131] width 467 height 13
click at [463, 132] on link "https://tjyanjing.github.io/yanlab/" at bounding box center [420, 131] width 85 height 11
click at [267, 352] on button "Show more" at bounding box center [270, 348] width 42 height 13
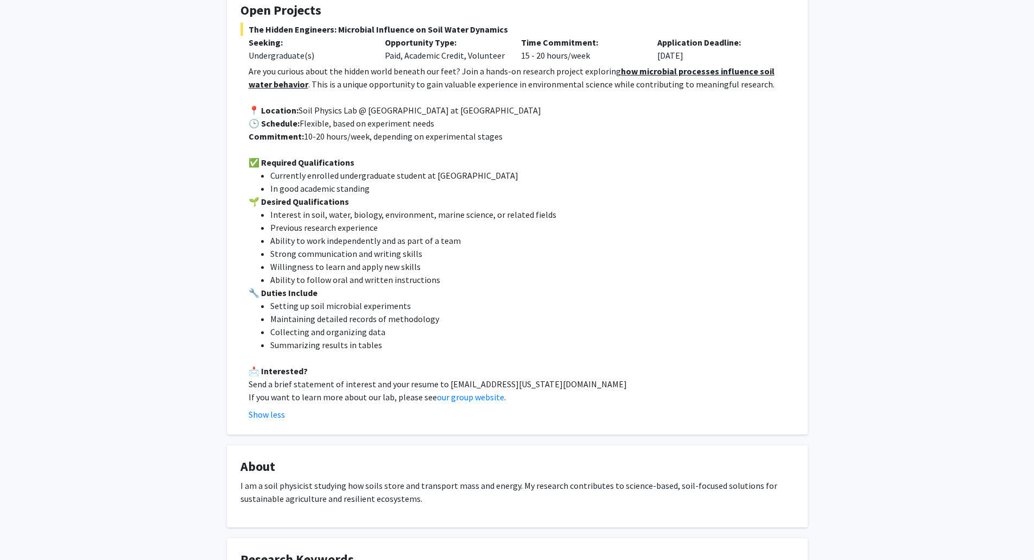
scroll to position [217, 0]
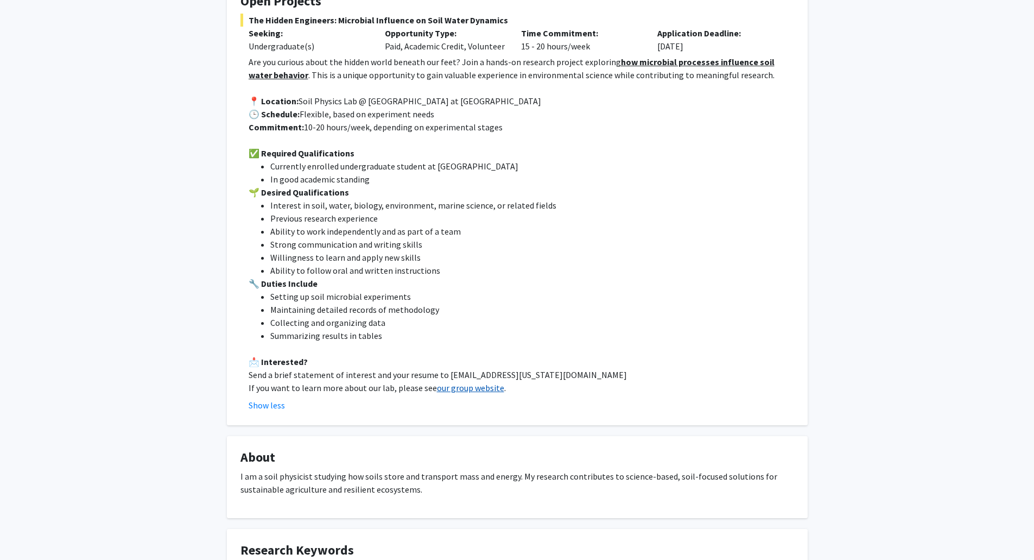
click at [475, 384] on link "our group website" at bounding box center [470, 387] width 67 height 11
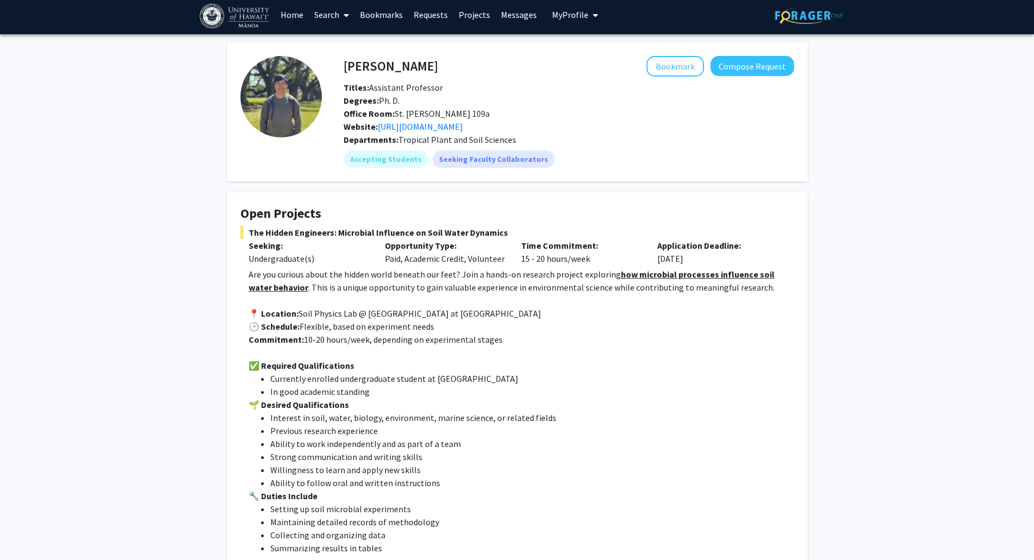
scroll to position [0, 0]
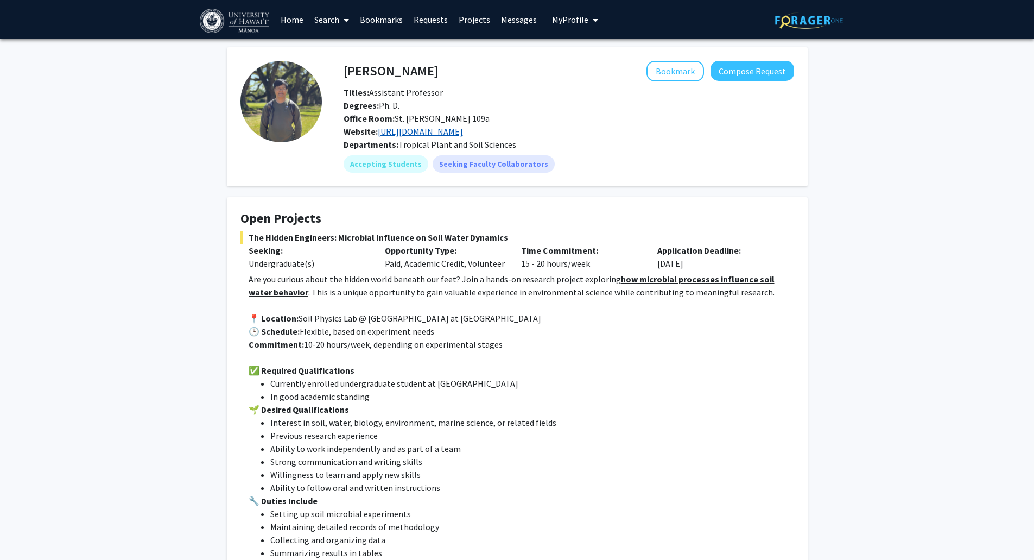
click at [434, 132] on link "https://tjyanjing.github.io/yanlab/" at bounding box center [420, 131] width 85 height 11
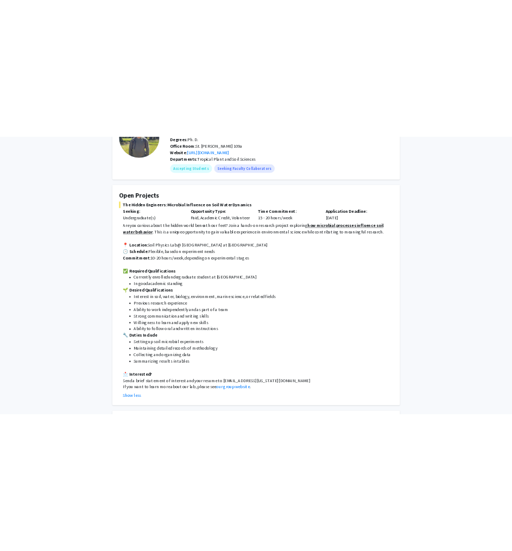
scroll to position [109, 0]
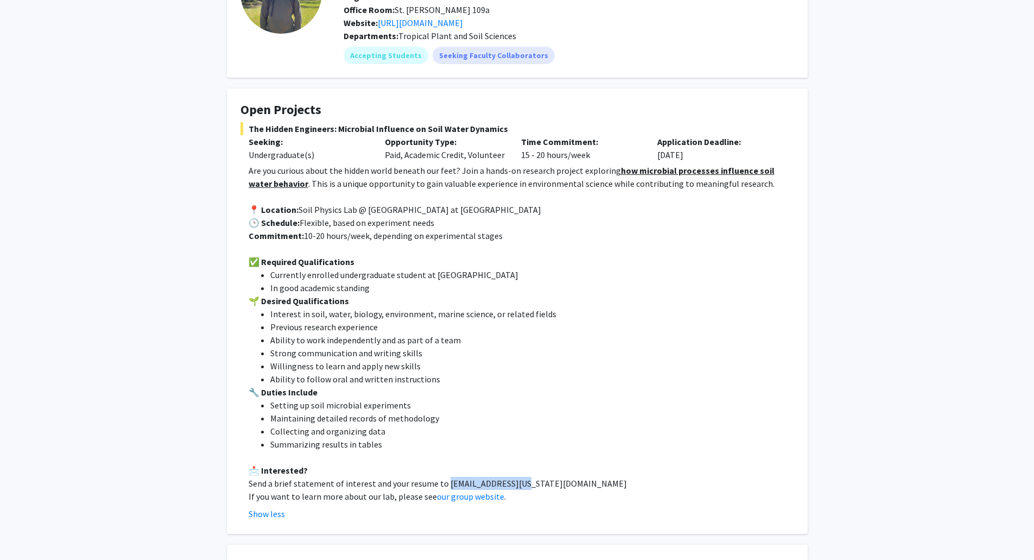
drag, startPoint x: 441, startPoint y: 485, endPoint x: 523, endPoint y: 478, distance: 81.8
click at [523, 478] on p "Send a brief statement of interest and your resume to yanjing@hawaii.edu" at bounding box center [521, 483] width 545 height 13
copy p "yanjing@hawaii.edu"
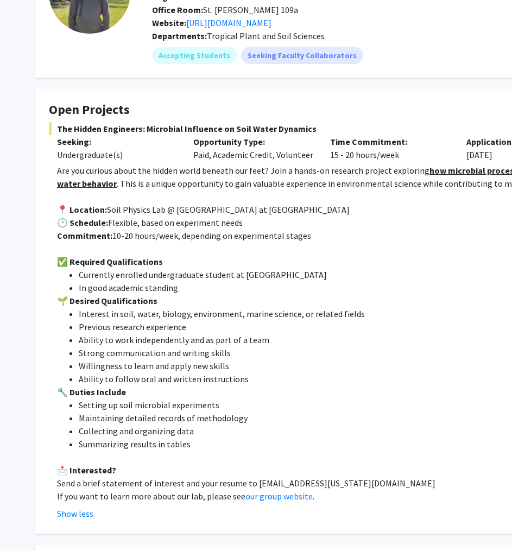
click at [361, 186] on p "Are you curious about the hidden world beneath our feet? Join a hands-on resear…" at bounding box center [329, 177] width 545 height 26
click at [417, 100] on fg-card "Open Projects The Hidden Engineers: Microbial Influence on Soil Water Dynamics …" at bounding box center [325, 310] width 581 height 445
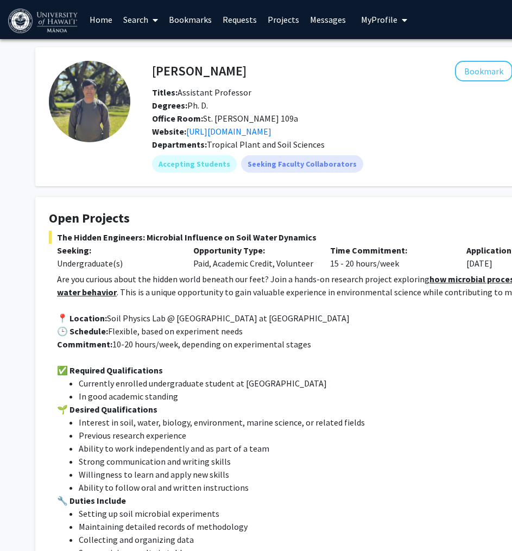
drag, startPoint x: 58, startPoint y: 238, endPoint x: 309, endPoint y: 240, distance: 251.3
click at [309, 240] on span "The Hidden Engineers: Microbial Influence on Soil Water Dynamics" at bounding box center [326, 237] width 554 height 13
copy span "The Hidden Engineers: Microbial Influence on Soil Water Dynamics"
click at [348, 428] on li "Interest in soil, water, biology, environment, marine science, or related fields" at bounding box center [341, 422] width 524 height 13
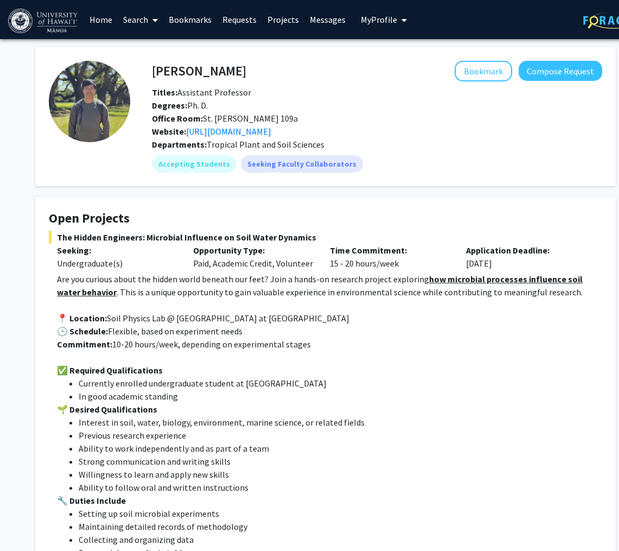
click at [306, 375] on p "✅ Required Qualifications" at bounding box center [329, 370] width 545 height 13
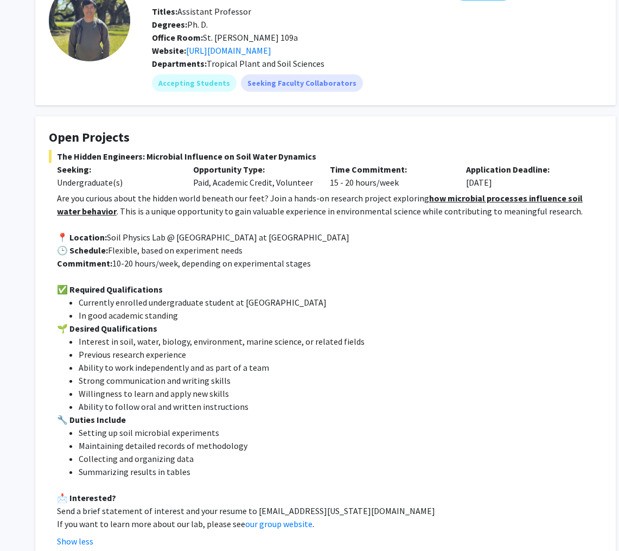
scroll to position [109, 0]
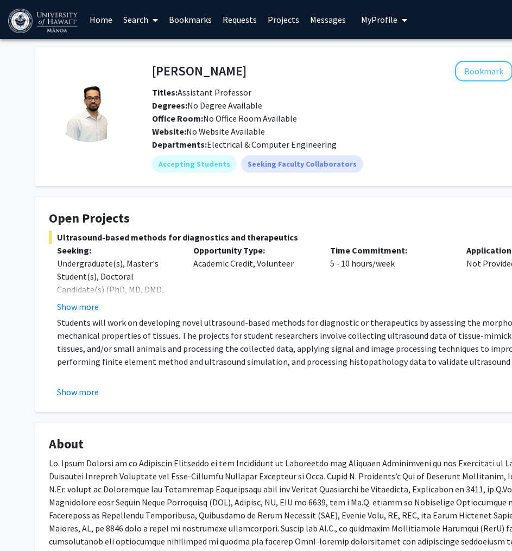
click at [163, 75] on h4 "[PERSON_NAME]" at bounding box center [199, 71] width 94 height 20
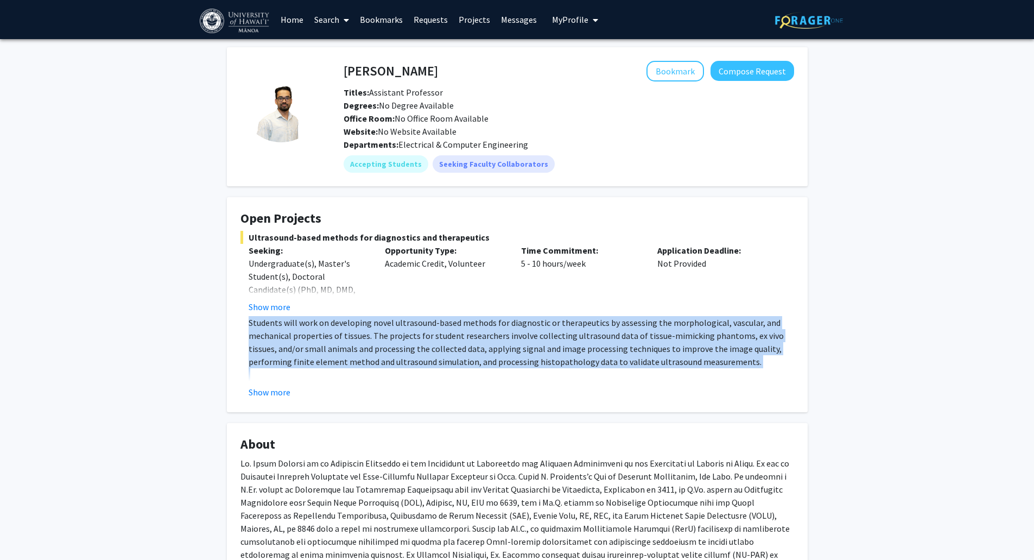
drag, startPoint x: 244, startPoint y: 319, endPoint x: 327, endPoint y: 399, distance: 115.9
click at [498, 383] on fg-read-more "Students will work on developing novel ultrasound-based methods for diagnostic …" at bounding box center [517, 357] width 554 height 82
click at [288, 397] on button "Show more" at bounding box center [270, 391] width 42 height 13
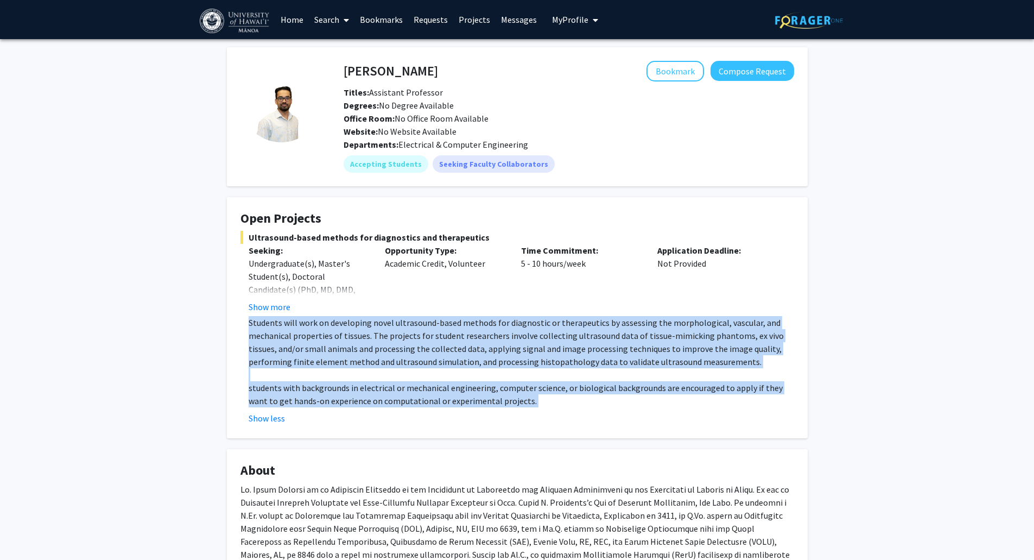
click at [264, 391] on p "students with backgrounds in electrical or mechanical engineering, computer sci…" at bounding box center [521, 394] width 545 height 26
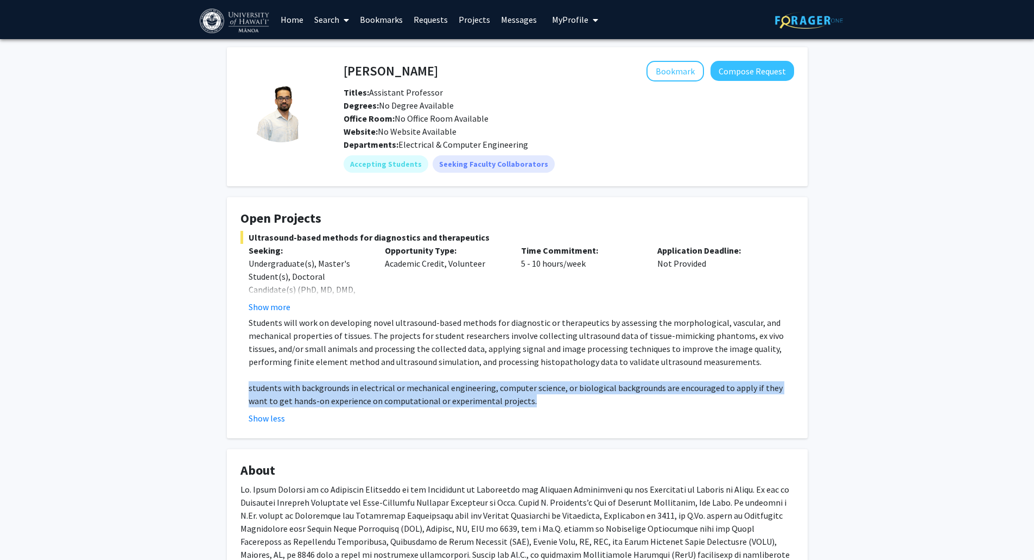
drag, startPoint x: 238, startPoint y: 389, endPoint x: 538, endPoint y: 403, distance: 300.5
click at [519, 403] on fg-card "Open Projects Ultrasound-based methods for diagnostics and therapeutics Seeking…" at bounding box center [517, 317] width 581 height 241
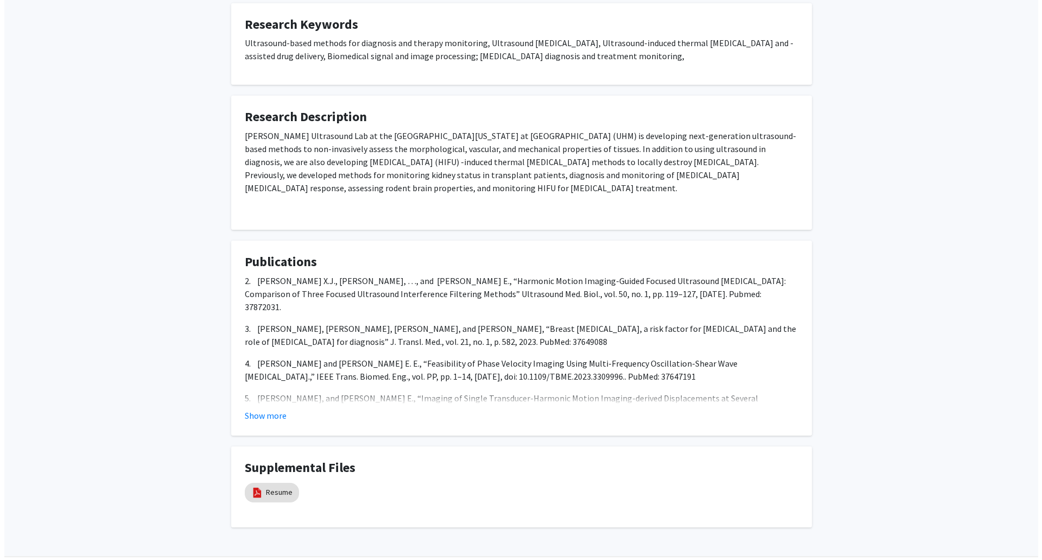
scroll to position [687, 0]
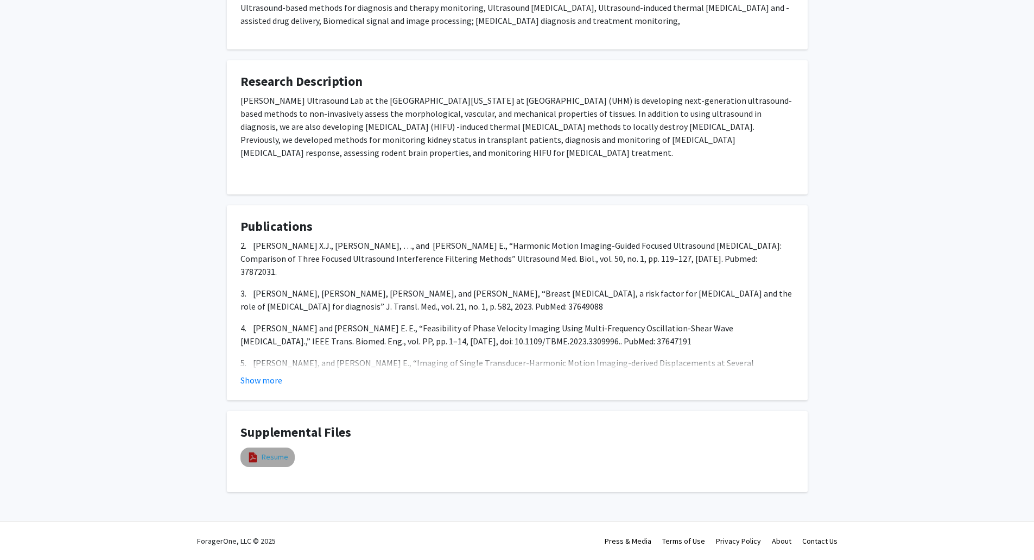
click at [269, 459] on link "Resume" at bounding box center [275, 456] width 27 height 11
select select "custom"
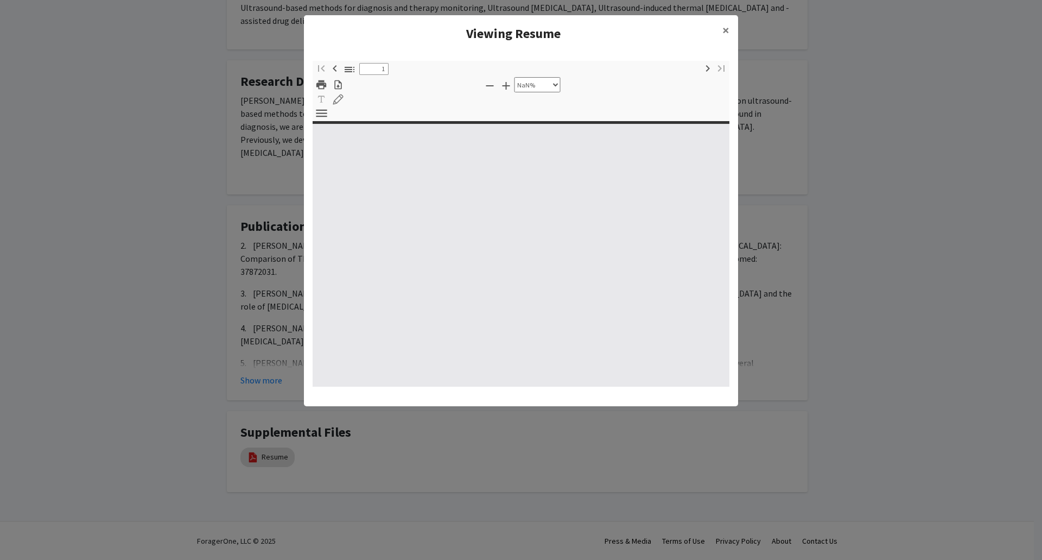
type input "0"
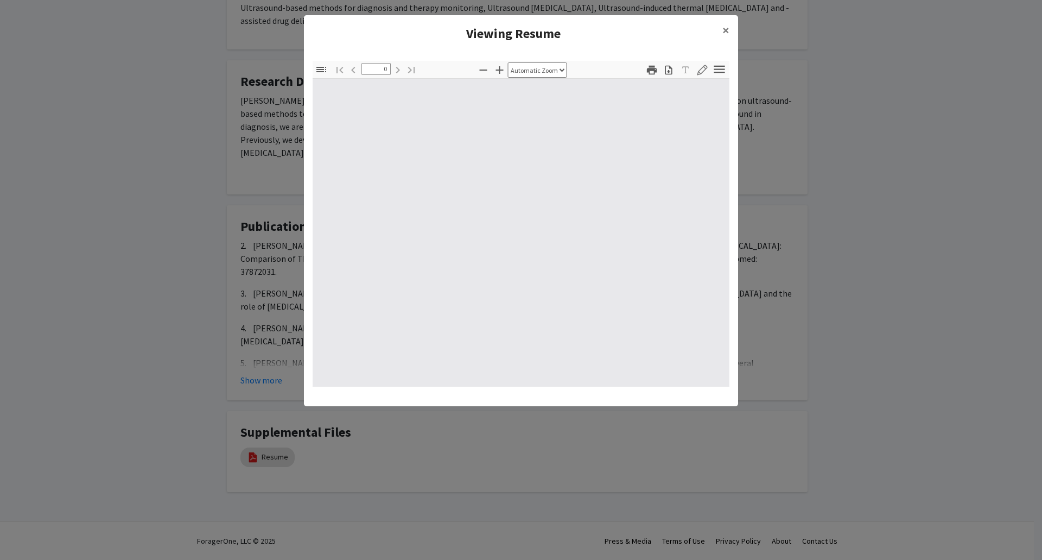
select select "custom"
type input "1"
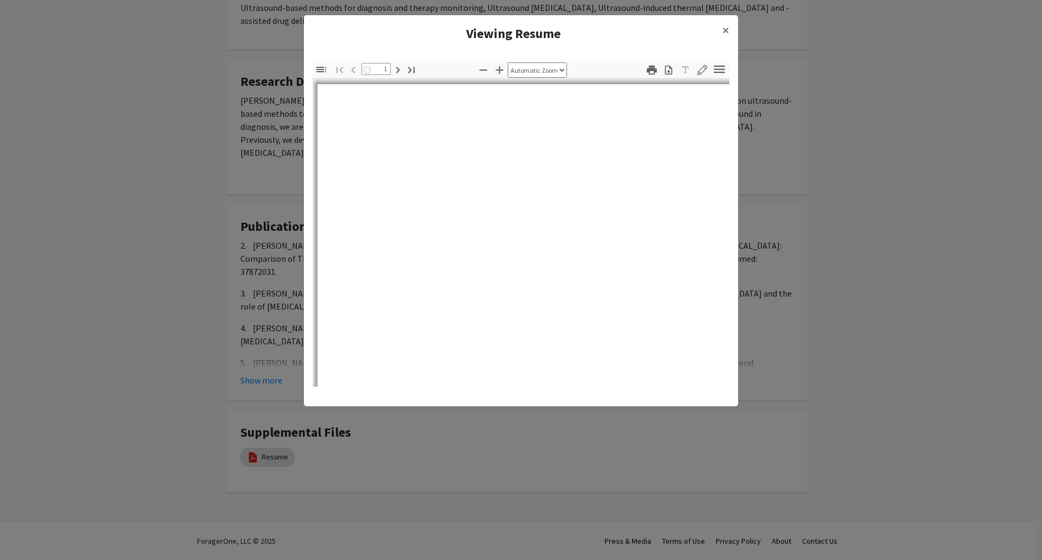
select select "auto"
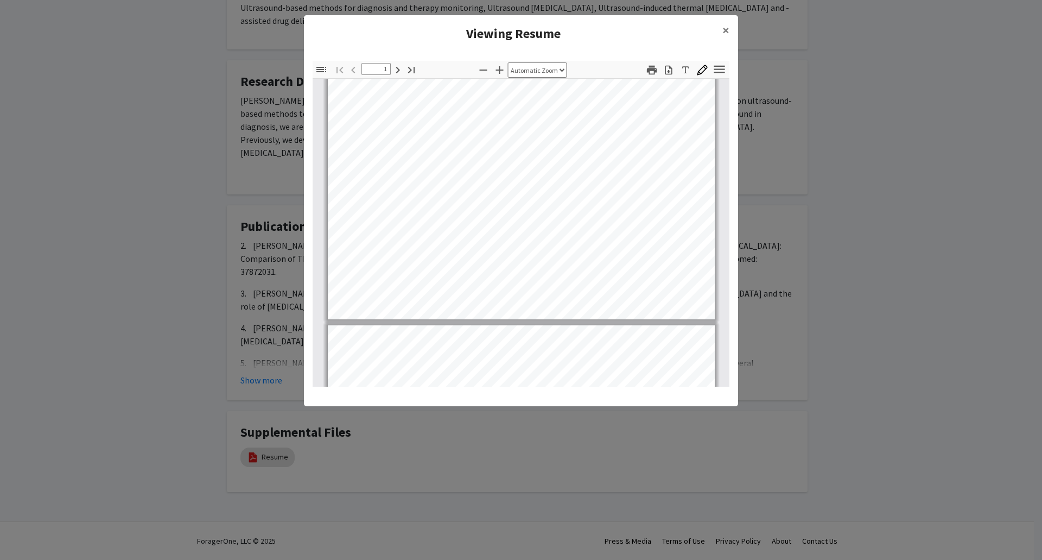
scroll to position [272, 0]
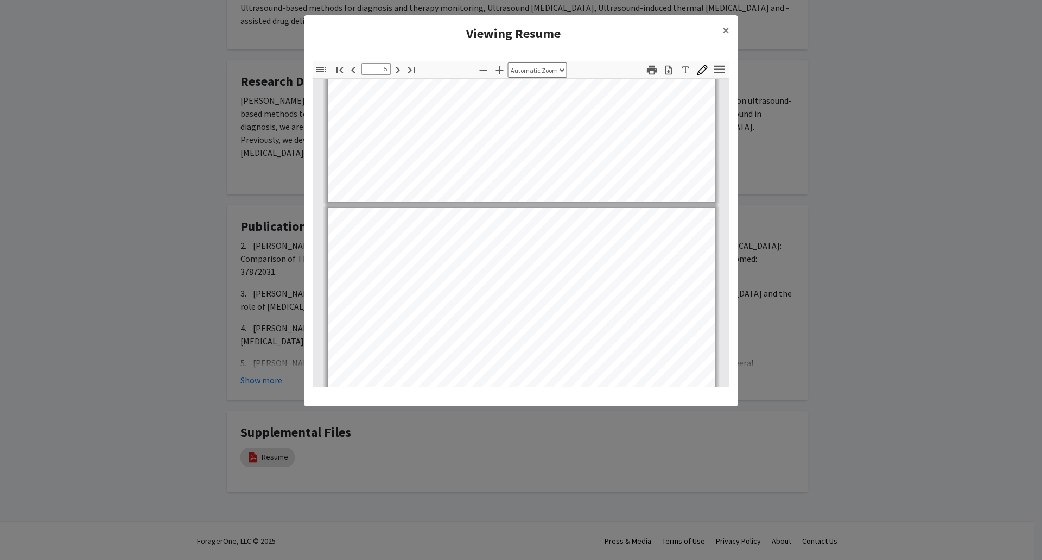
type input "4"
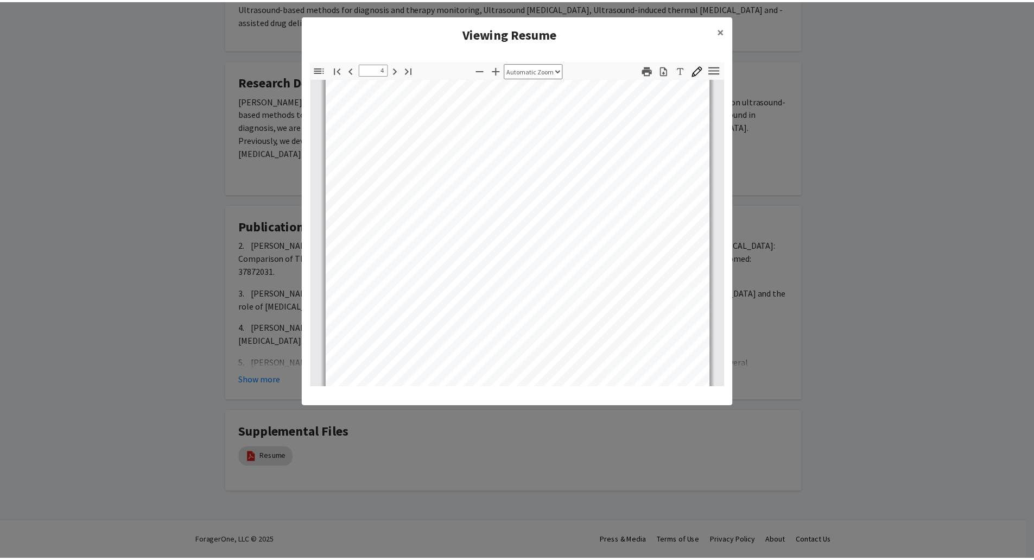
scroll to position [1634, 0]
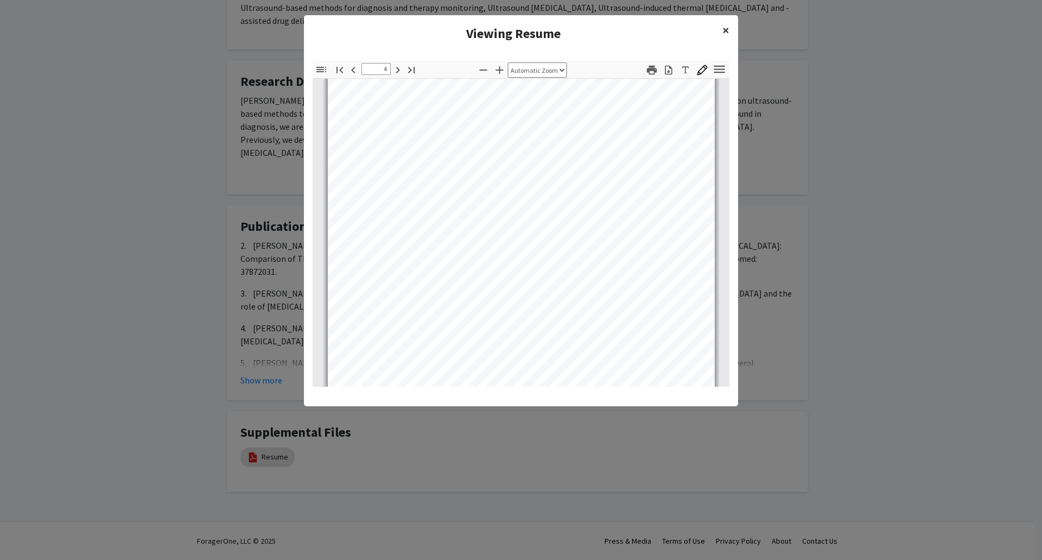
click at [519, 24] on span "×" at bounding box center [725, 30] width 7 height 17
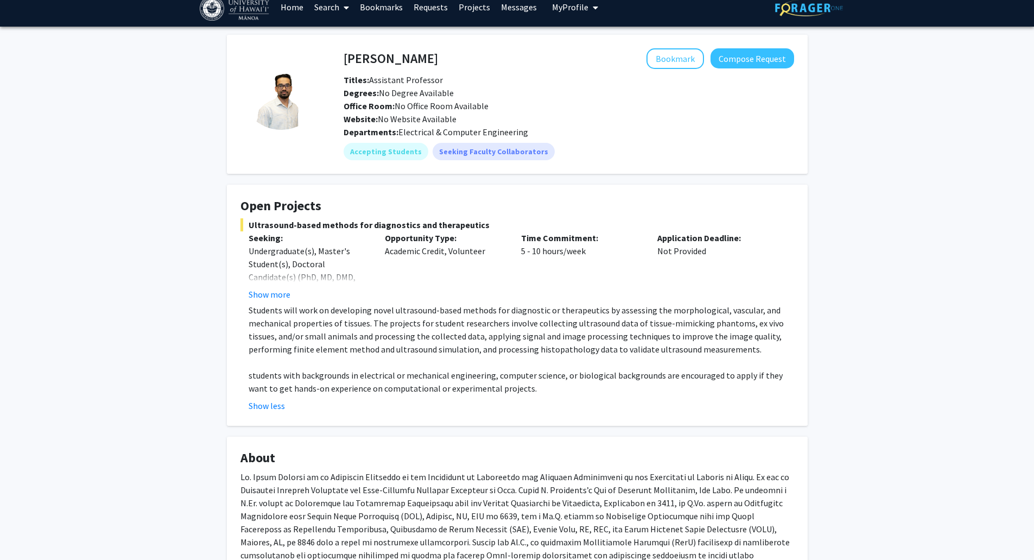
scroll to position [0, 0]
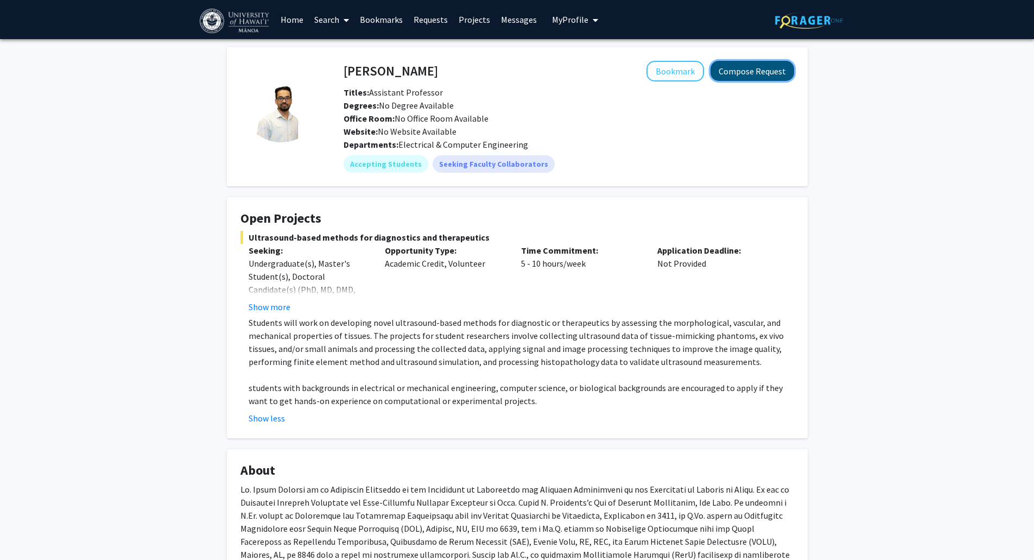
click at [519, 78] on button "Compose Request" at bounding box center [752, 71] width 84 height 20
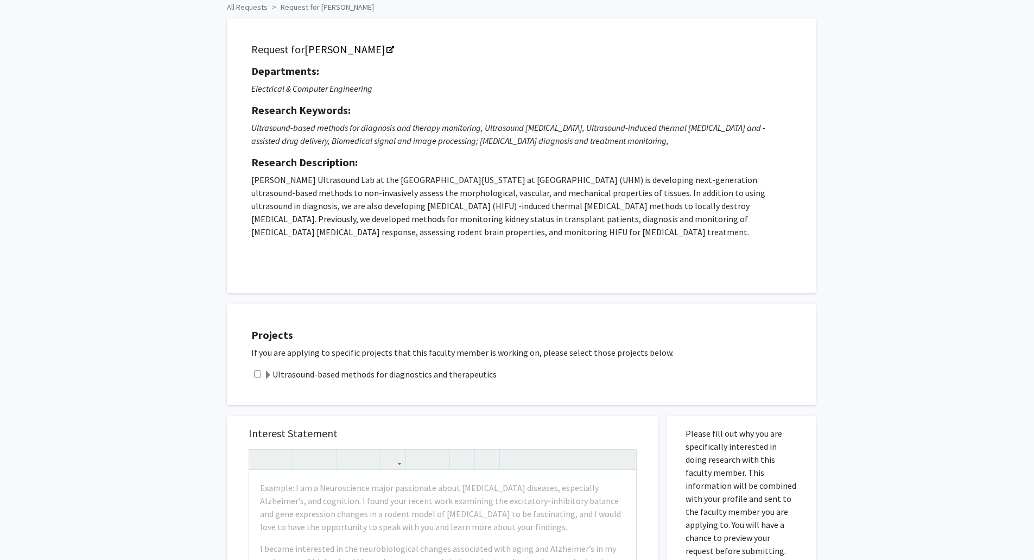
scroll to position [109, 0]
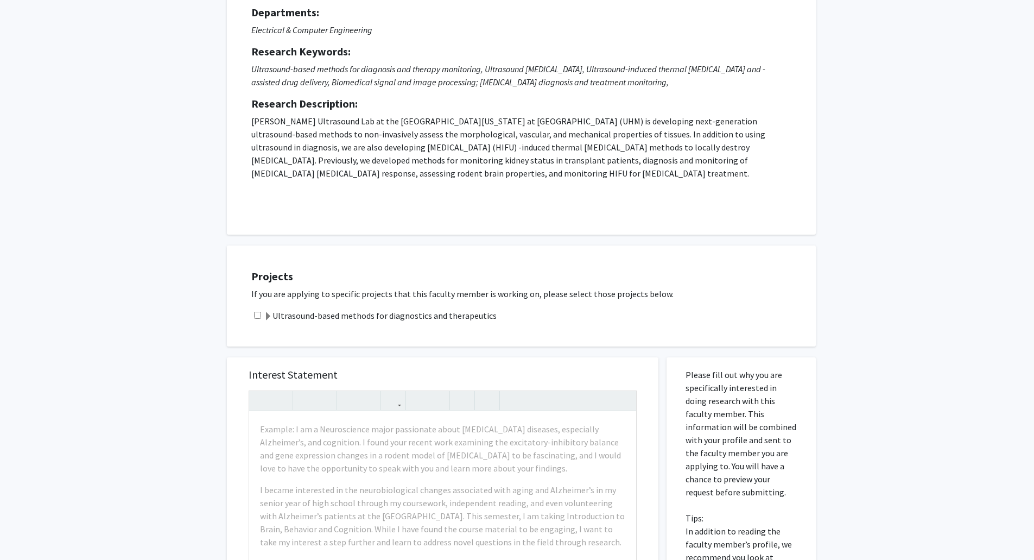
click at [260, 314] on input "checkbox" at bounding box center [257, 315] width 7 height 7
checkbox input "true"
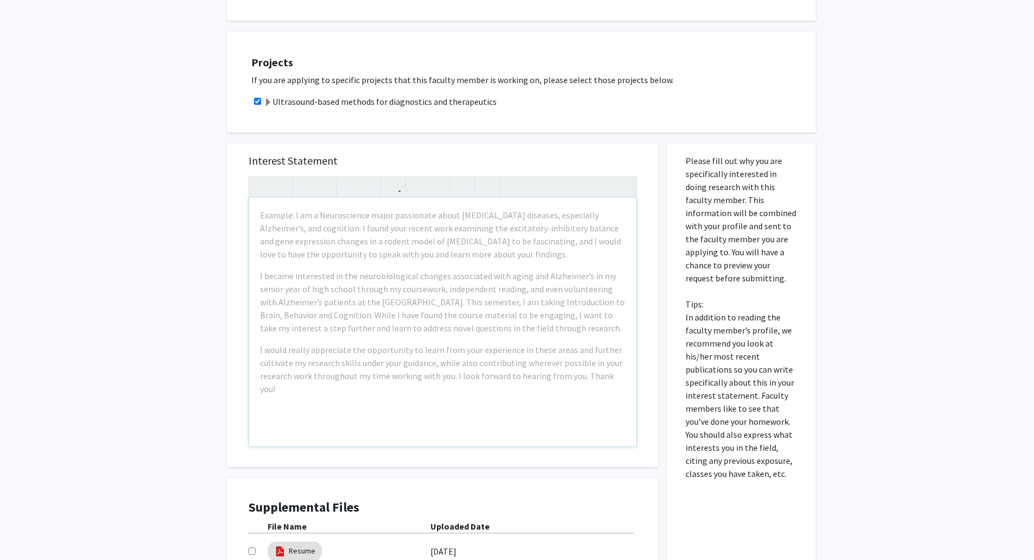
scroll to position [326, 0]
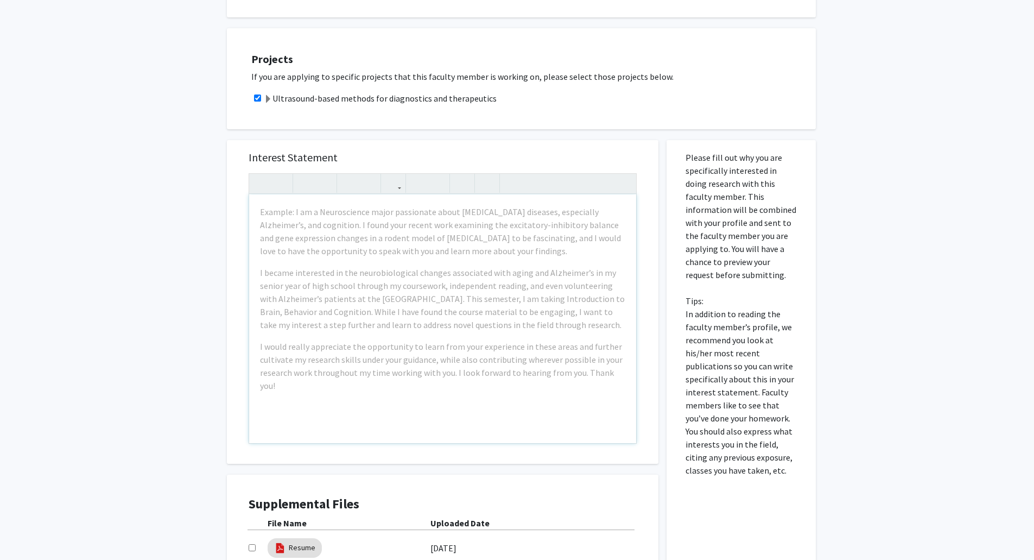
click at [519, 180] on div "All Requests Request for Murad Hossain Request for Murad Hossain Departments: E…" at bounding box center [517, 187] width 1034 height 949
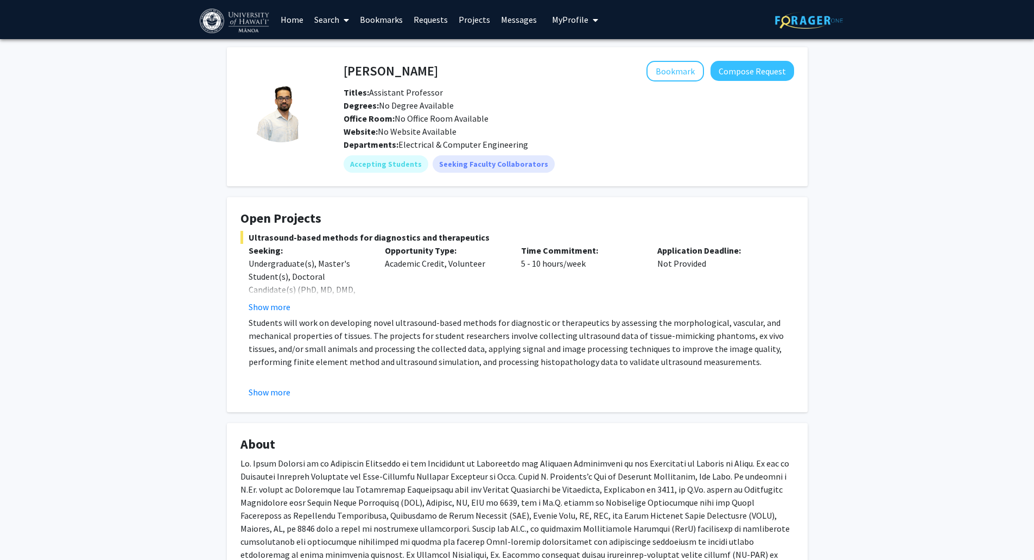
click at [304, 329] on p "Students will work on developing novel ultrasound-based methods for diagnostic …" at bounding box center [521, 342] width 545 height 52
click at [278, 384] on fg-read-more "Students will work on developing novel ultrasound-based methods for diagnostic …" at bounding box center [517, 357] width 554 height 82
click at [278, 388] on button "Show more" at bounding box center [270, 391] width 42 height 13
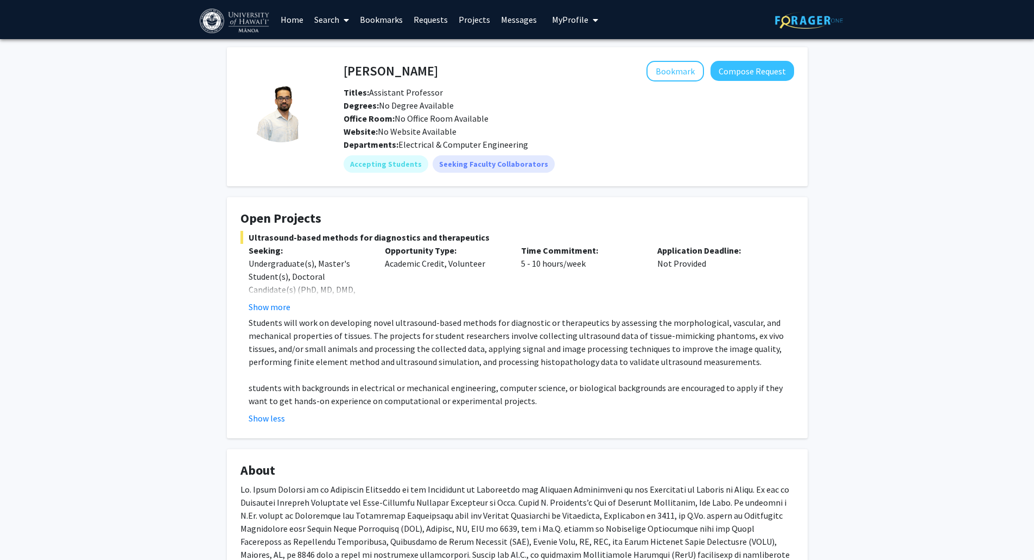
click at [312, 341] on p "Students will work on developing novel ultrasound-based methods for diagnostic …" at bounding box center [521, 342] width 545 height 52
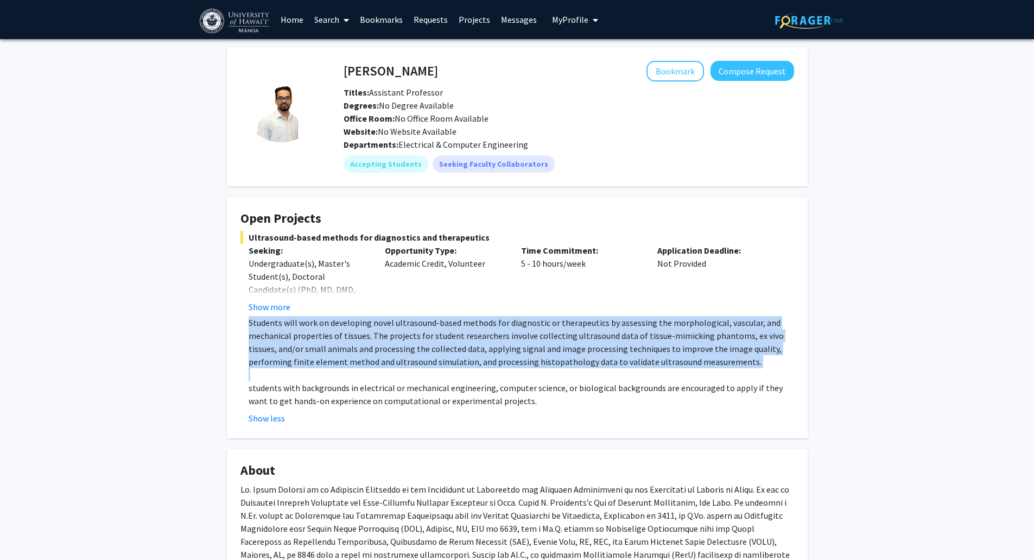
click at [312, 341] on p "Students will work on developing novel ultrasound-based methods for diagnostic …" at bounding box center [521, 342] width 545 height 52
click at [247, 331] on fg-read-more "Students will work on developing novel ultrasound-based methods for diagnostic …" at bounding box center [517, 370] width 554 height 109
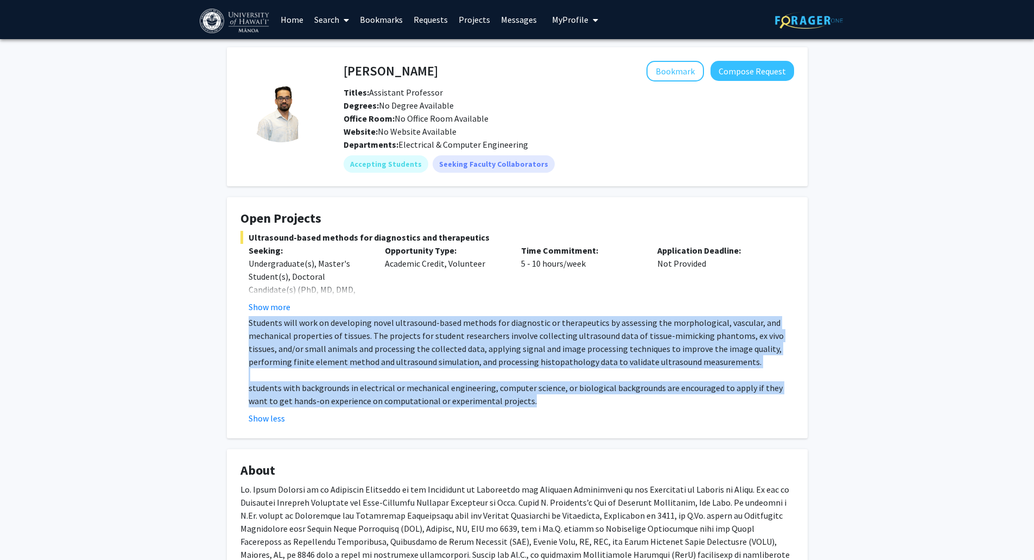
drag, startPoint x: 249, startPoint y: 320, endPoint x: 520, endPoint y: 402, distance: 283.0
click at [519, 402] on fg-read-more "Students will work on developing novel ultrasound-based methods for diagnostic …" at bounding box center [517, 370] width 554 height 109
copy div "Students will work on developing novel ultrasound-based methods for diagnostic …"
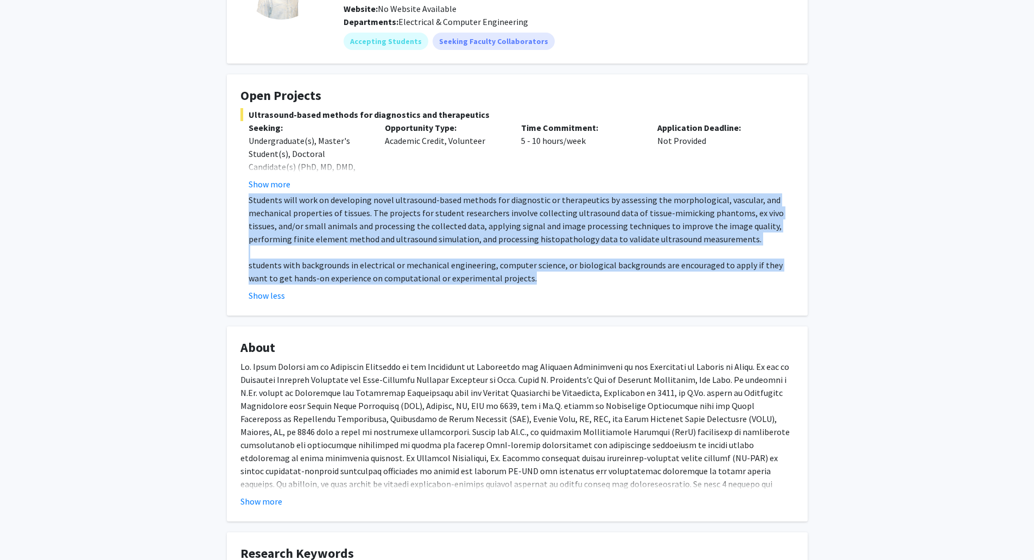
scroll to position [163, 0]
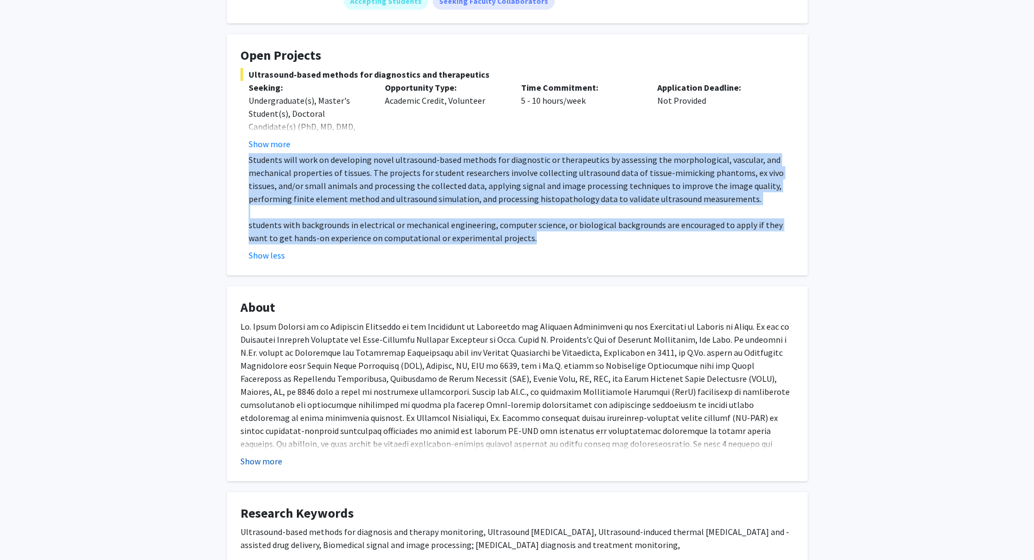
click at [276, 458] on button "Show more" at bounding box center [261, 460] width 42 height 13
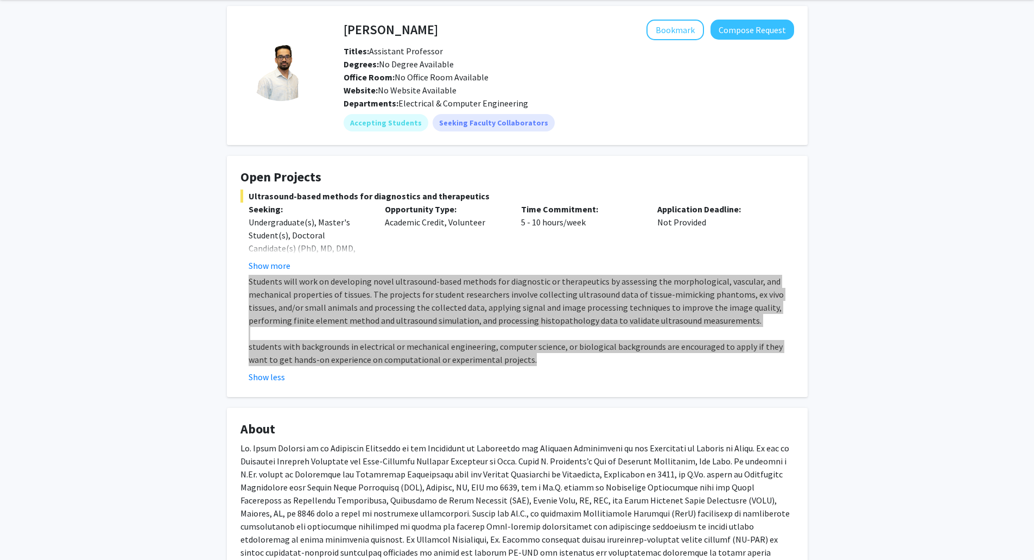
scroll to position [0, 0]
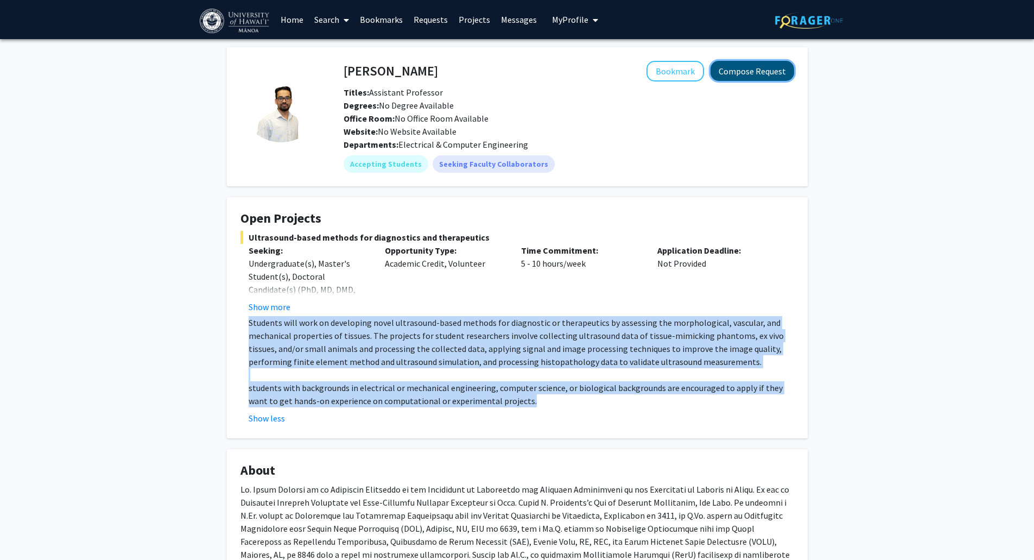
click at [519, 69] on button "Compose Request" at bounding box center [752, 71] width 84 height 20
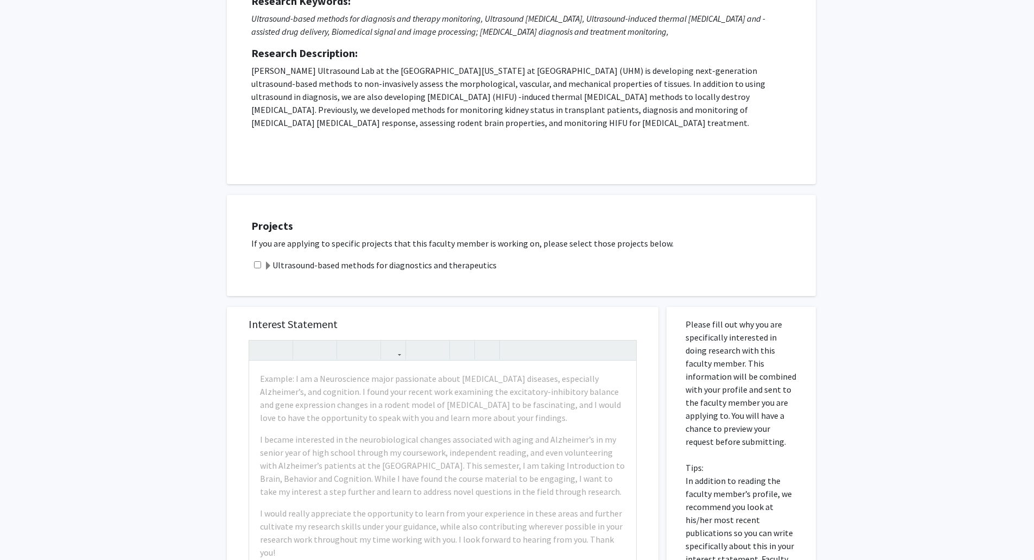
scroll to position [163, 0]
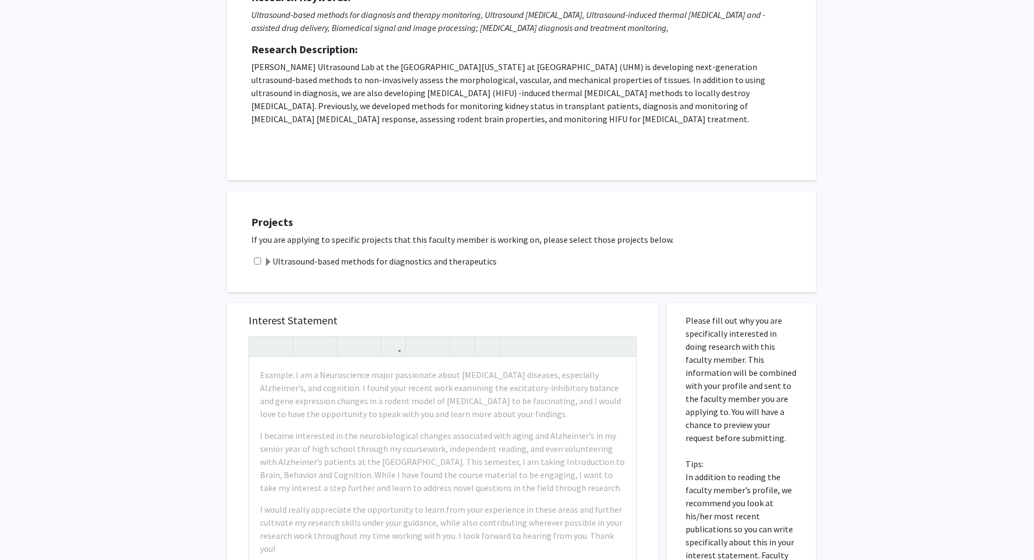
click at [376, 260] on label "Ultrasound-based methods for diagnostics and therapeutics" at bounding box center [380, 261] width 233 height 13
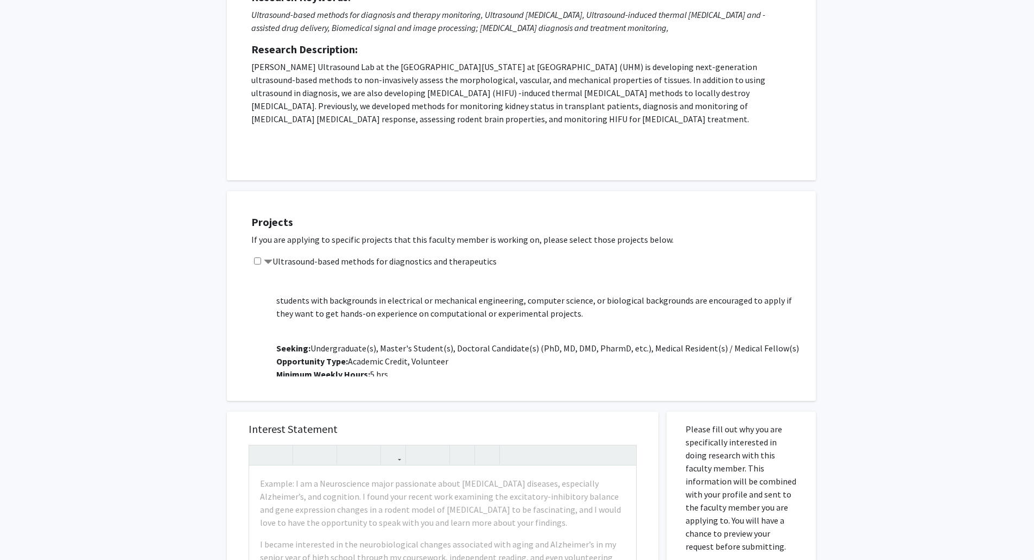
scroll to position [96, 0]
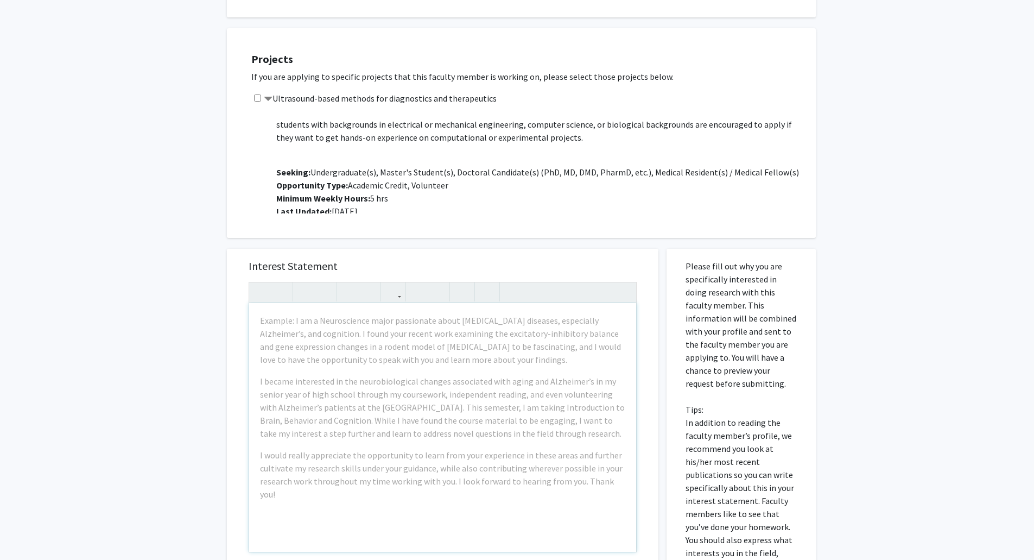
click at [428, 370] on div "Example: I am a Neuroscience major passionate about neurodegenerative diseases,…" at bounding box center [442, 427] width 387 height 249
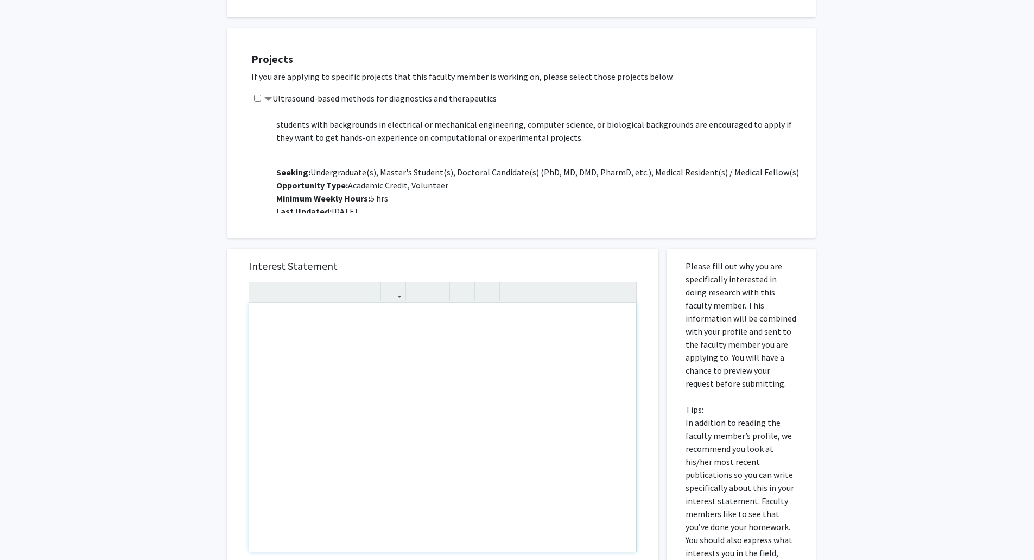
paste div "Note to users with screen readers: Please press Alt+0 or Option+0 to deactivate…"
type textarea "<p>Aloha, </p> <p>I am a non-traditional pre-medical student just moved back to…"
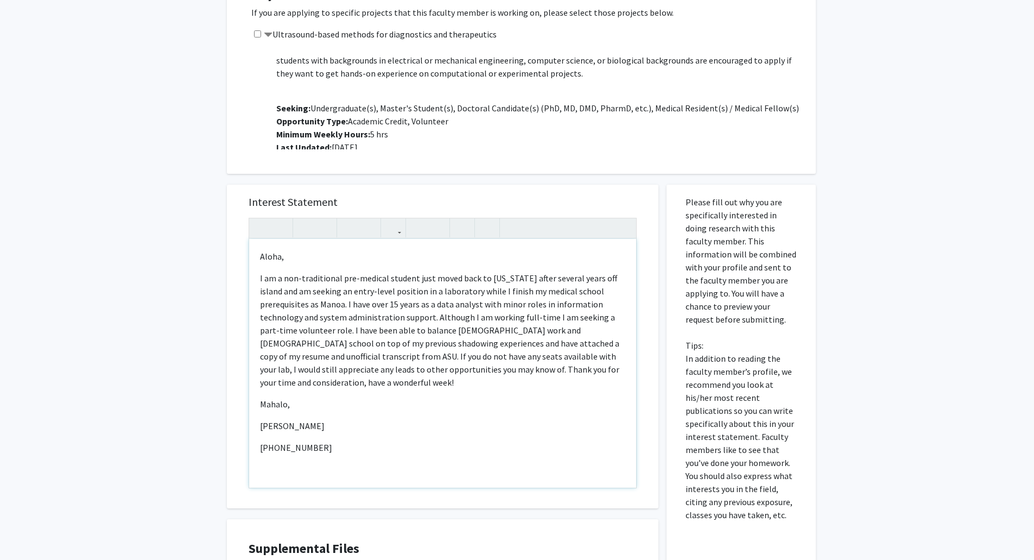
scroll to position [543, 0]
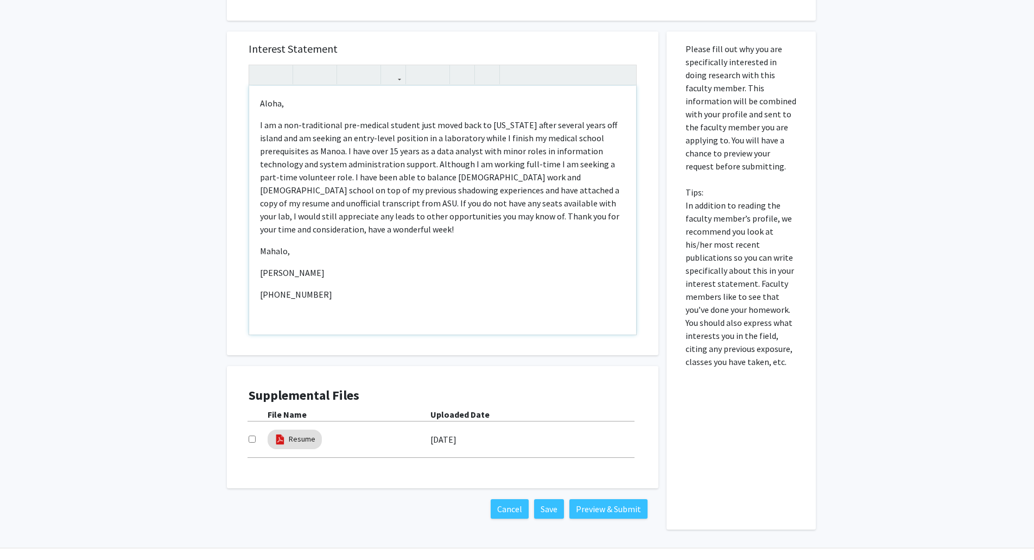
type textarea "<p>Aloha, </p> <p>I am a non-traditional pre-medical student just moved back to…"
click at [247, 437] on div "Supplemental Files File Name Uploaded Date Resume 08/31/2025" at bounding box center [443, 427] width 410 height 100
click at [252, 439] on input "checkbox" at bounding box center [252, 438] width 7 height 7
checkbox input "true"
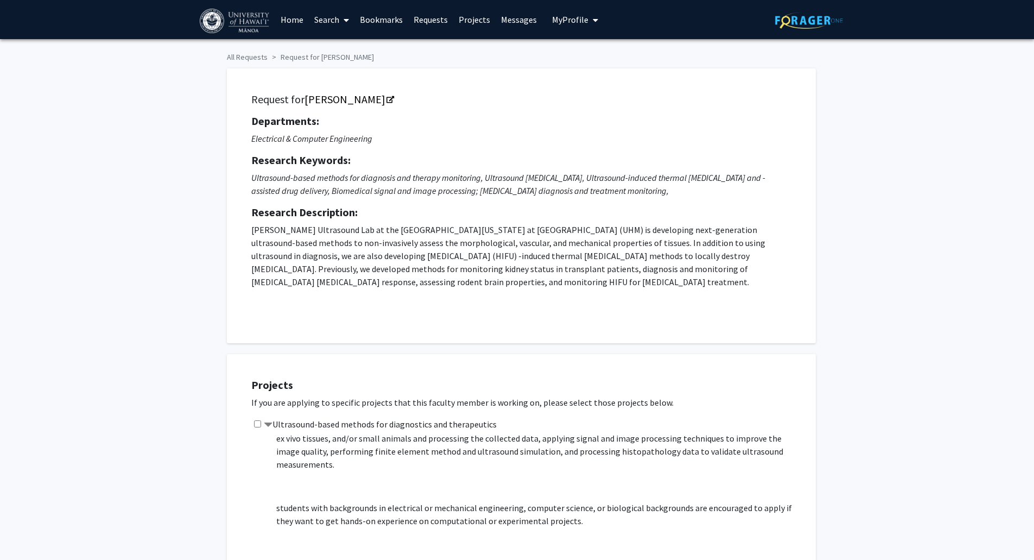
scroll to position [0, 0]
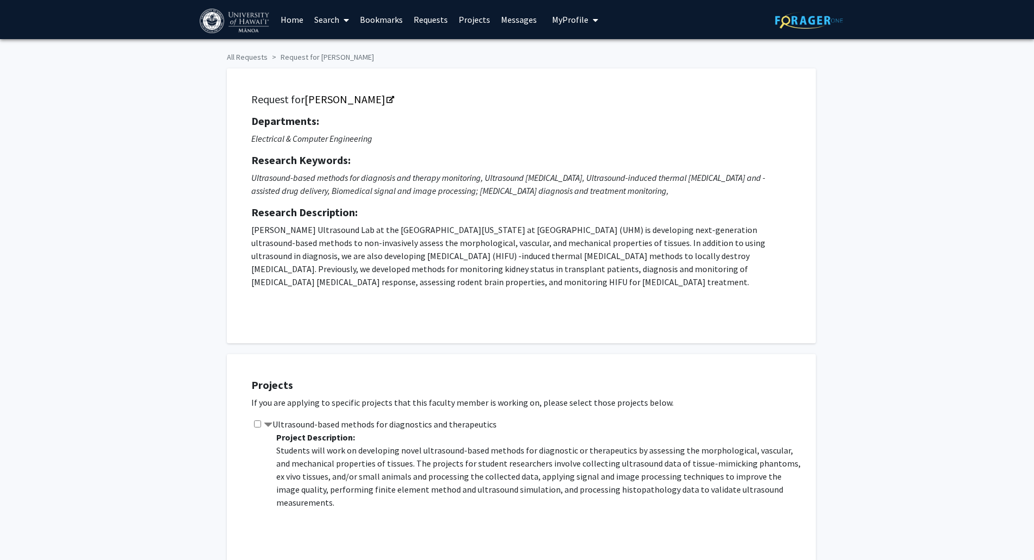
drag, startPoint x: 571, startPoint y: 17, endPoint x: 551, endPoint y: 22, distance: 20.1
click at [519, 22] on span "My Profile" at bounding box center [570, 19] width 36 height 11
click at [519, 40] on div "Billy Nikhomvan View Profile Account Settings Log Out" at bounding box center [608, 75] width 119 height 73
click at [519, 51] on span "[PERSON_NAME]" at bounding box center [620, 51] width 66 height 12
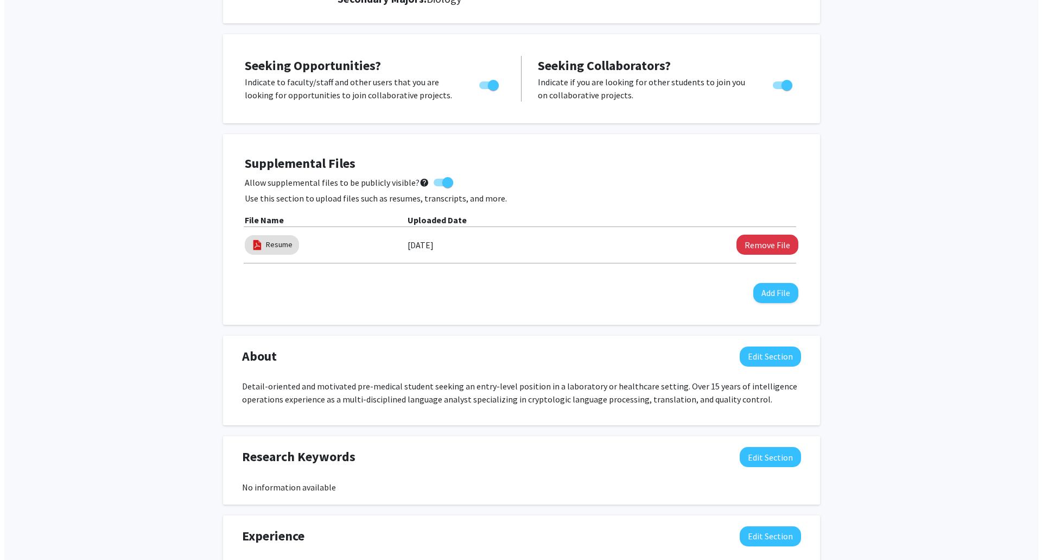
scroll to position [217, 0]
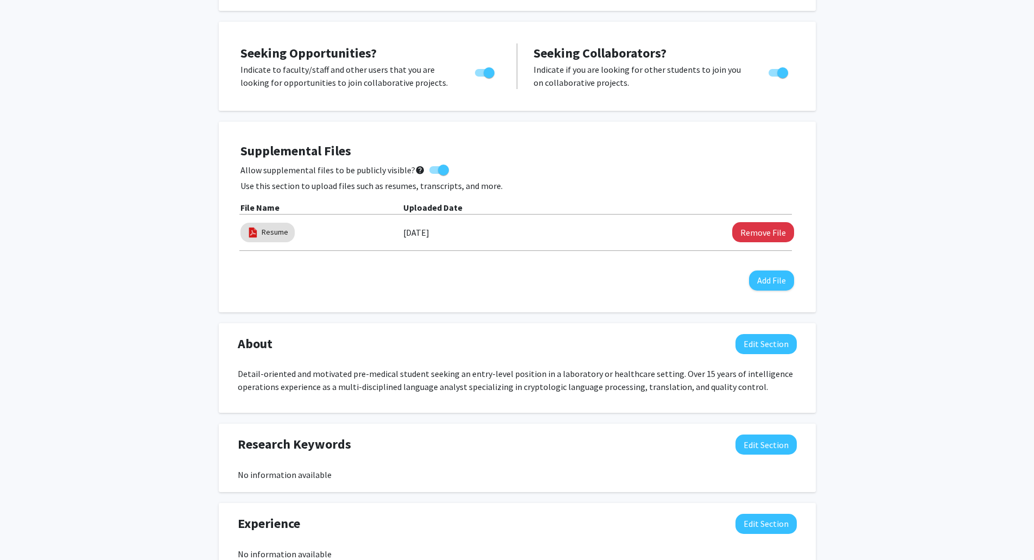
click at [429, 174] on label "Allow supplemental files to be publicly visible? help" at bounding box center [344, 169] width 208 height 13
click at [434, 174] on input "Allow supplemental files to be publicly visible? help" at bounding box center [434, 174] width 1 height 1
checkbox input "false"
click at [519, 286] on button "Add File" at bounding box center [771, 280] width 45 height 20
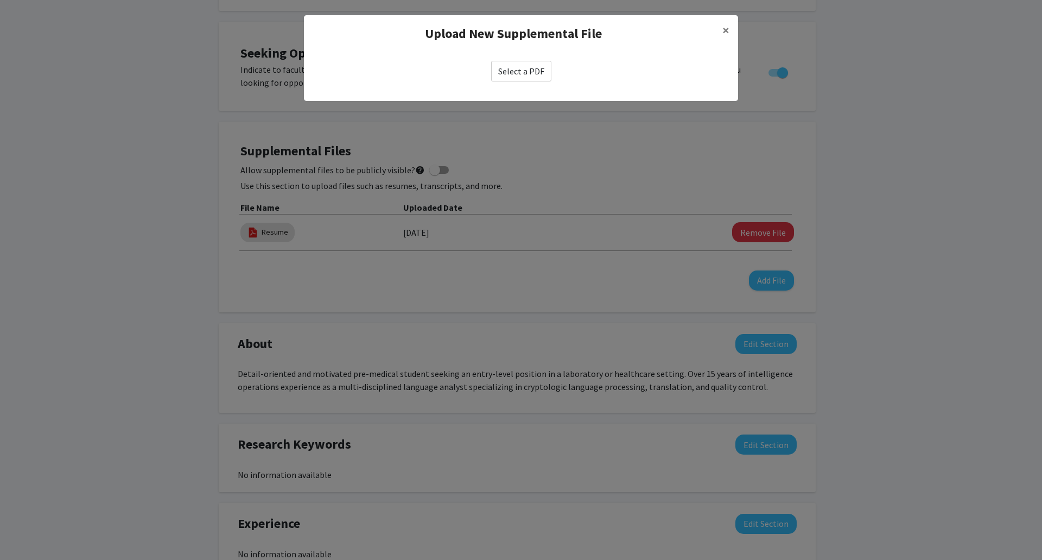
click at [515, 65] on label "Select a PDF" at bounding box center [521, 71] width 60 height 21
click at [0, 0] on input "Select a PDF" at bounding box center [0, 0] width 0 height 0
select select "custom"
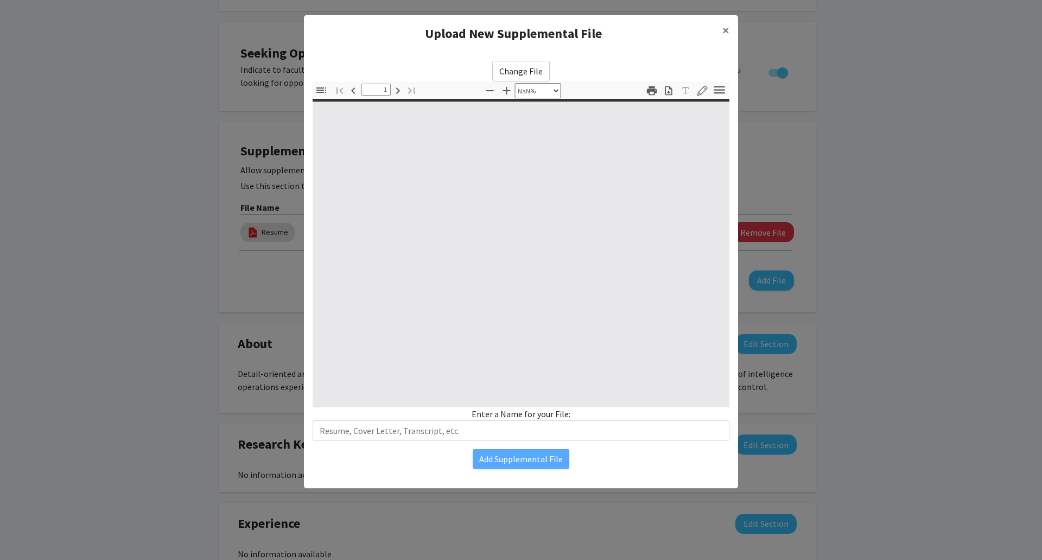
type input "0"
select select "custom"
type input "1"
select select "auto"
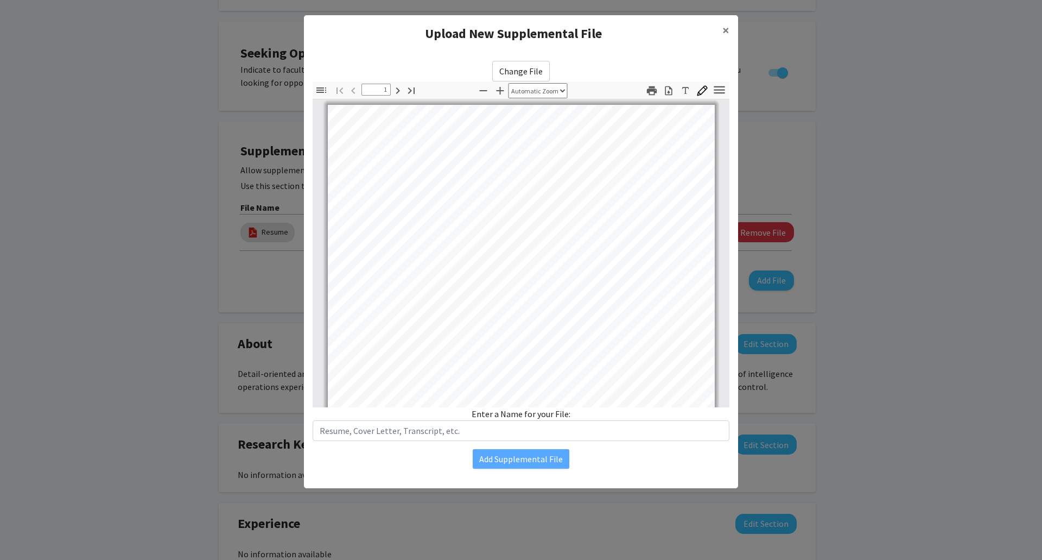
scroll to position [1, 0]
click at [519, 429] on input "text" at bounding box center [521, 430] width 417 height 21
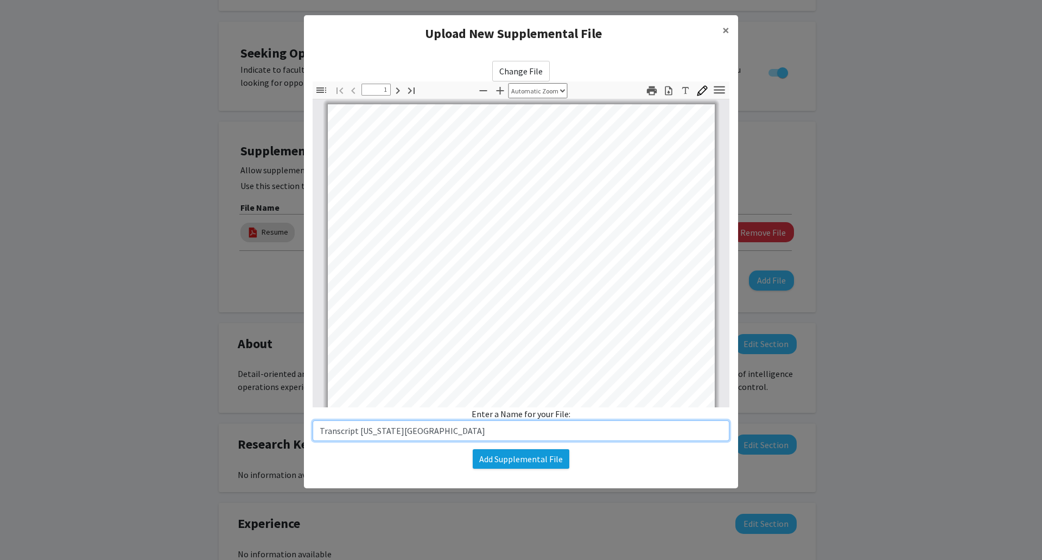
type input "Transcript Arizona State University"
click at [519, 368] on div "Change File Thumbnails Document Outline Attachments Layers Current Outline Item…" at bounding box center [521, 264] width 434 height 425
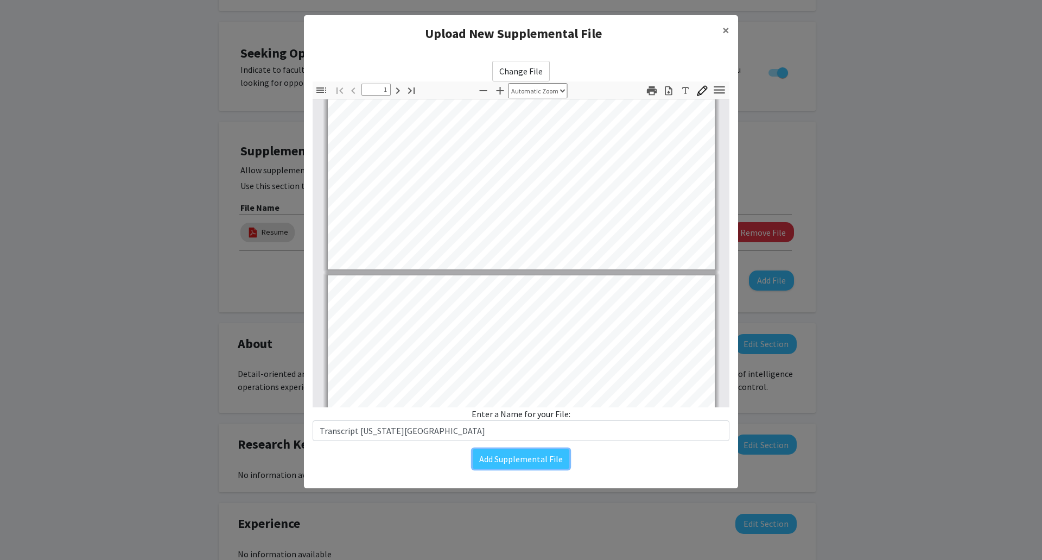
type input "2"
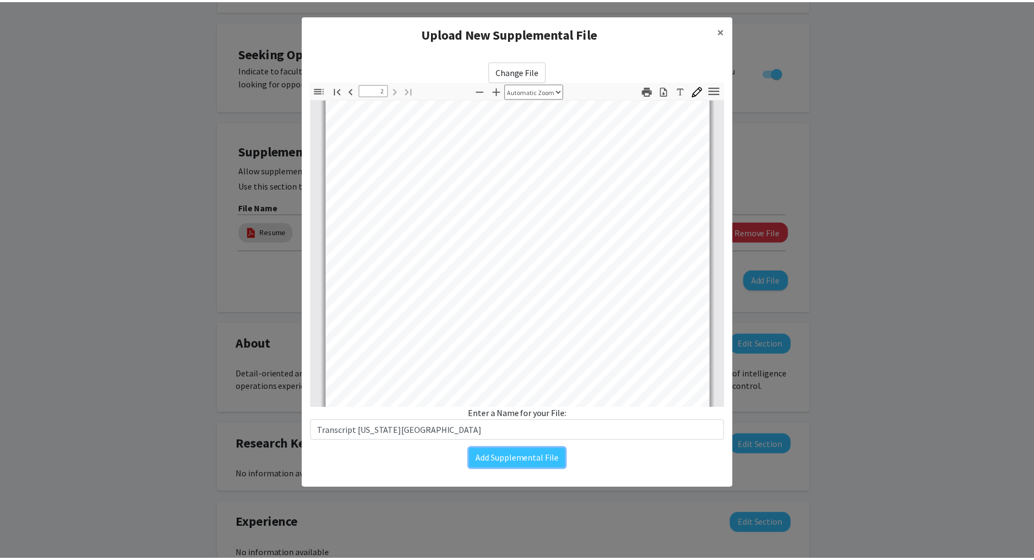
scroll to position [652, 0]
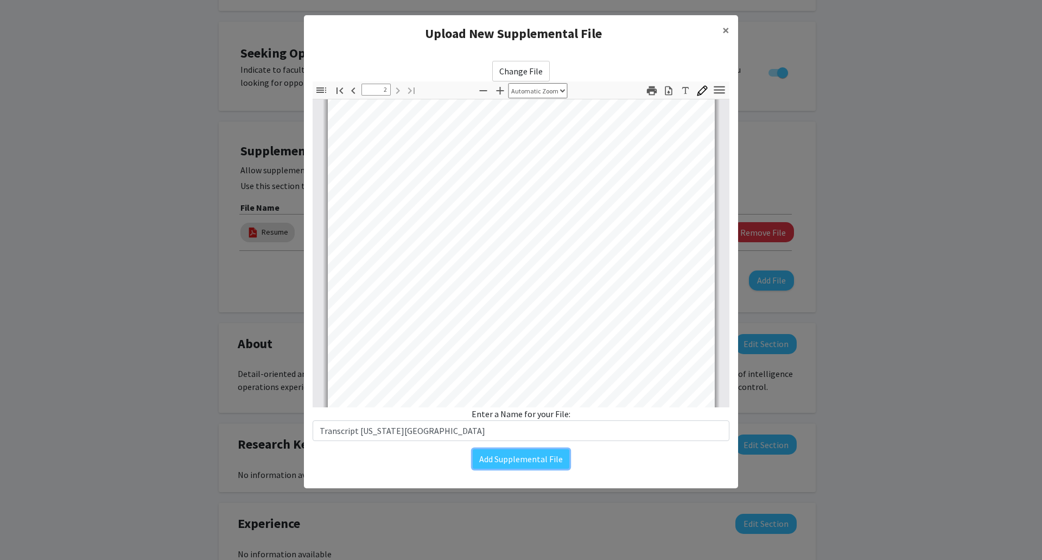
drag, startPoint x: 516, startPoint y: 454, endPoint x: 498, endPoint y: 430, distance: 29.5
click at [500, 433] on div "Change File Thumbnails Document Outline Attachments Layers Current Outline Item…" at bounding box center [521, 264] width 434 height 425
click at [498, 430] on input "Transcript Arizona State University" at bounding box center [521, 430] width 417 height 21
paste input "2025"
click at [498, 424] on input "Transcript_Arizona State University" at bounding box center [521, 430] width 417 height 21
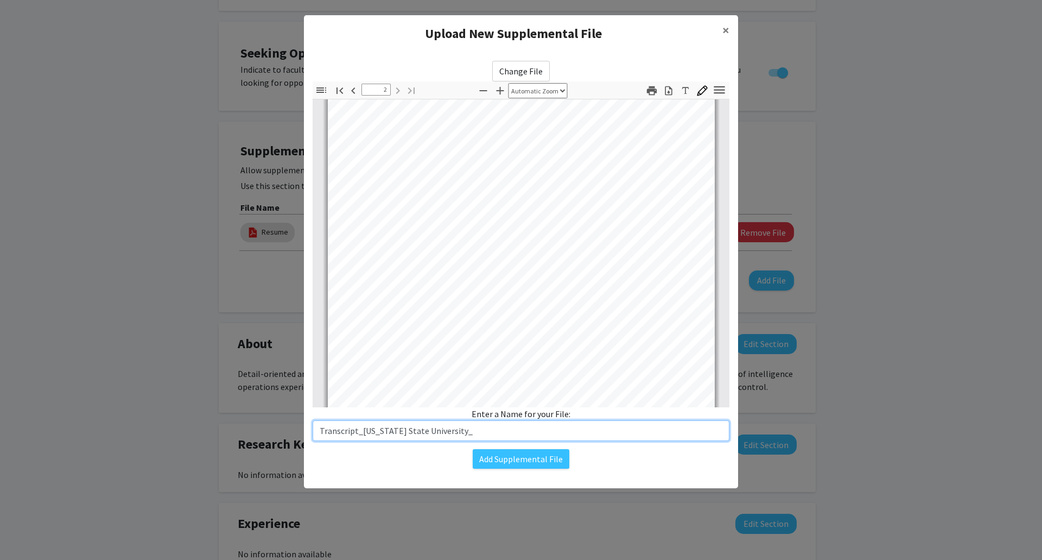
paste input "2025"
type input "Transcript_Arizona State University_2025"
click at [517, 463] on button "Add Supplemental File" at bounding box center [521, 459] width 97 height 20
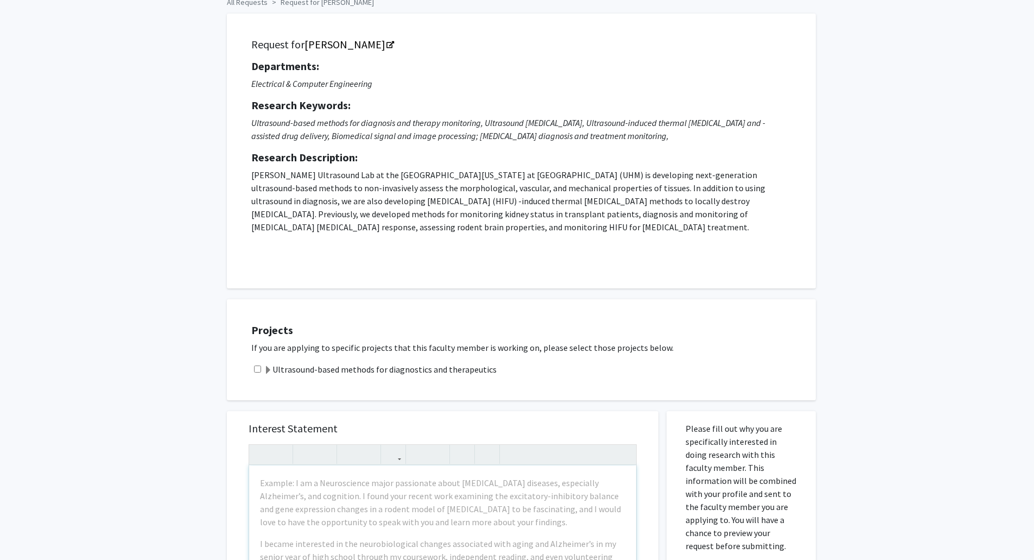
scroll to position [217, 0]
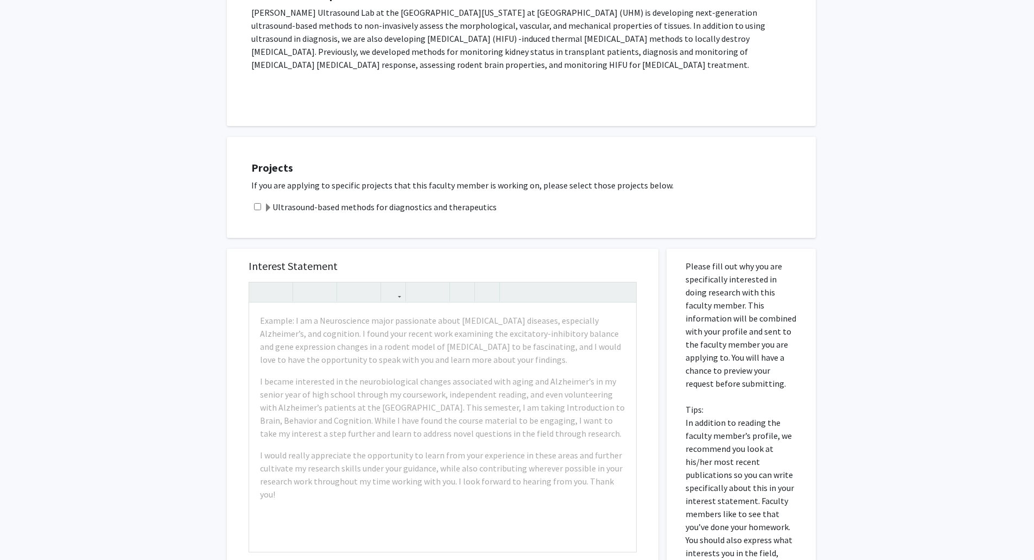
click at [355, 212] on label "Ultrasound-based methods for diagnostics and therapeutics" at bounding box center [380, 206] width 233 height 13
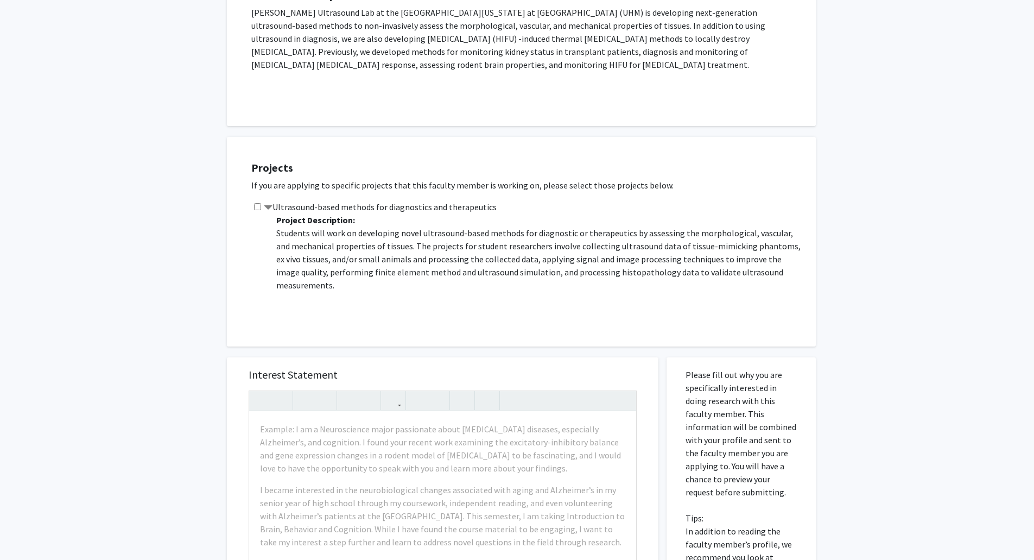
click at [261, 213] on div "Ultrasound-based methods for diagnostics and therapeutics Project Description: …" at bounding box center [528, 261] width 554 height 122
click at [264, 211] on span at bounding box center [268, 208] width 9 height 9
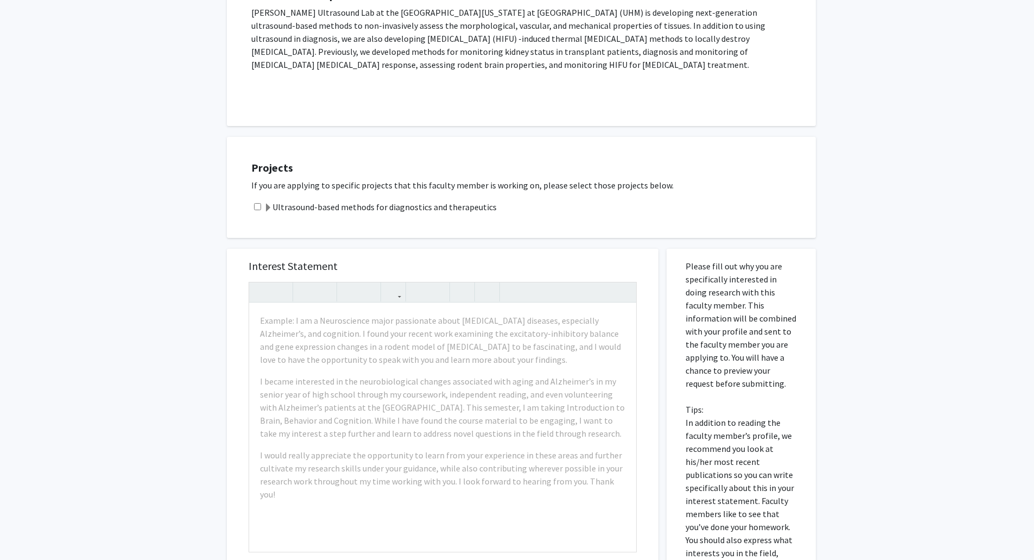
click at [259, 205] on input "checkbox" at bounding box center [257, 206] width 7 height 7
checkbox input "true"
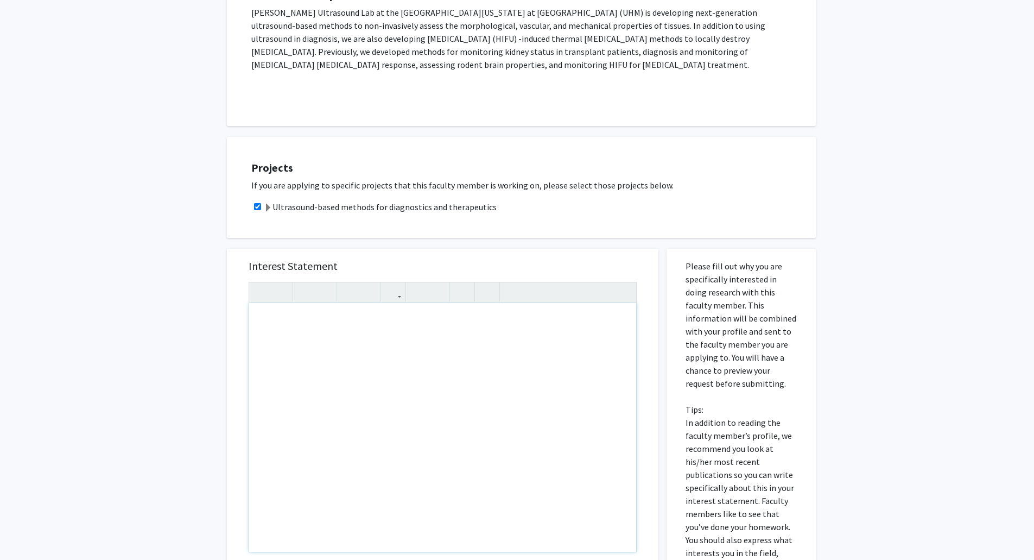
click at [364, 386] on div "Note to users with screen readers: Please press Alt+0 or Option+0 to deactivate…" at bounding box center [442, 427] width 387 height 249
paste div "Note to users with screen readers: Please press Alt+0 or Option+0 to deactivate…"
type textarea "<p>2025</p>"
click at [494, 446] on div "2025" at bounding box center [442, 427] width 387 height 249
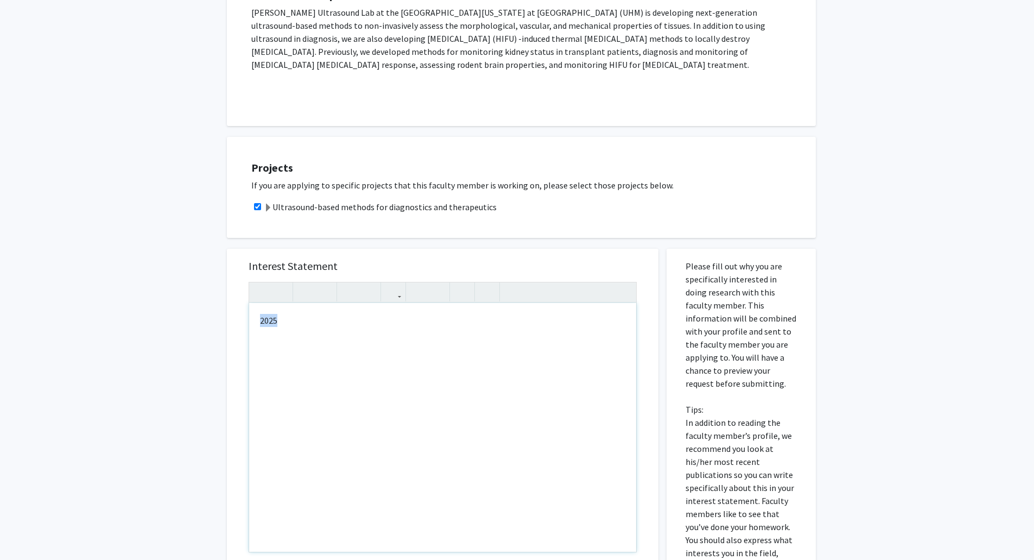
click at [494, 446] on div "2025" at bounding box center [442, 427] width 387 height 249
type textarea "<p>Aloha, </p> <p>I am a non-traditional pre-medical student just moved back to…"
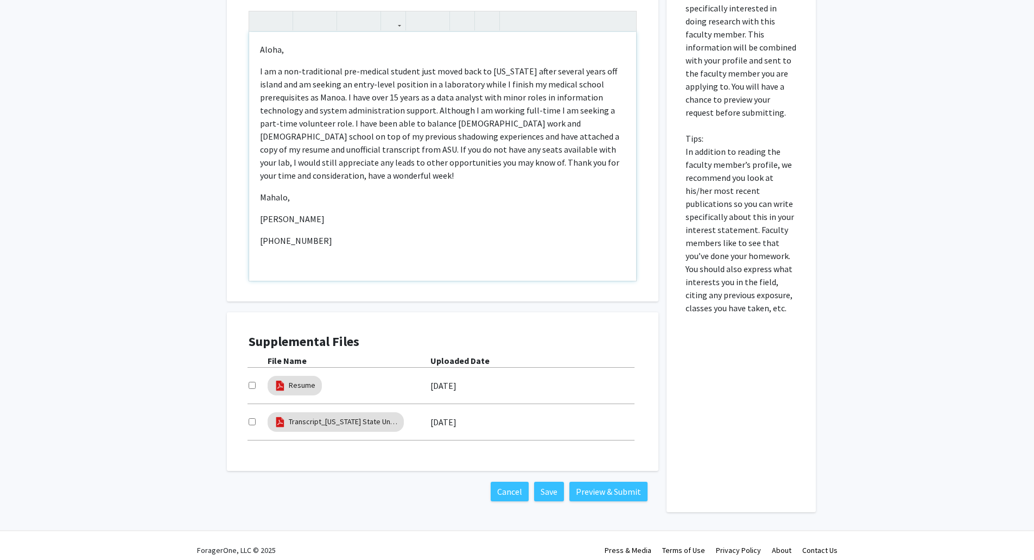
scroll to position [488, 0]
click at [250, 386] on input "checkbox" at bounding box center [252, 384] width 7 height 7
checkbox input "true"
click at [247, 418] on div "Supplemental Files File Name Uploaded Date Resume 08/31/2025 Transcript_Arizona…" at bounding box center [443, 390] width 410 height 137
click at [249, 421] on input "checkbox" at bounding box center [252, 420] width 7 height 7
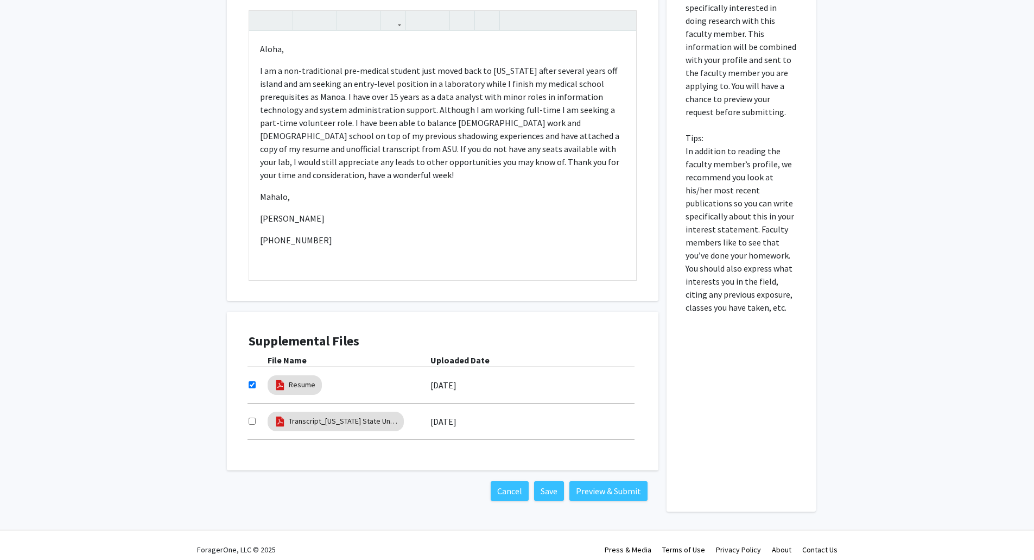
checkbox input "true"
click at [423, 271] on div "Aloha,   I am a non-traditional pre-medical student just moved back to Hawaii…" at bounding box center [442, 155] width 387 height 249
type textarea "<p>Aloha, </p> <p>I am a non-traditional pre-medical student just moved back to…"
click at [519, 482] on button "Preview & Submit" at bounding box center [608, 491] width 78 height 20
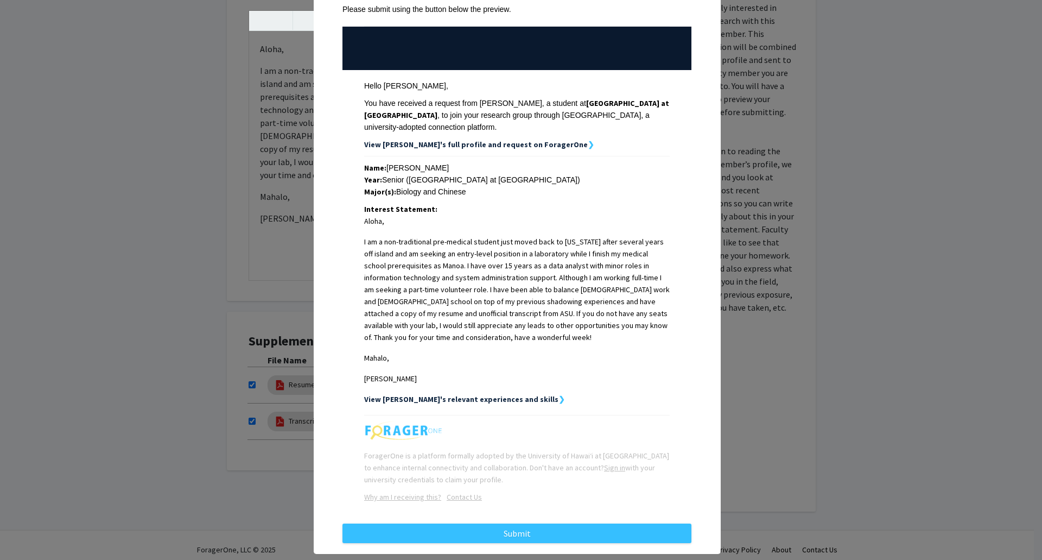
scroll to position [109, 0]
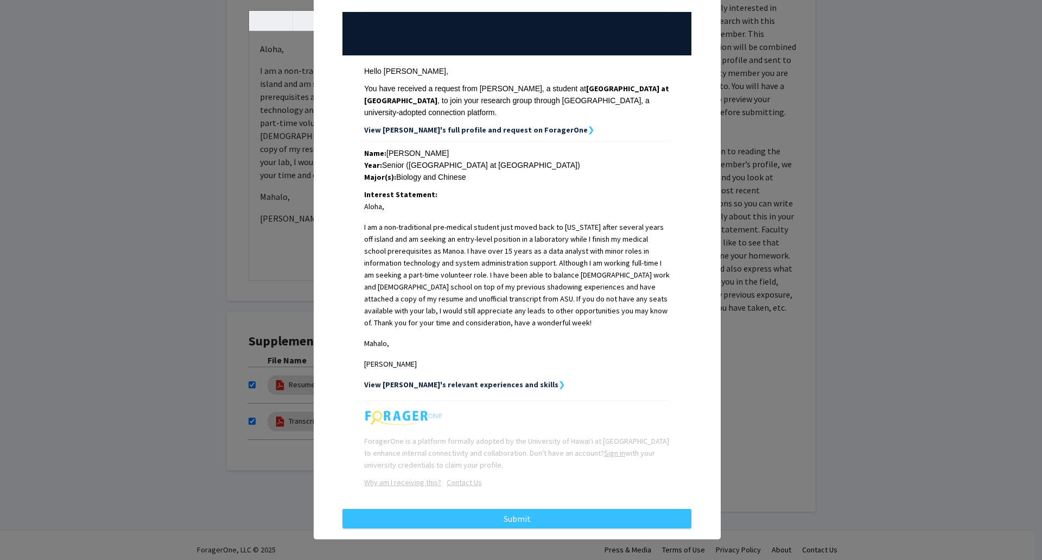
click at [491, 387] on strong "View Billy's relevant experiences and skills" at bounding box center [461, 384] width 194 height 10
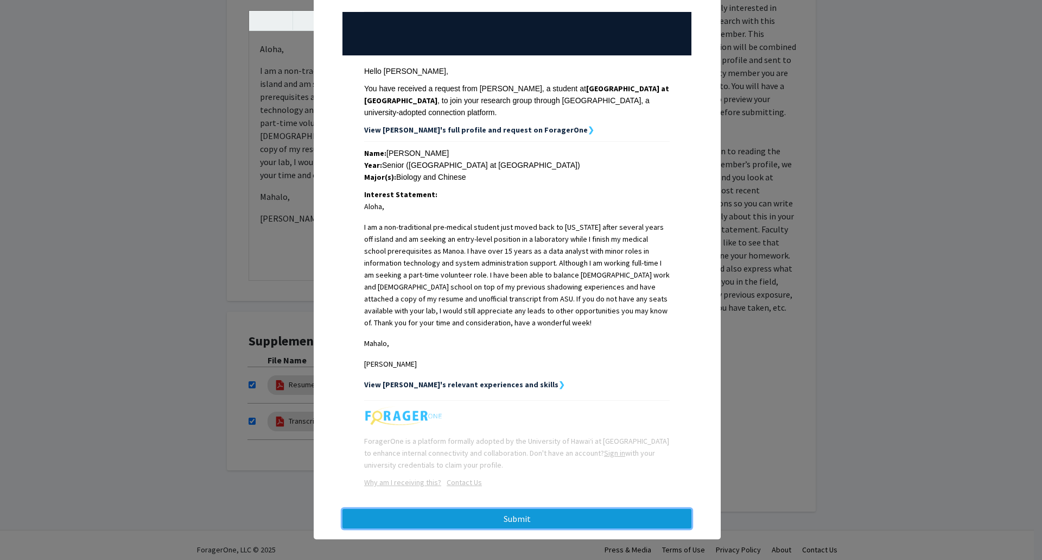
click at [519, 512] on button "Submit" at bounding box center [516, 519] width 349 height 20
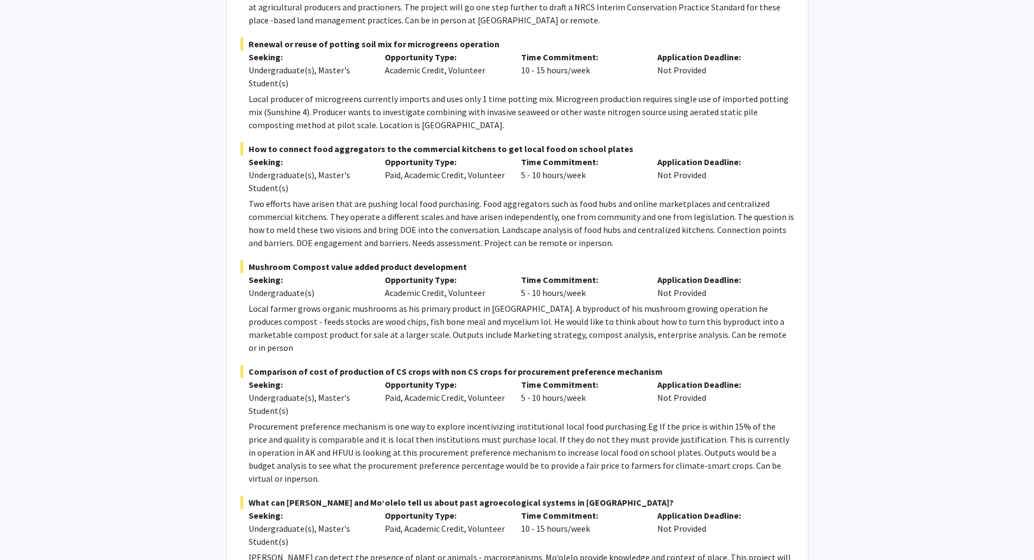
scroll to position [326, 0]
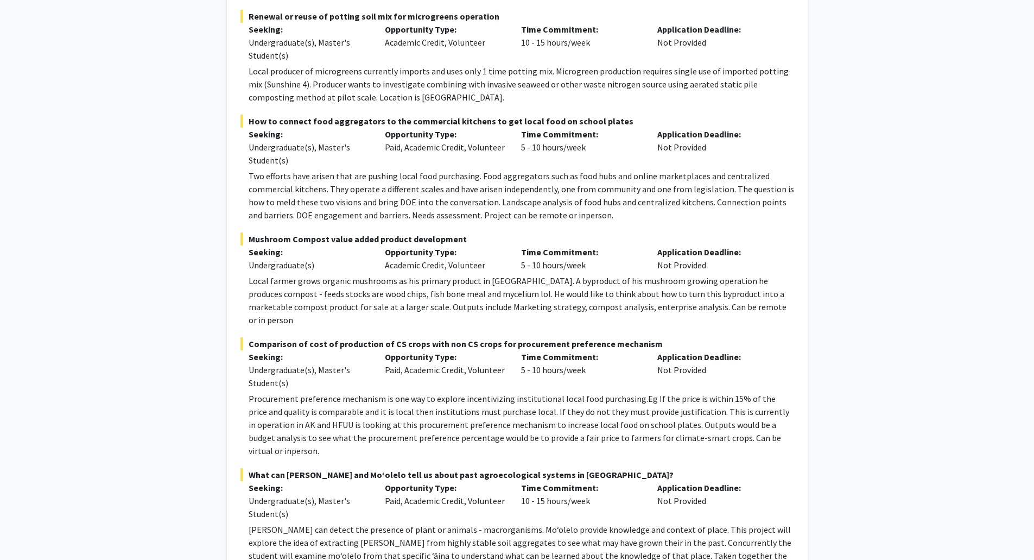
click at [563, 301] on span "Local farmer grows organic mushrooms as his primary product in [GEOGRAPHIC_DATA…" at bounding box center [518, 300] width 538 height 50
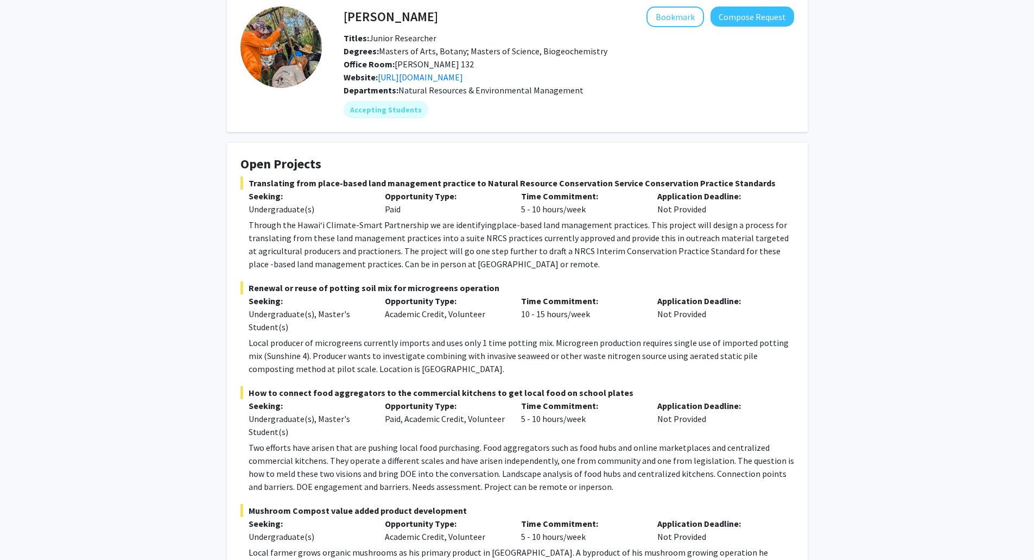
scroll to position [0, 0]
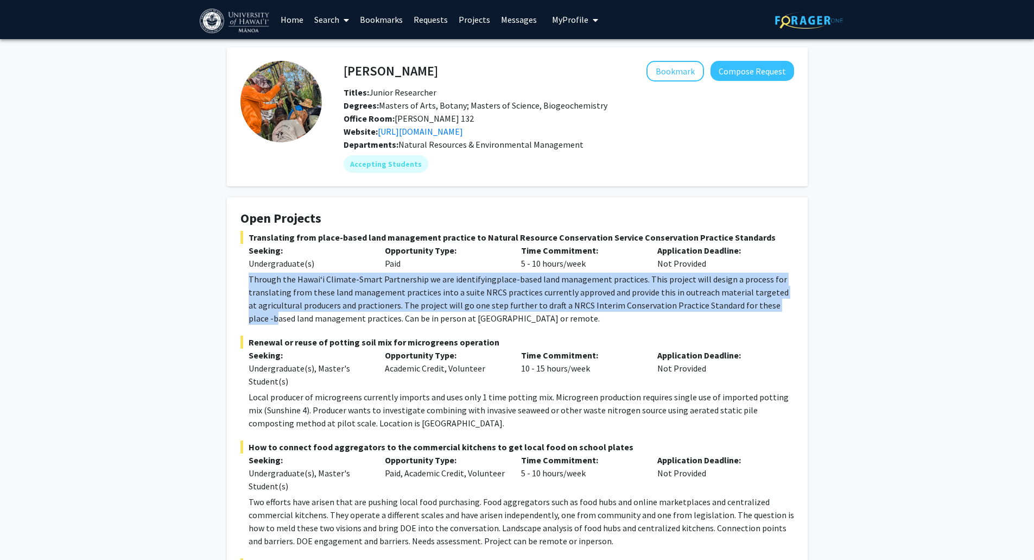
drag, startPoint x: 248, startPoint y: 277, endPoint x: 788, endPoint y: 303, distance: 540.1
click at [788, 303] on p "Through the Hawaiʻi Climate-Smart Partnership we are identifying place-based la…" at bounding box center [521, 298] width 545 height 52
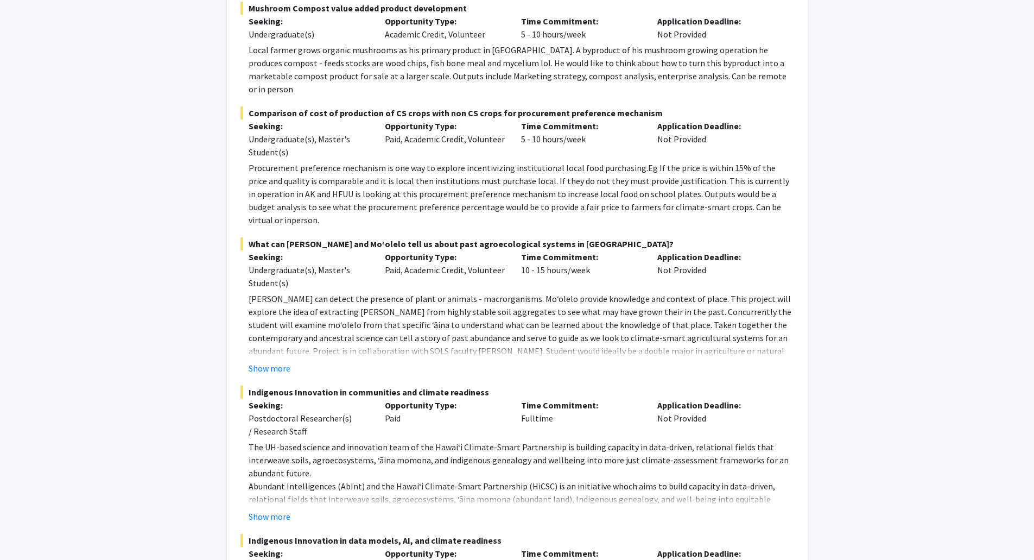
scroll to position [556, 0]
click at [287, 362] on button "Show more" at bounding box center [270, 368] width 42 height 13
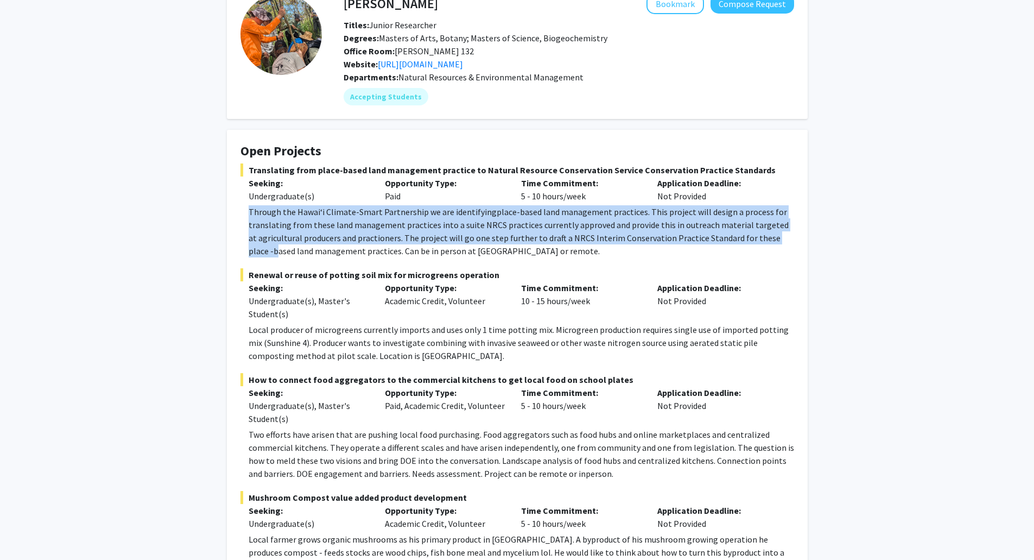
scroll to position [0, 0]
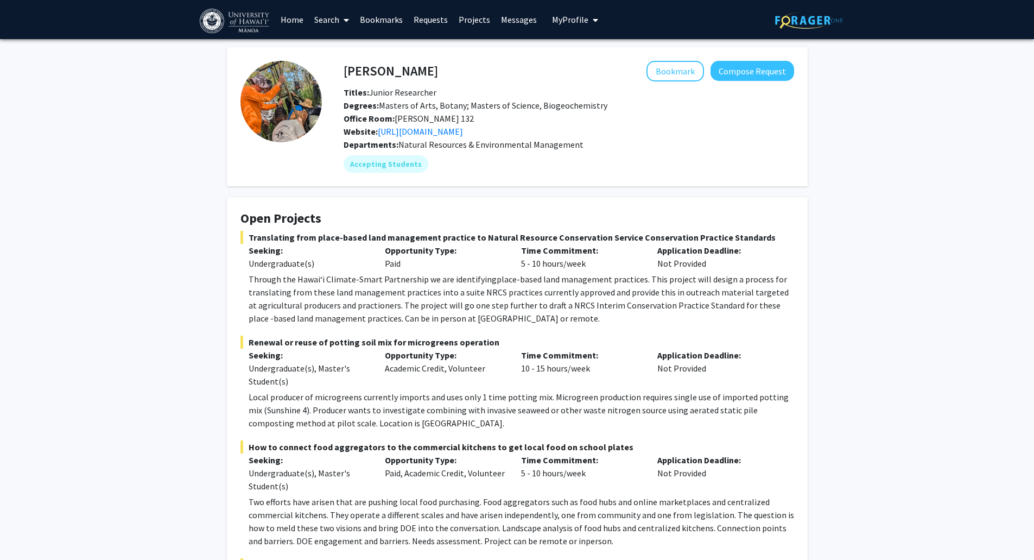
click at [384, 72] on h4 "[PERSON_NAME]" at bounding box center [391, 71] width 94 height 20
